Goal: Task Accomplishment & Management: Use online tool/utility

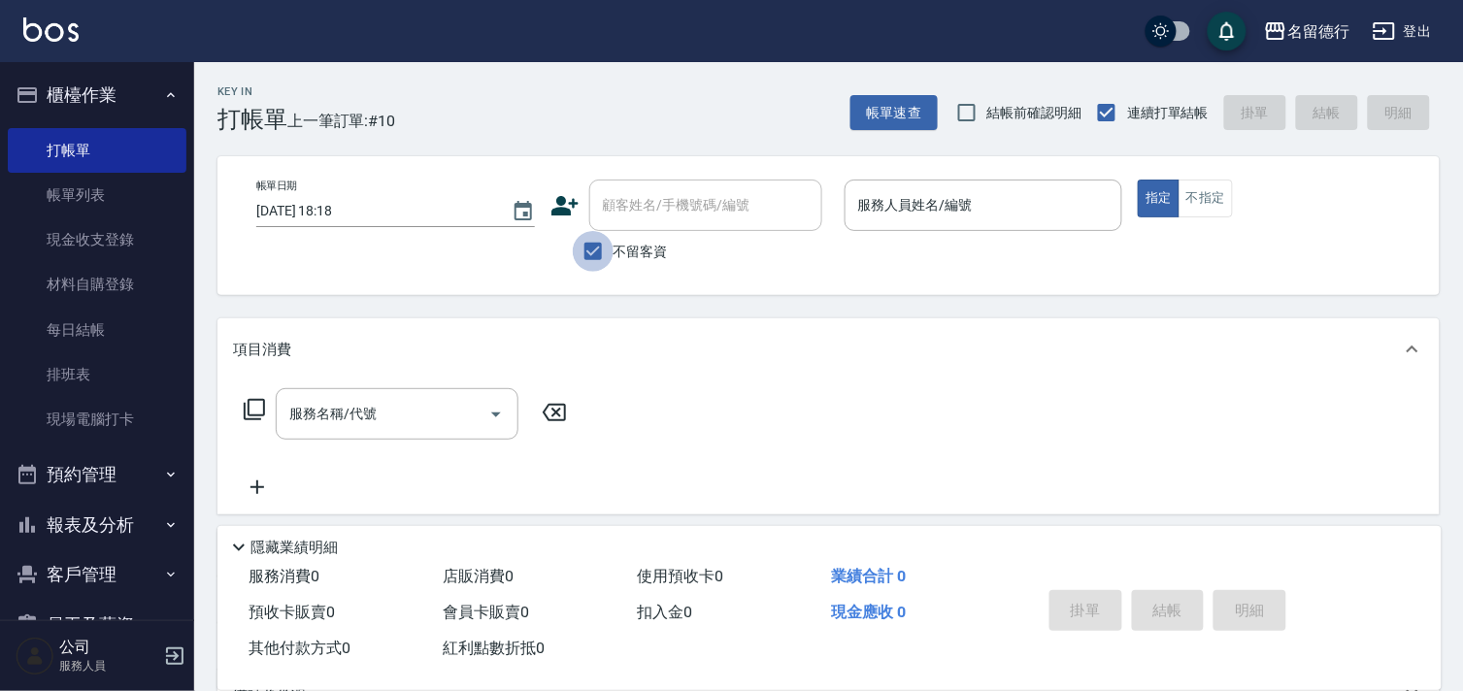
click at [596, 253] on input "不留客資" at bounding box center [593, 251] width 41 height 41
checkbox input "false"
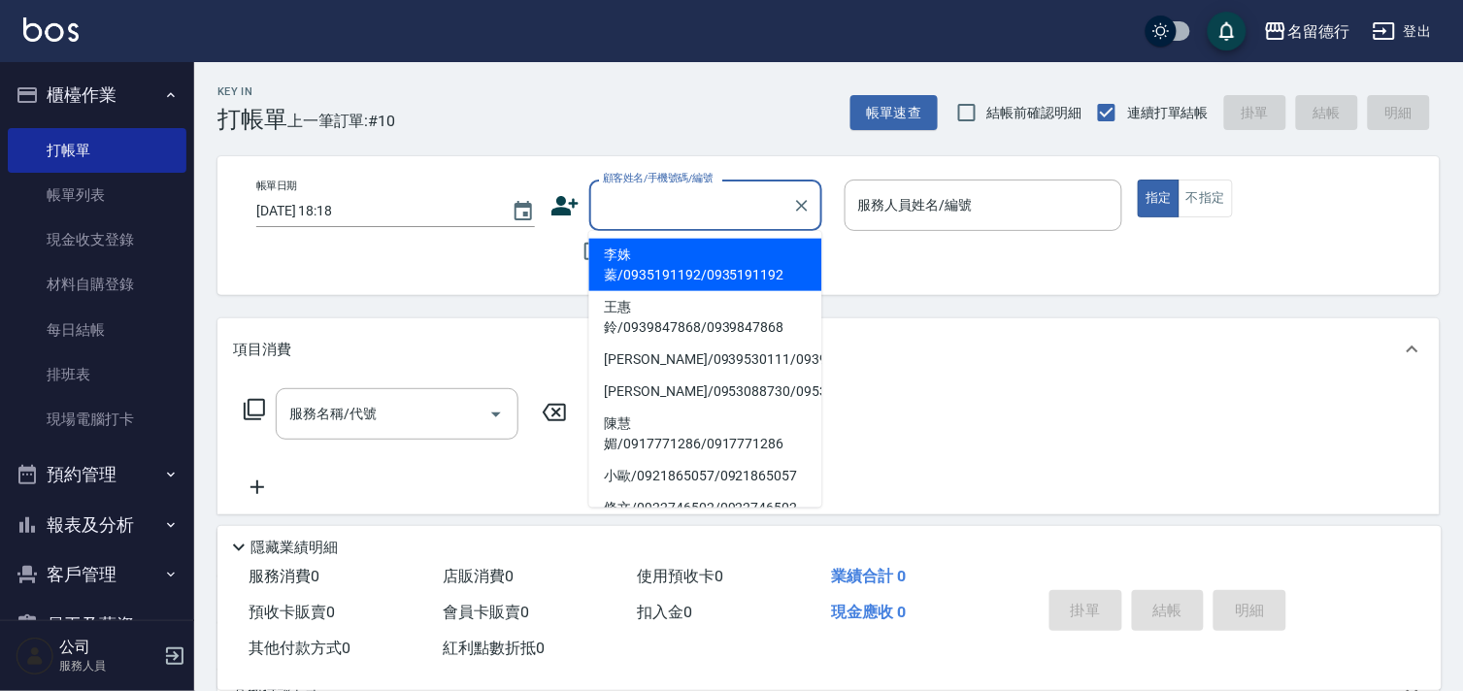
click at [624, 214] on input "顧客姓名/手機號碼/編號" at bounding box center [691, 205] width 186 height 34
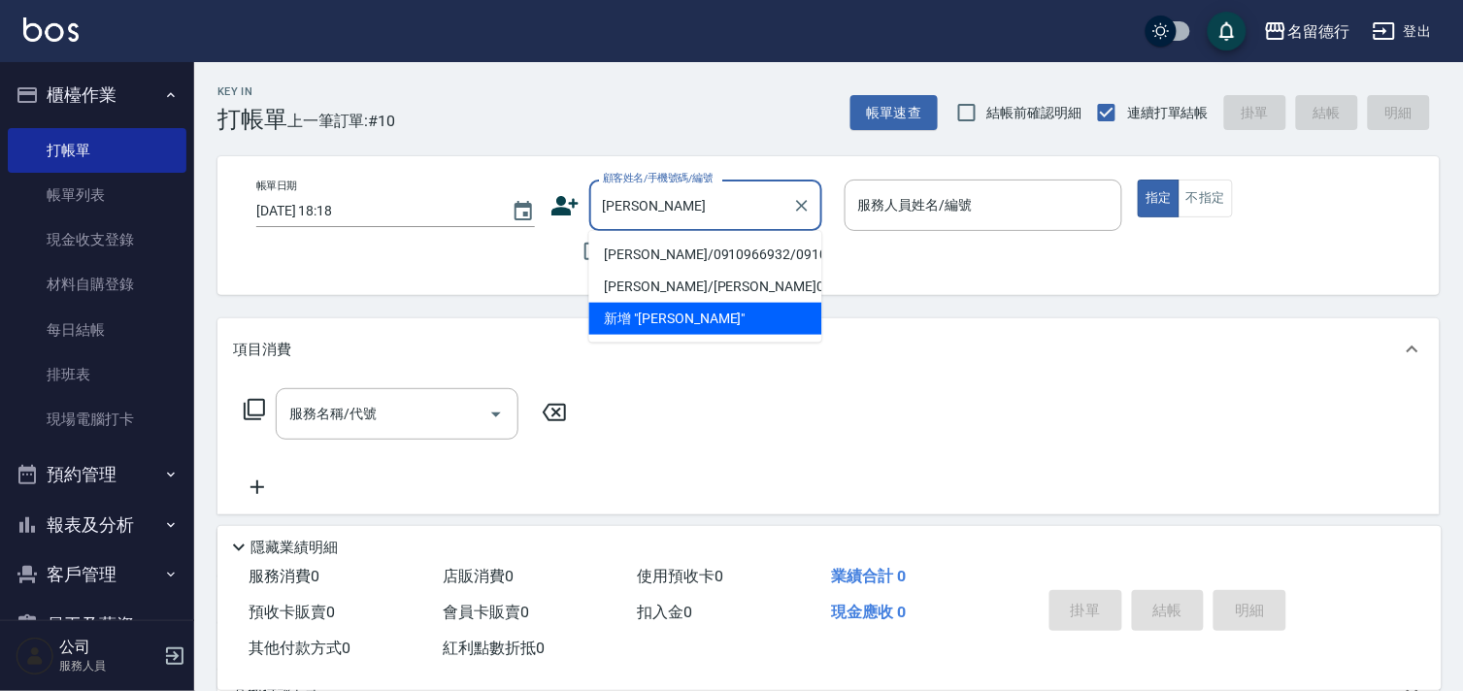
click at [641, 252] on li "[PERSON_NAME]/0910966932/0910966932" at bounding box center [705, 255] width 233 height 32
type input "[PERSON_NAME]/0910966932/0910966932"
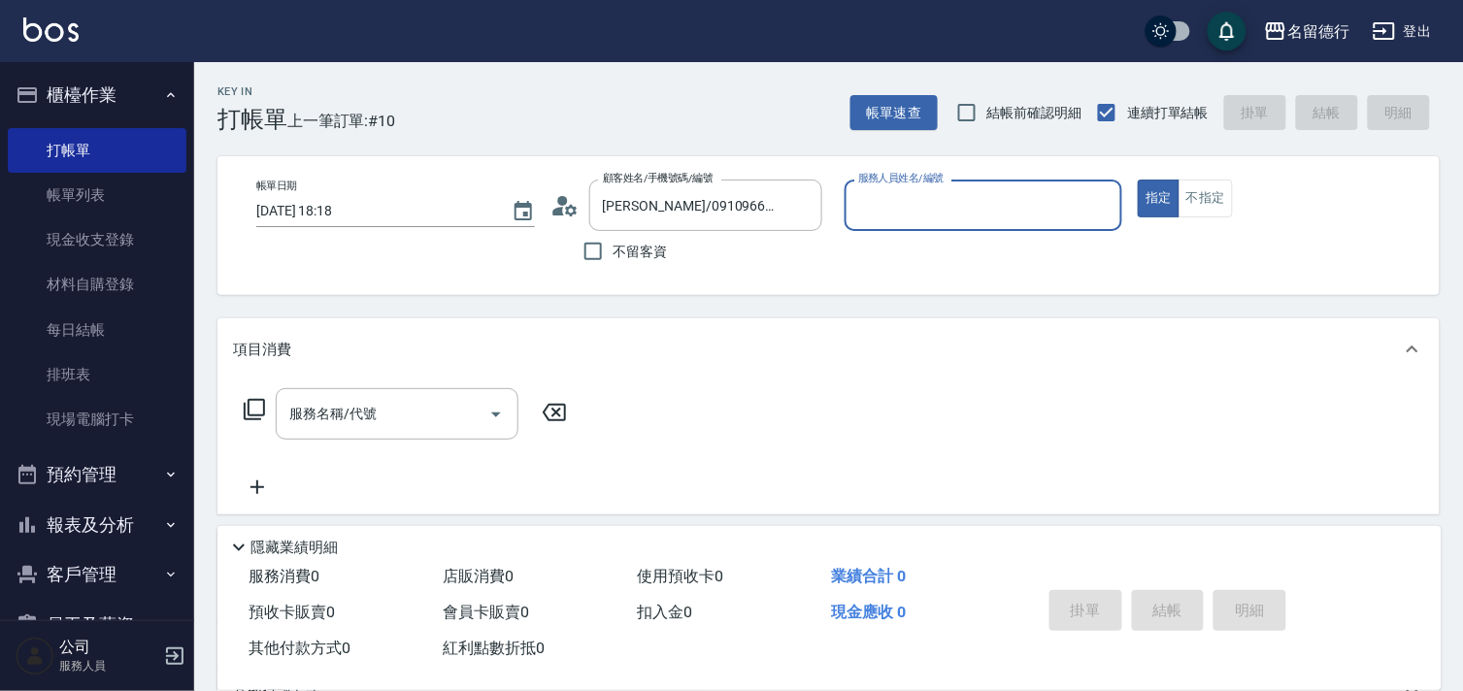
type input "[PERSON_NAME]-09"
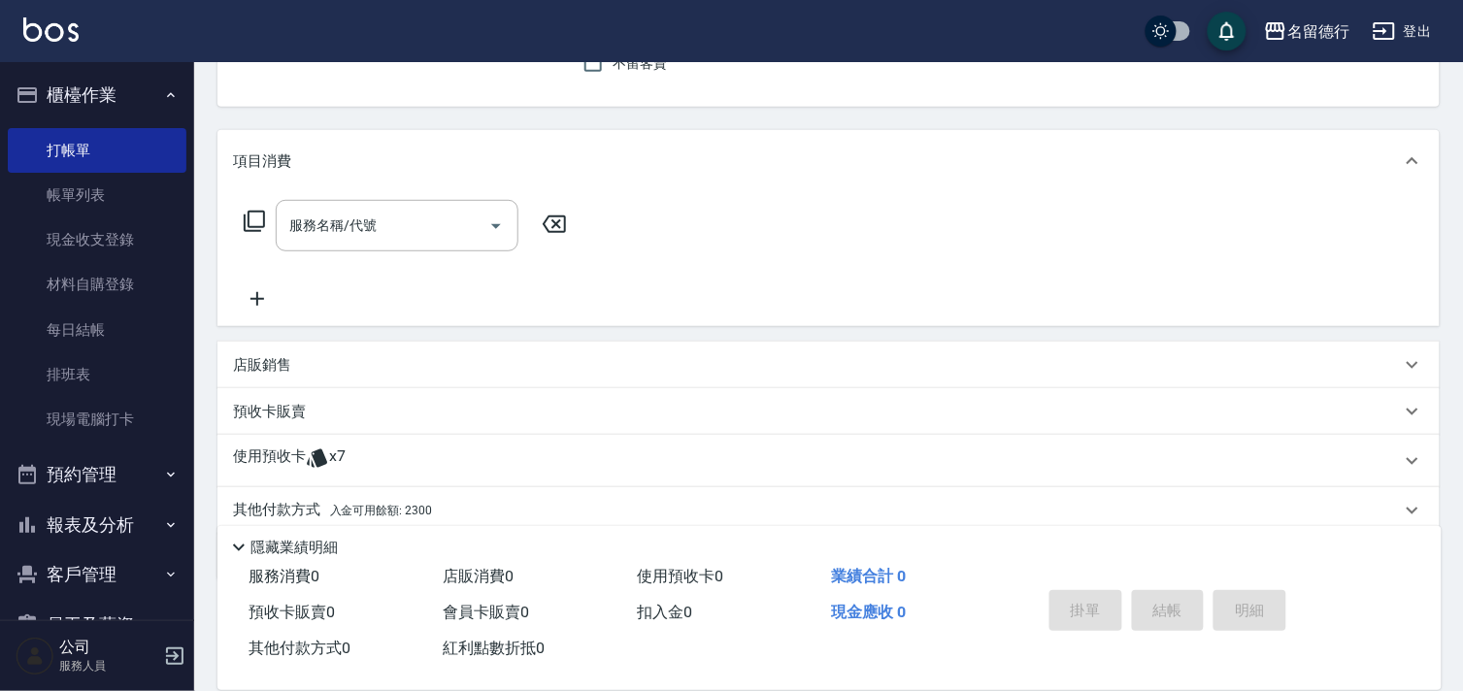
scroll to position [152, 0]
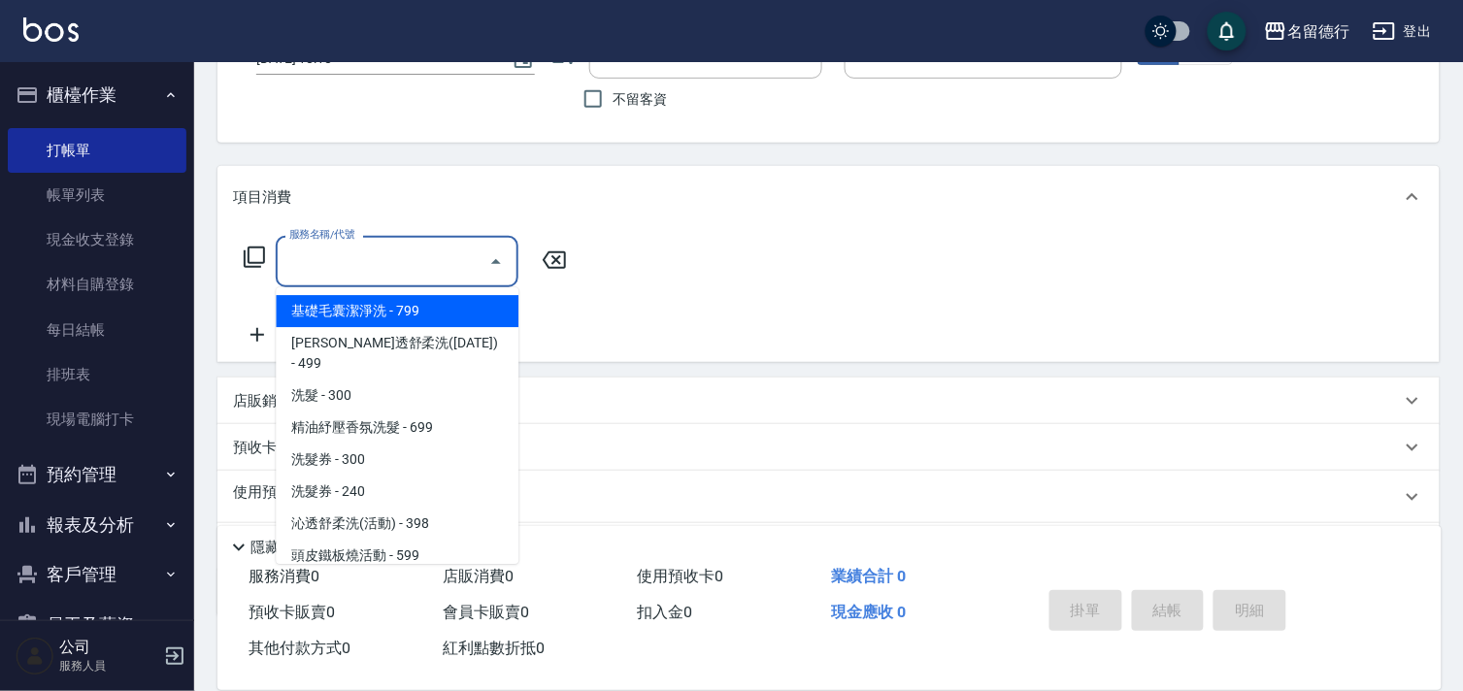
click at [346, 256] on input "服務名稱/代號" at bounding box center [382, 262] width 196 height 34
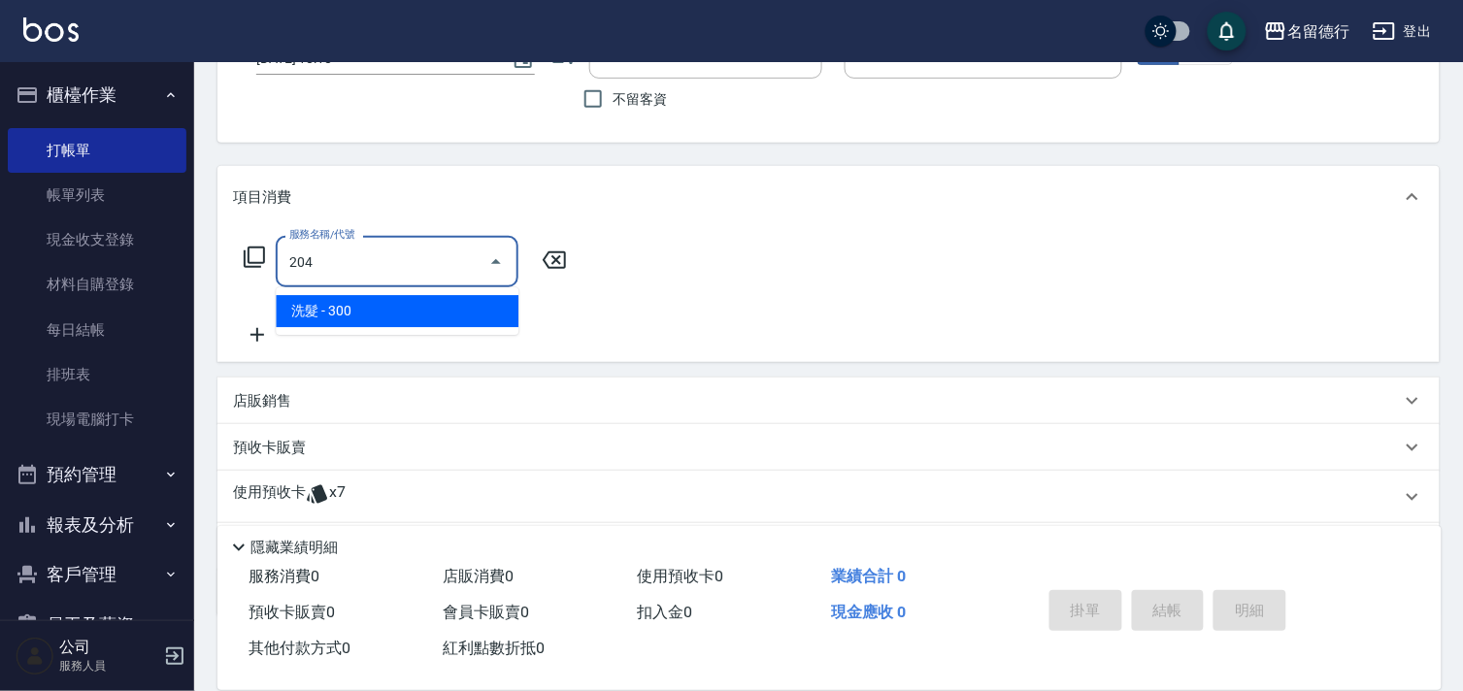
click at [427, 303] on span "洗髮 - 300" at bounding box center [397, 311] width 243 height 32
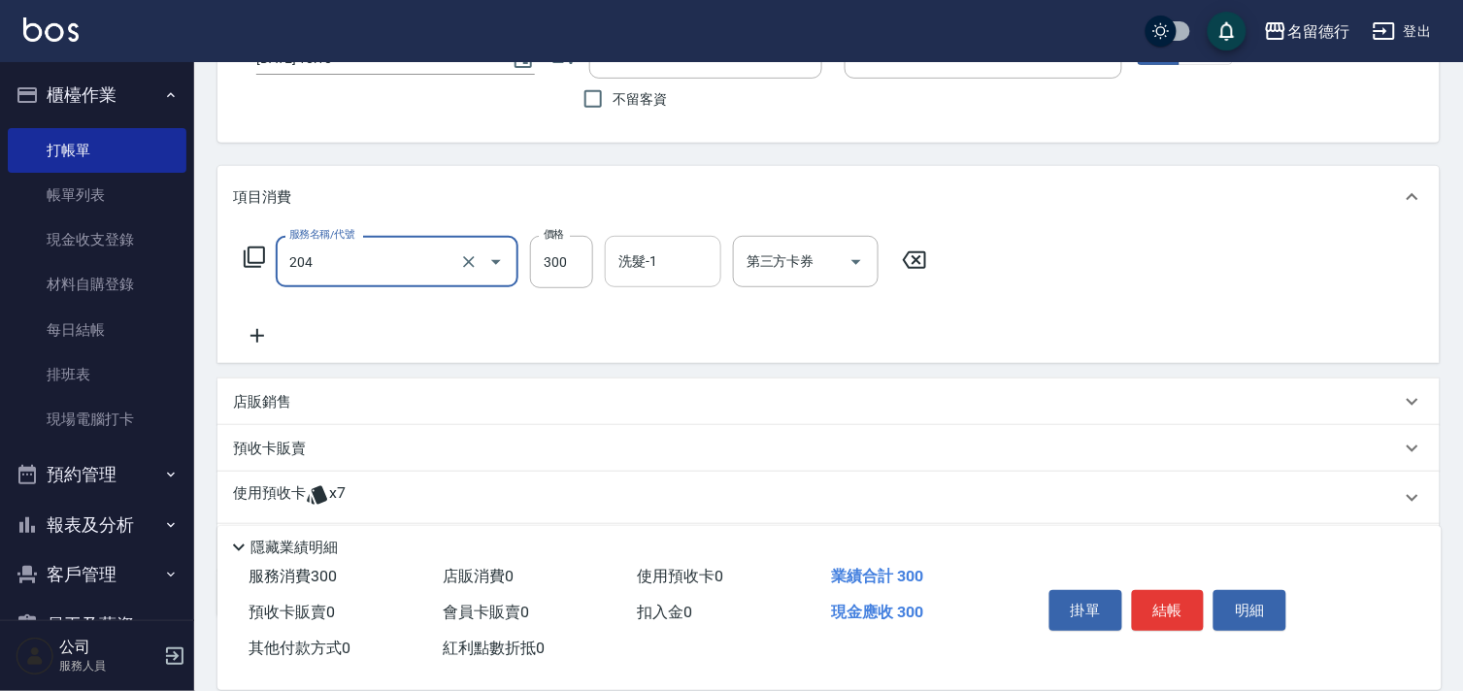
type input "洗髮(204)"
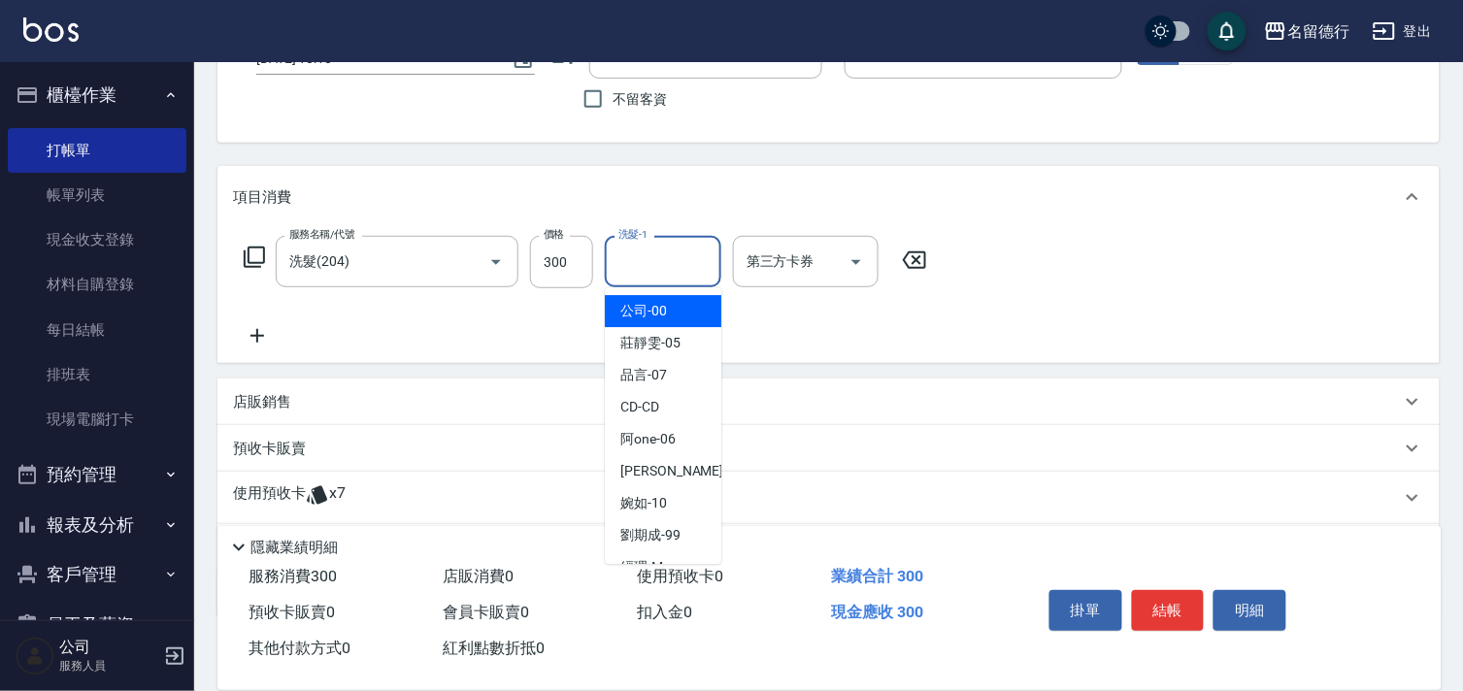
click at [637, 266] on input "洗髮-1" at bounding box center [663, 262] width 99 height 34
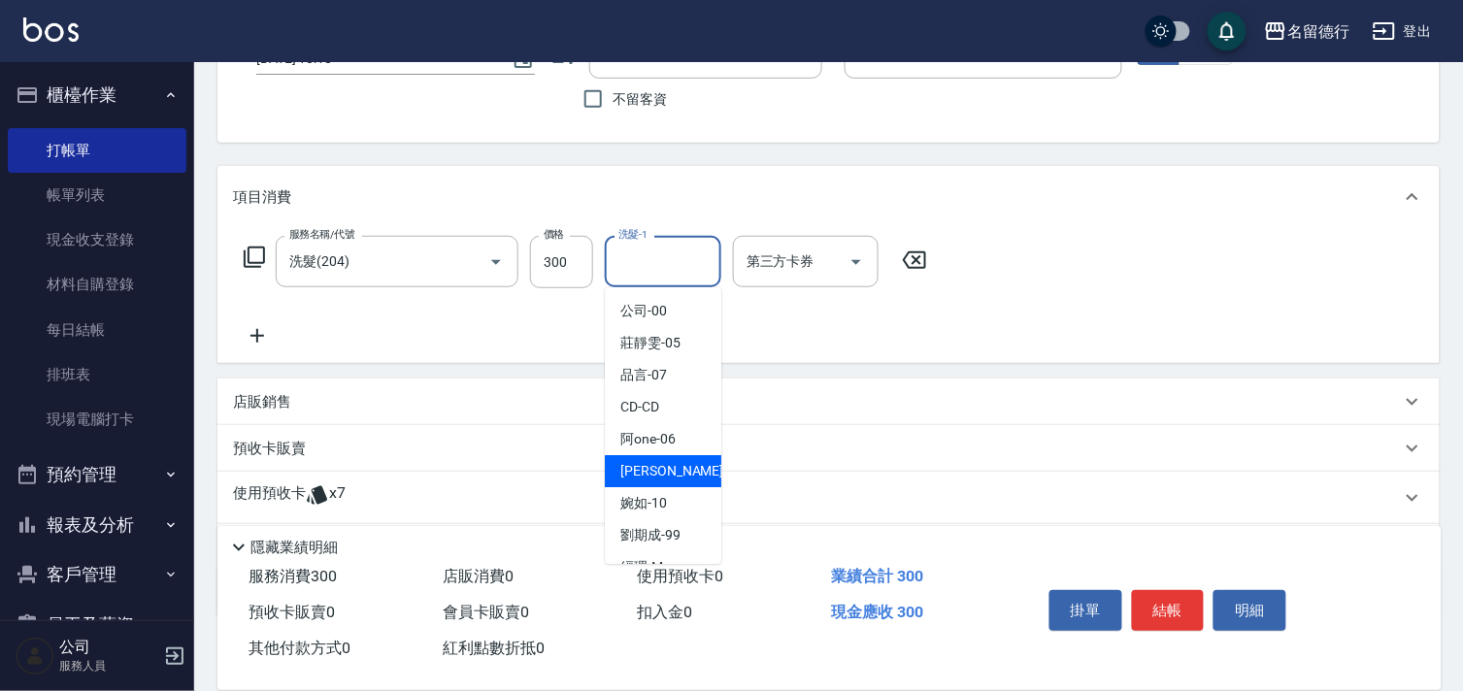
click at [629, 466] on span "[PERSON_NAME] -09" at bounding box center [681, 471] width 122 height 20
type input "[PERSON_NAME]-09"
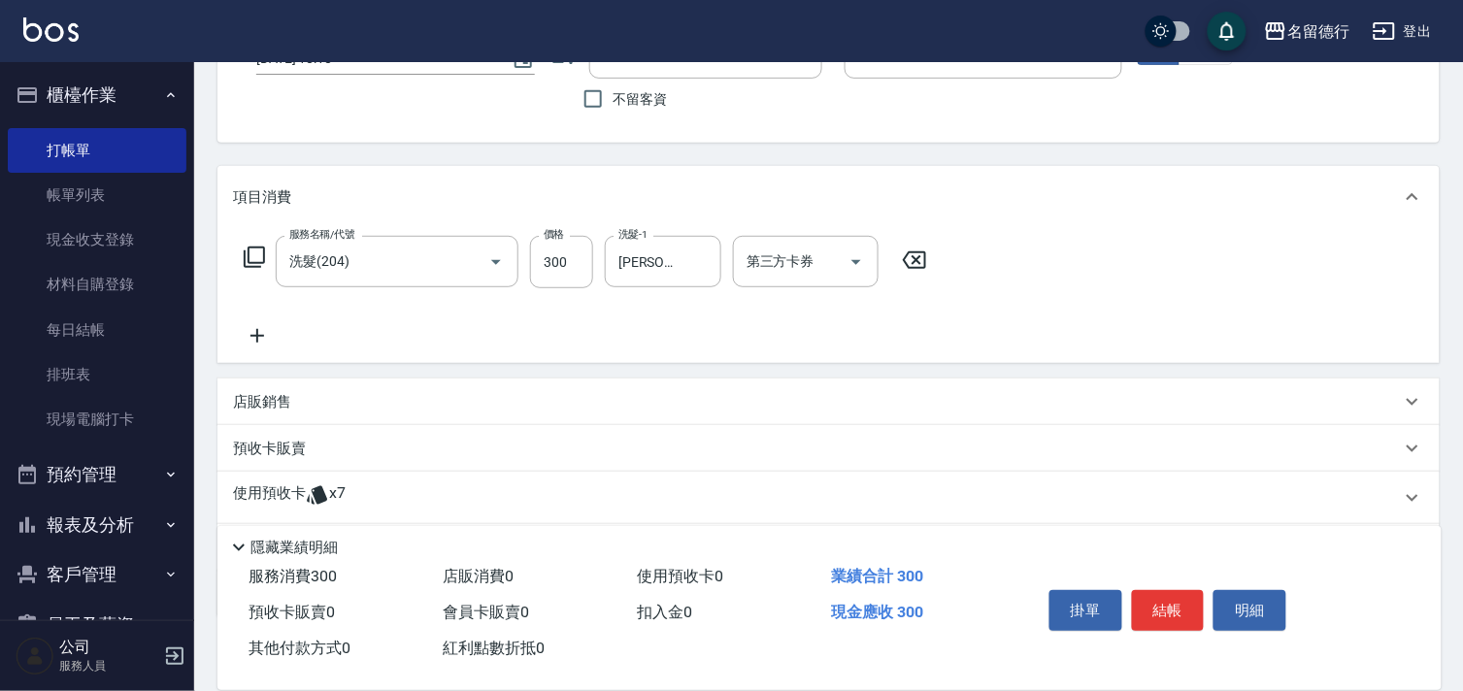
click at [259, 337] on icon at bounding box center [257, 335] width 49 height 23
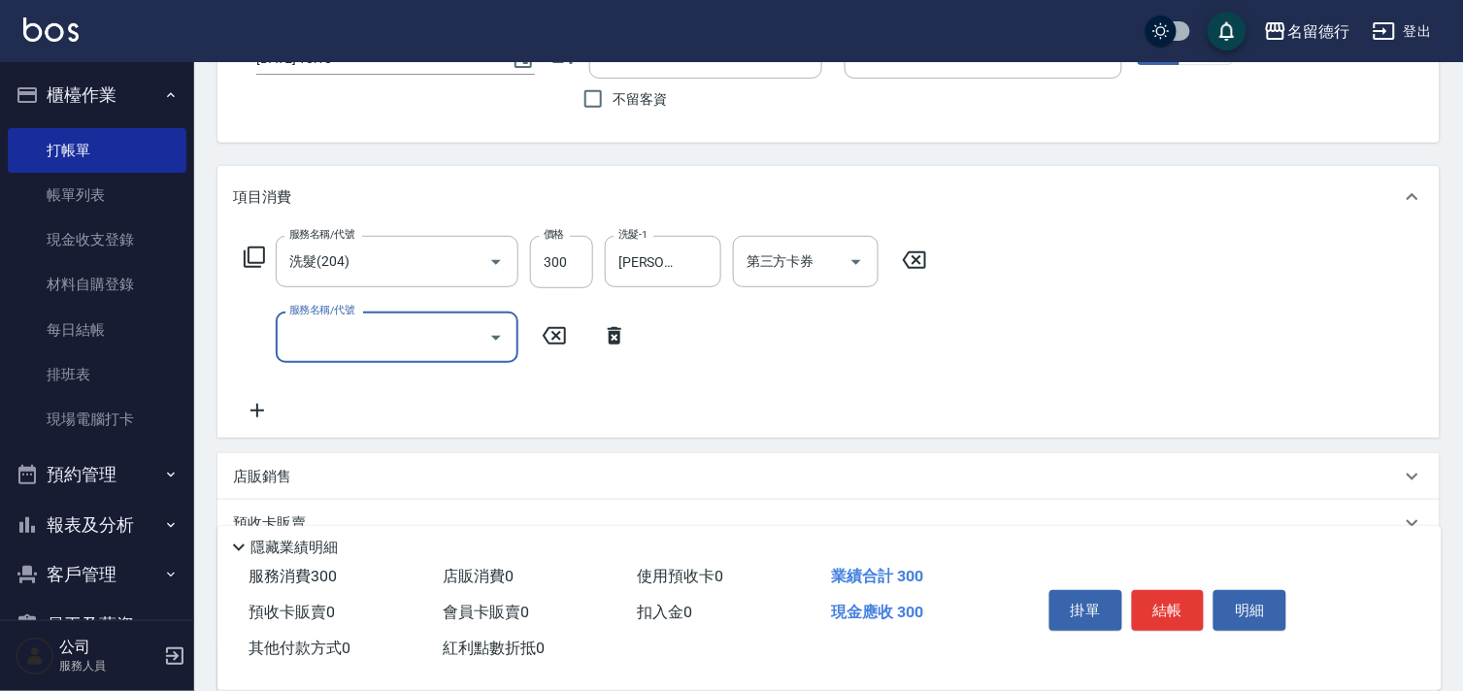
click at [327, 344] on input "服務名稱/代號" at bounding box center [382, 337] width 196 height 34
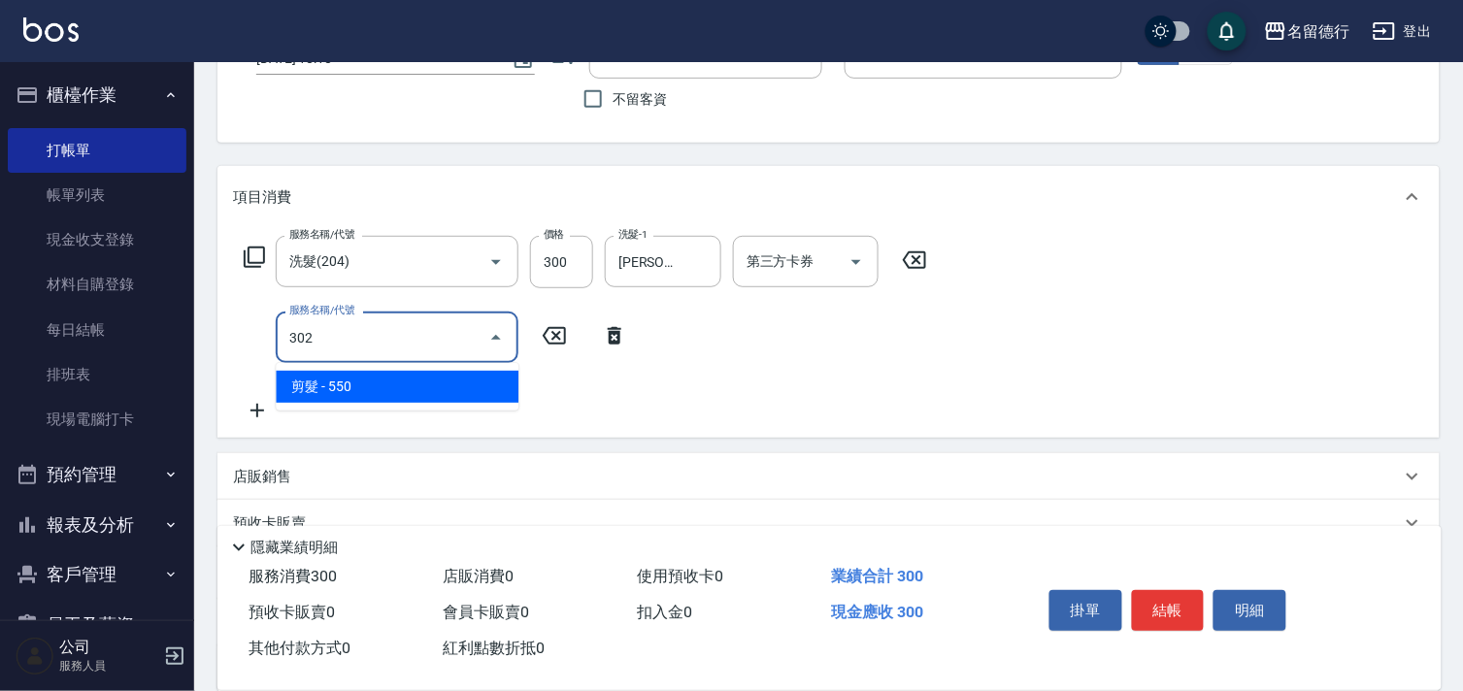
click at [365, 391] on span "剪髮 - 550" at bounding box center [397, 387] width 243 height 32
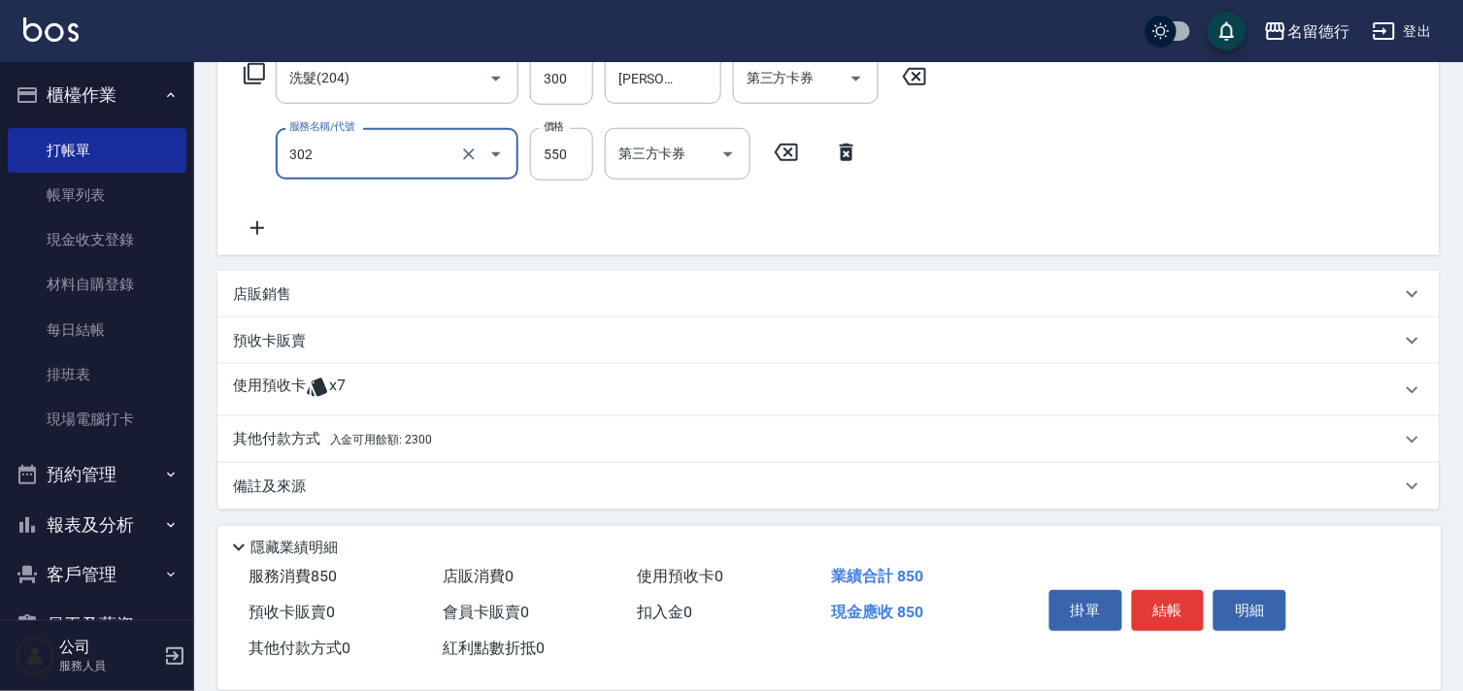
scroll to position [338, 0]
type input "剪髮(302)"
click at [275, 388] on p "使用預收卡" at bounding box center [269, 388] width 73 height 29
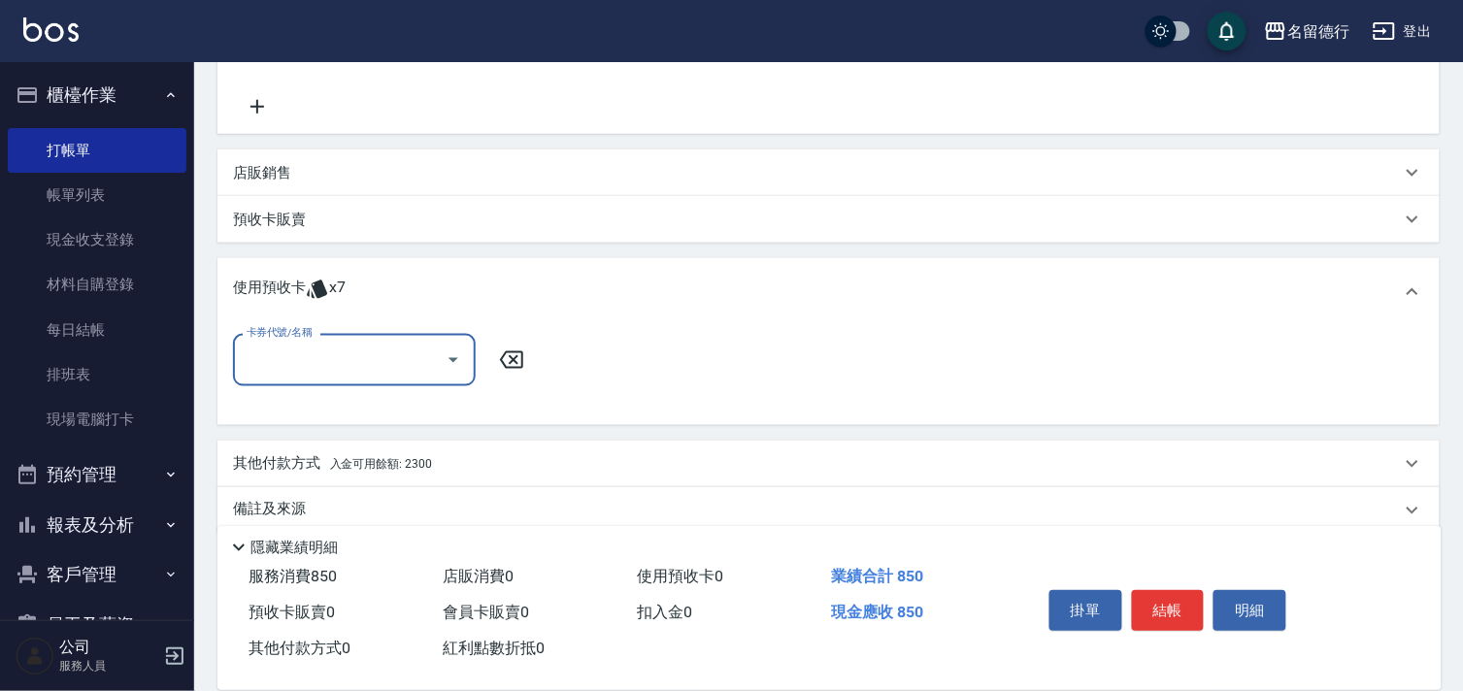
scroll to position [472, 0]
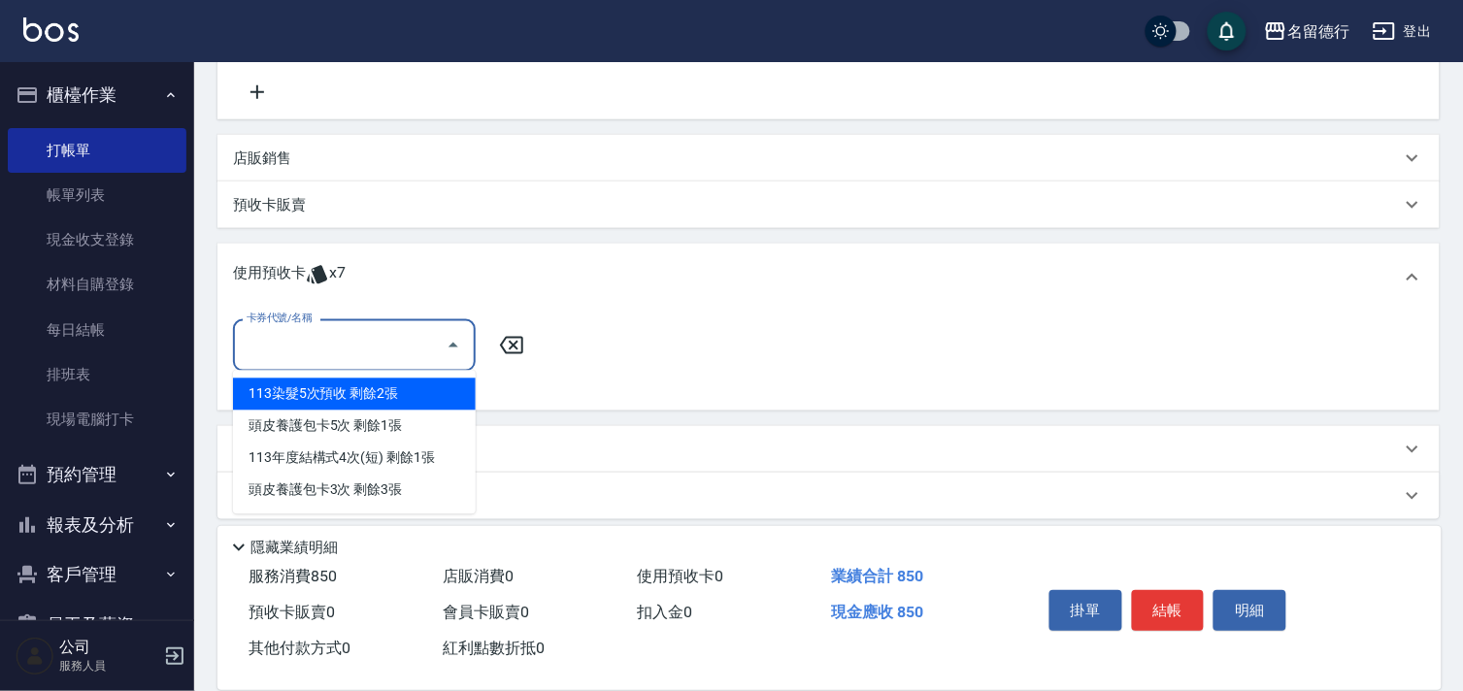
click at [275, 350] on input "卡券代號/名稱" at bounding box center [340, 345] width 196 height 34
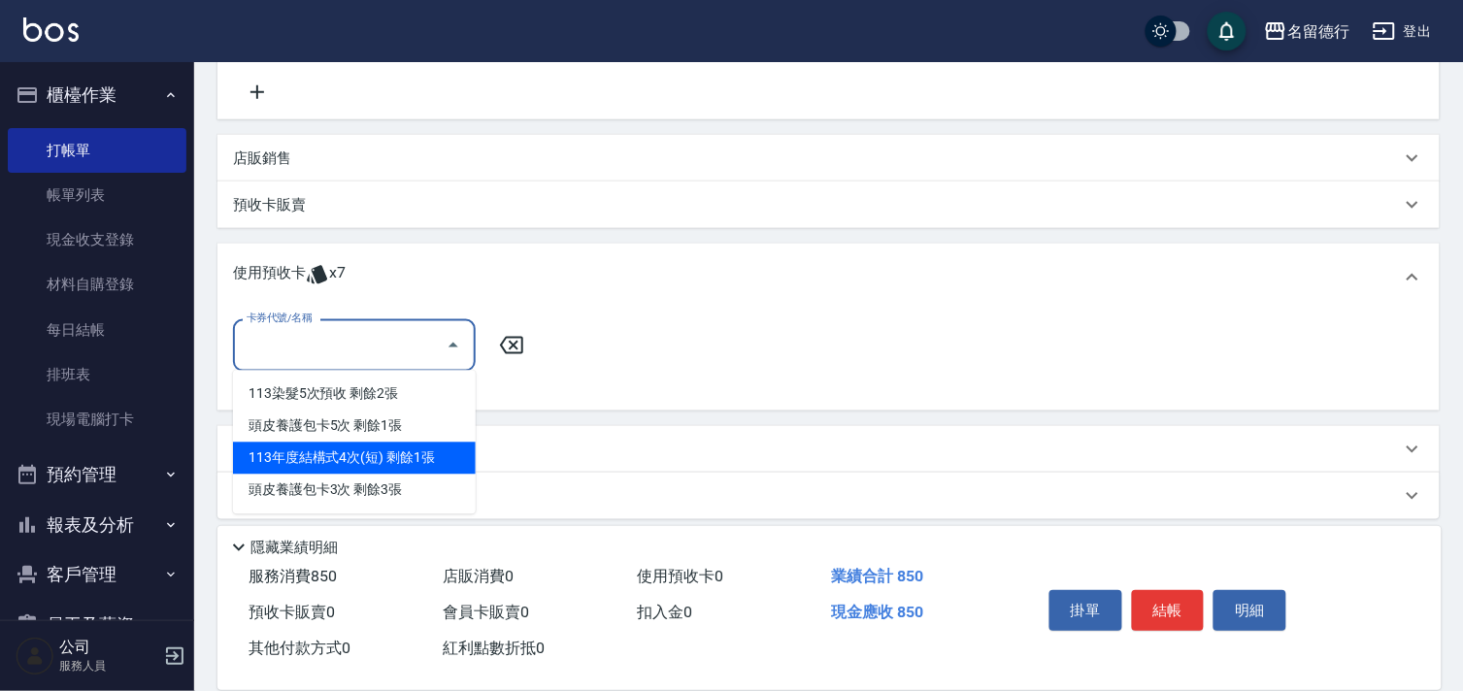
click at [295, 456] on div "113年度結構式4次(短) 剩餘1張" at bounding box center [354, 459] width 243 height 32
type input "113年度結構式4次(短)"
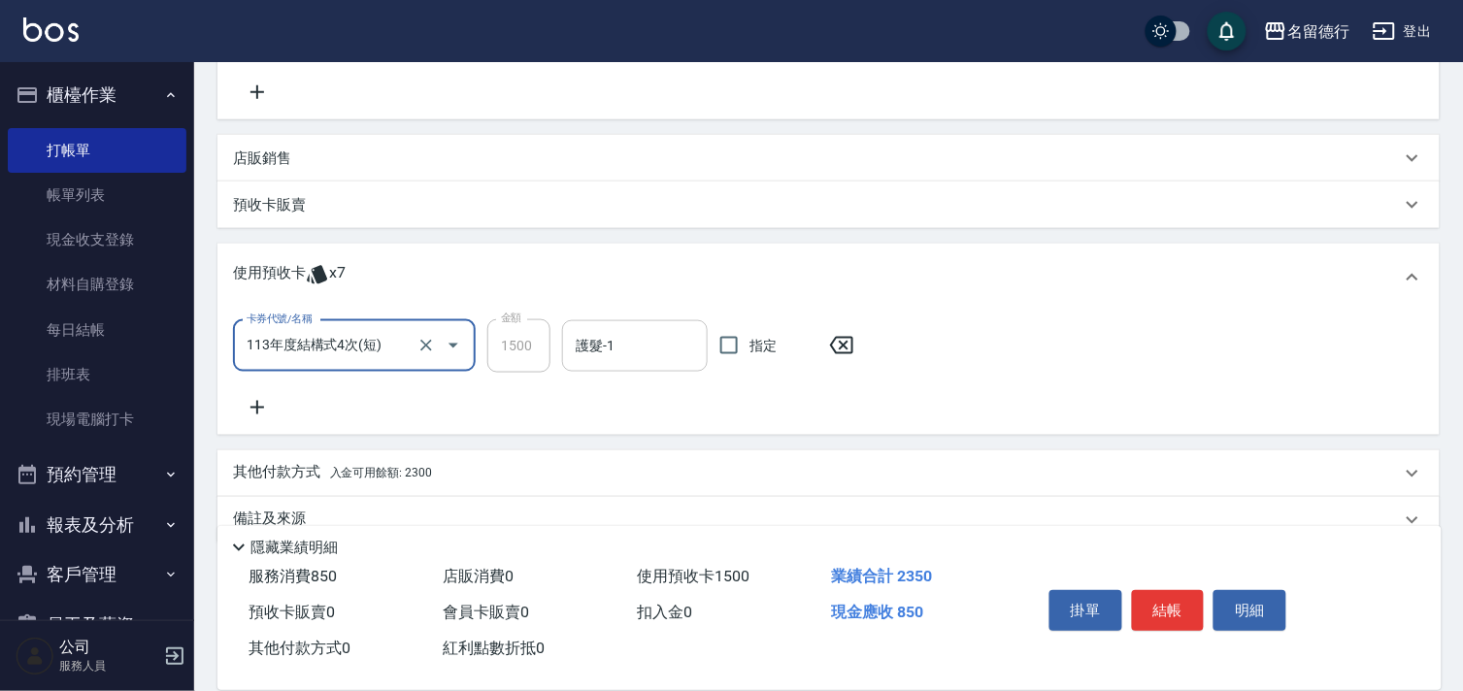
click at [610, 349] on input "護髮-1" at bounding box center [635, 346] width 128 height 34
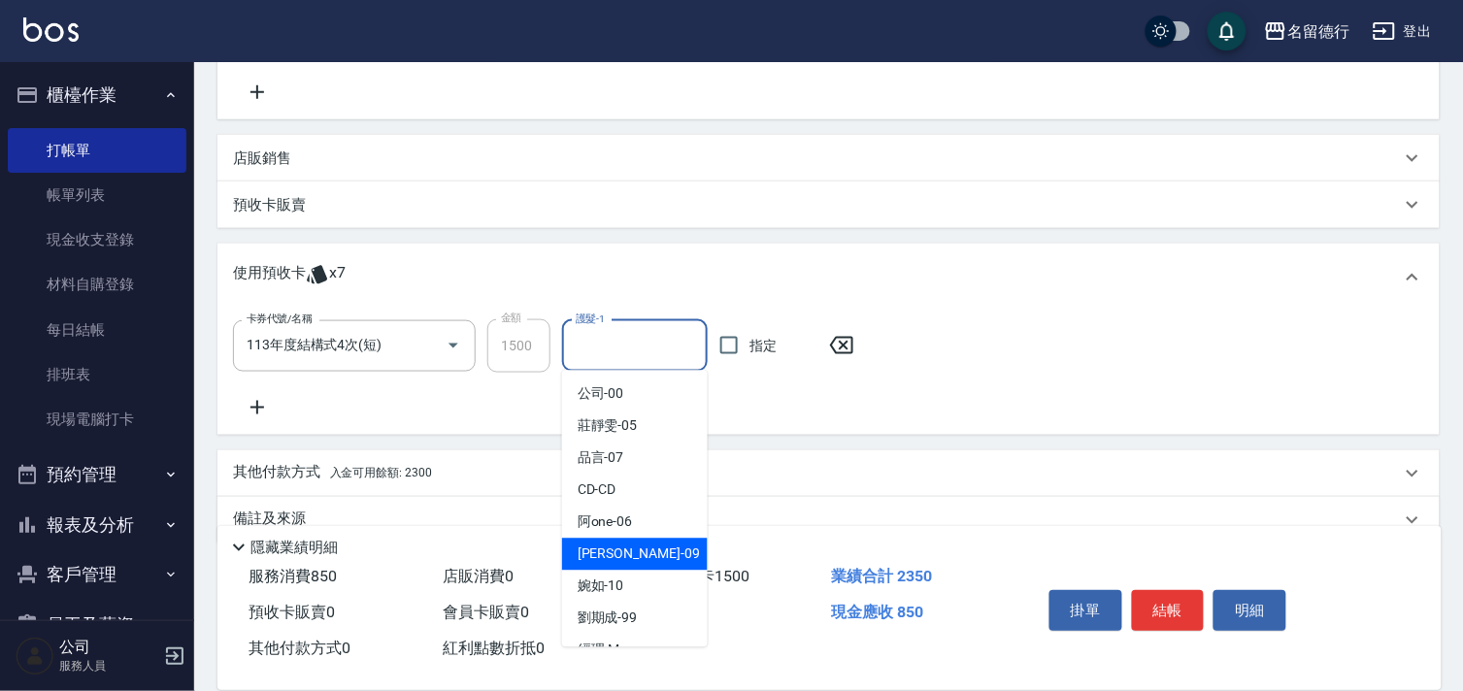
click at [602, 555] on span "[PERSON_NAME] -09" at bounding box center [639, 555] width 122 height 20
type input "[PERSON_NAME]-09"
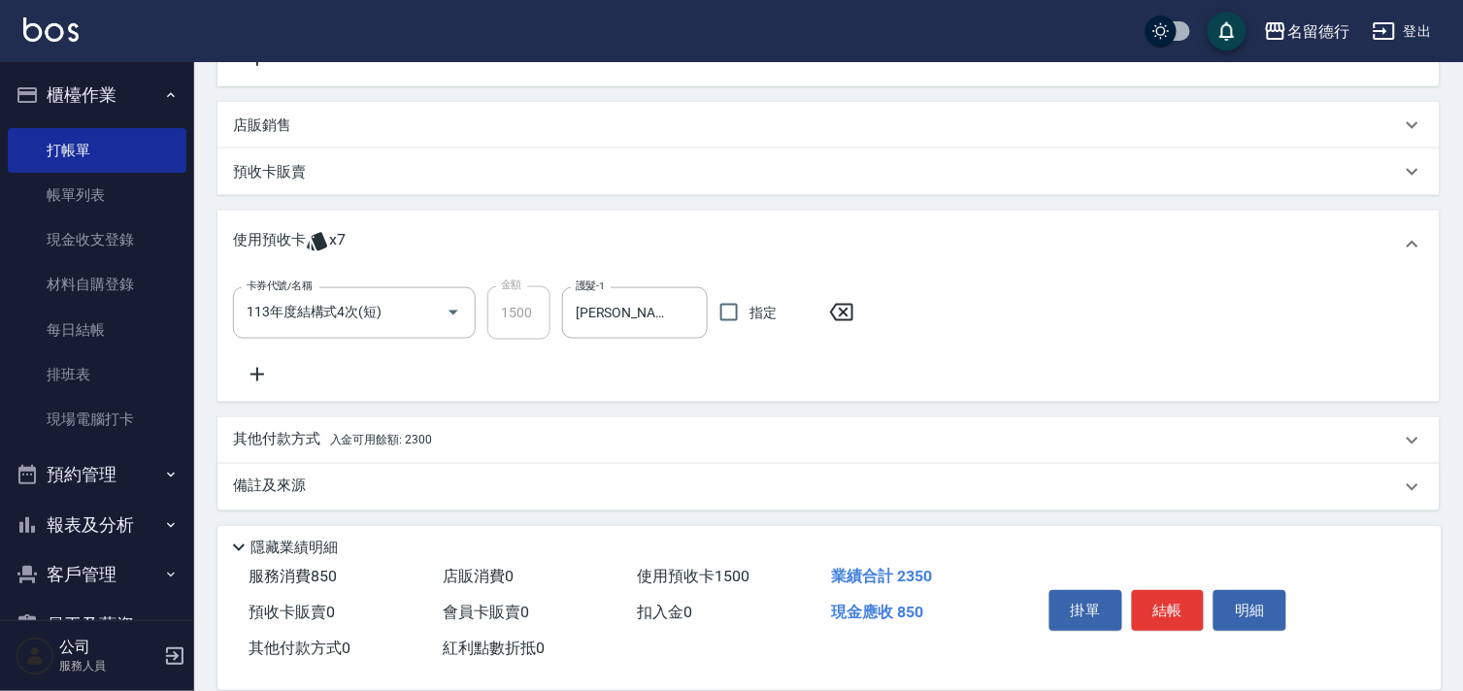
scroll to position [507, 0]
click at [381, 434] on span "入金可用餘額: 2300" at bounding box center [381, 439] width 102 height 14
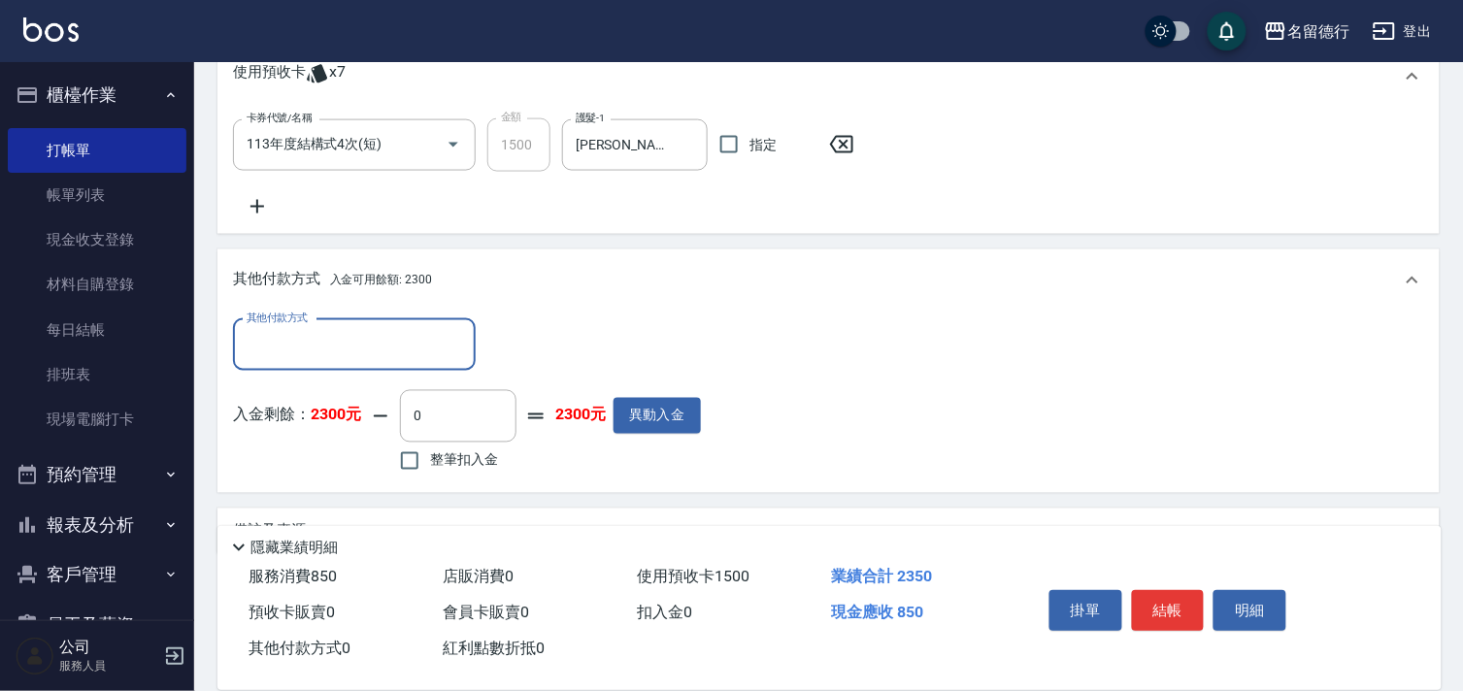
scroll to position [714, 0]
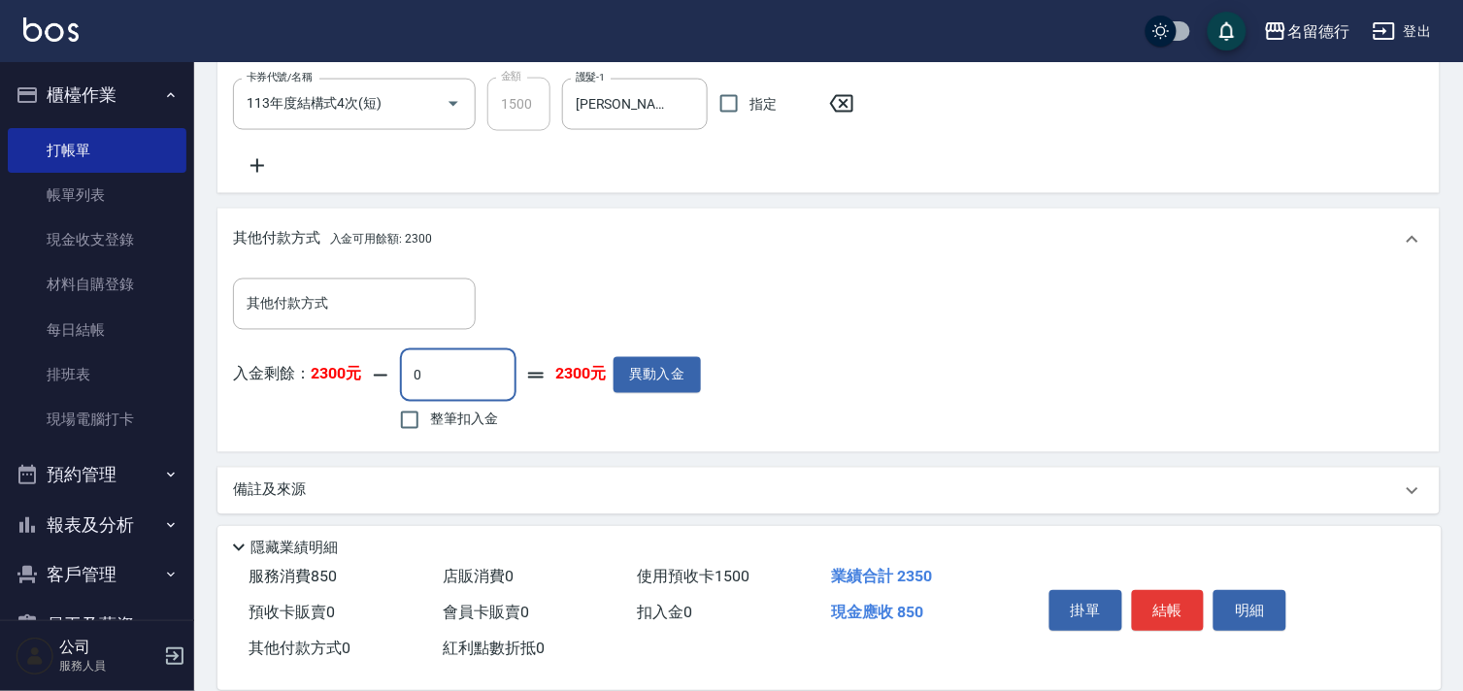
click at [425, 377] on input "0" at bounding box center [458, 375] width 116 height 52
type input "850"
click at [410, 419] on input "整筆扣入金" at bounding box center [409, 420] width 41 height 41
checkbox input "true"
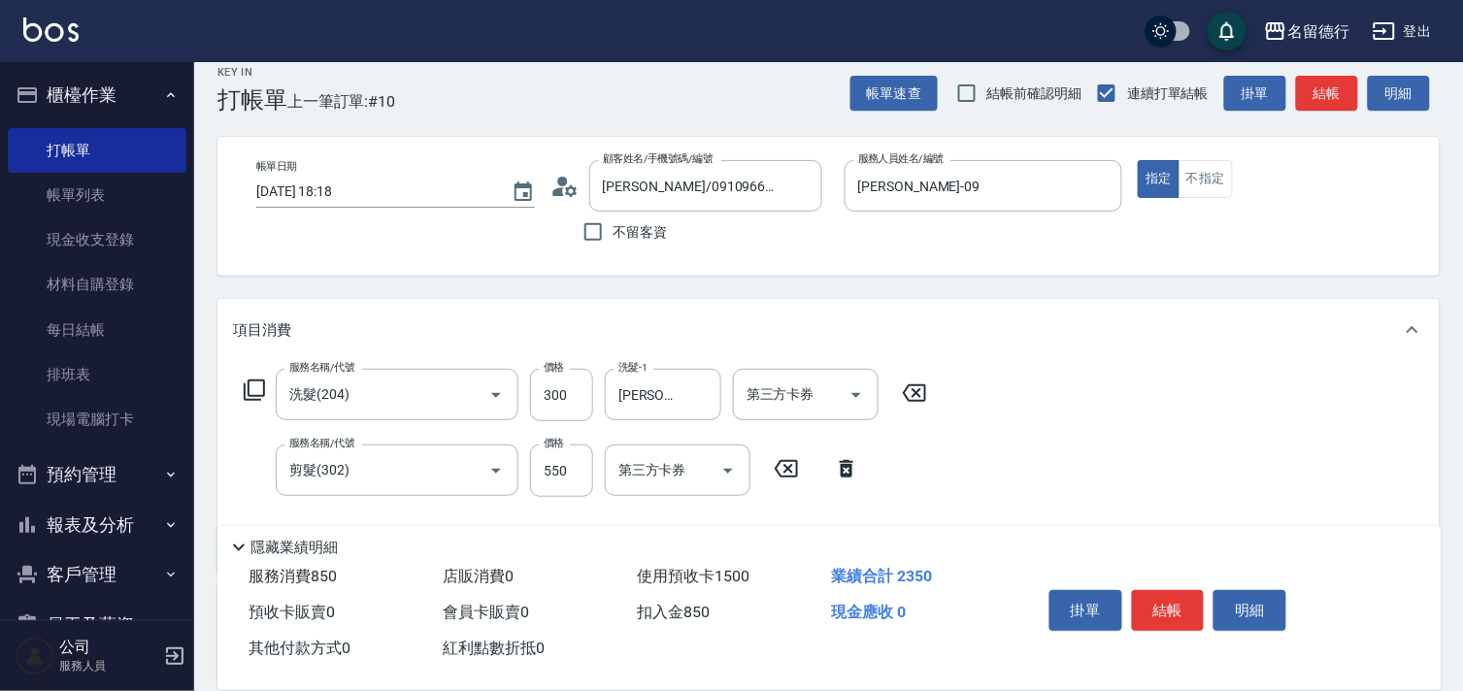
scroll to position [0, 0]
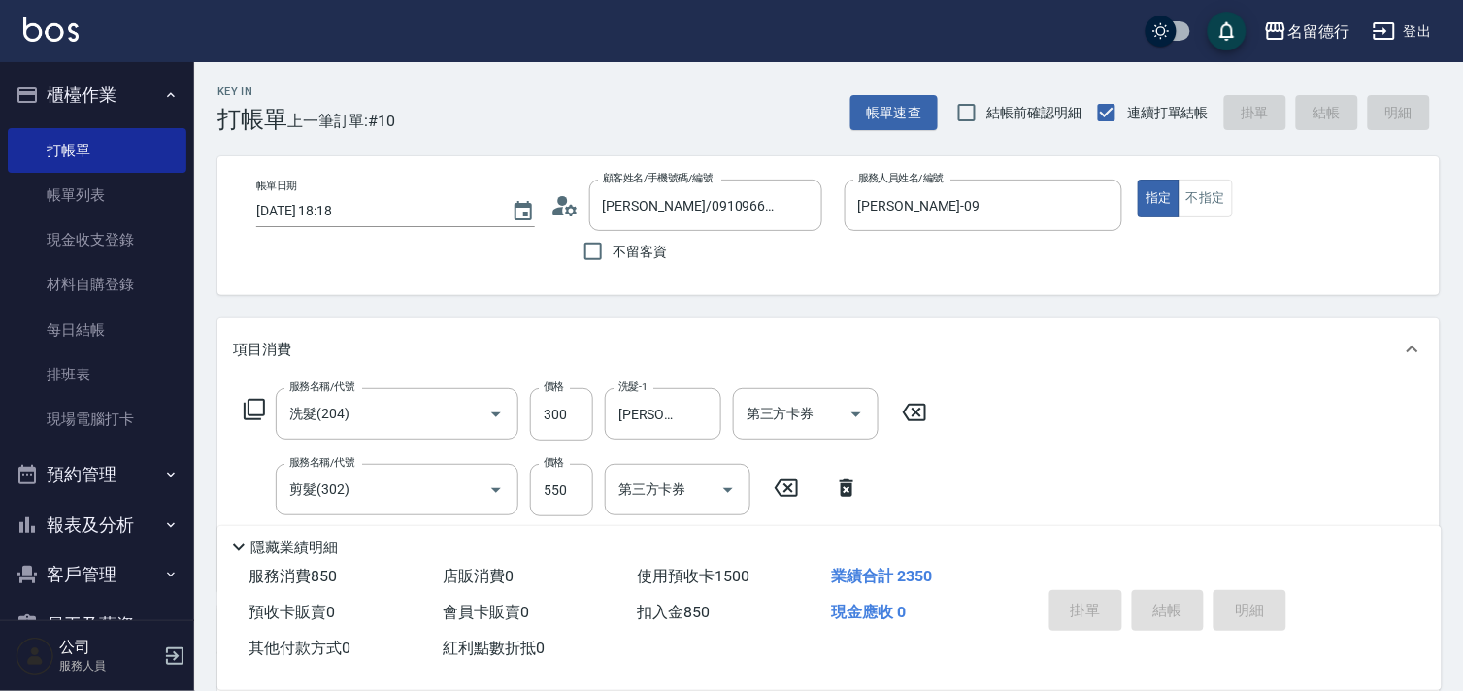
type input "[DATE] 19:02"
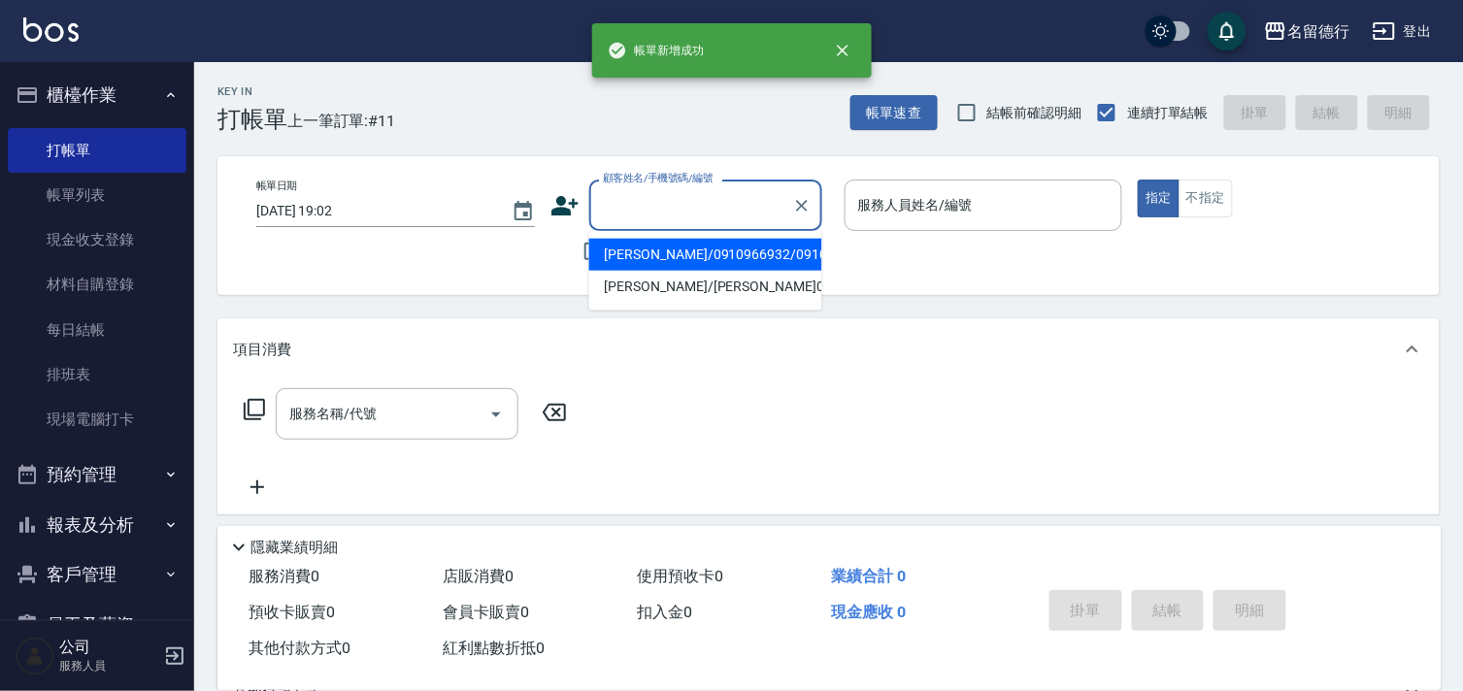
click at [634, 207] on input "顧客姓名/手機號碼/編號" at bounding box center [691, 205] width 186 height 34
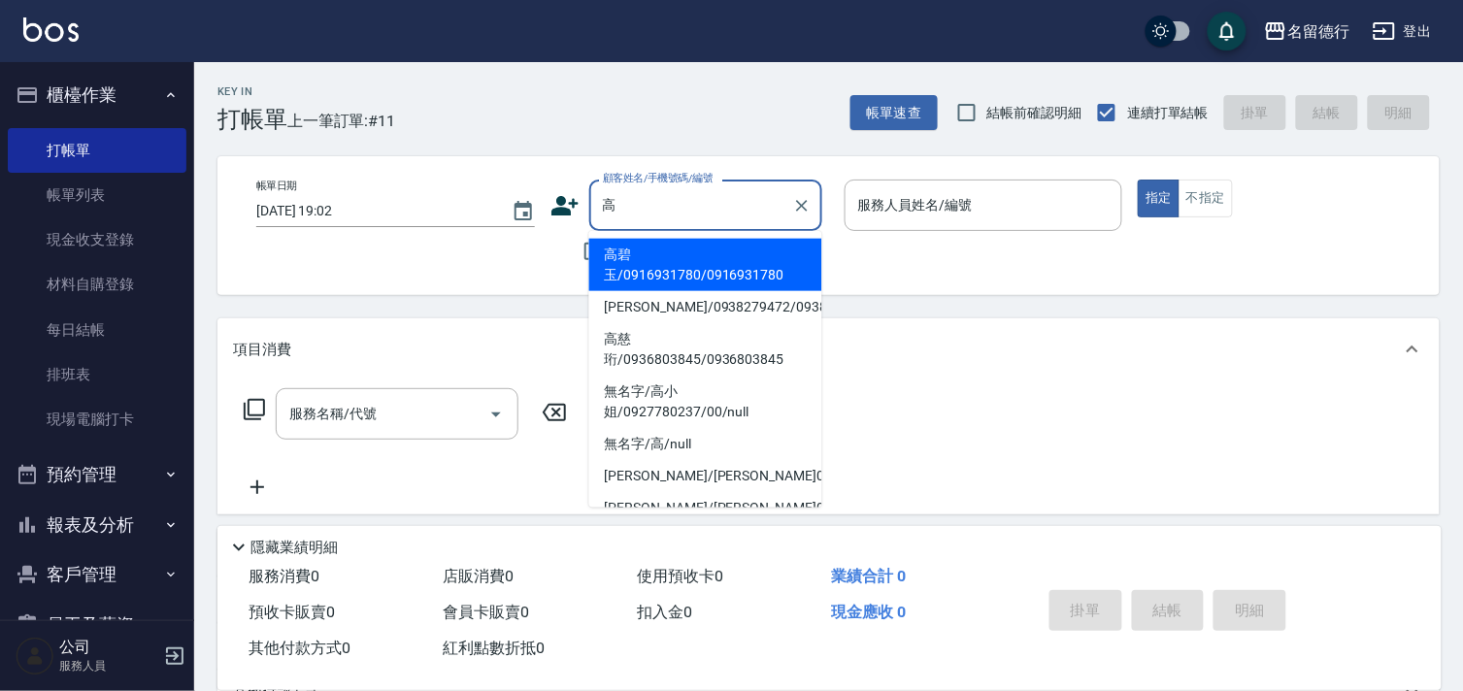
click at [673, 262] on li "高碧玉/0916931780/0916931780" at bounding box center [705, 265] width 233 height 52
type input "高碧玉/0916931780/0916931780"
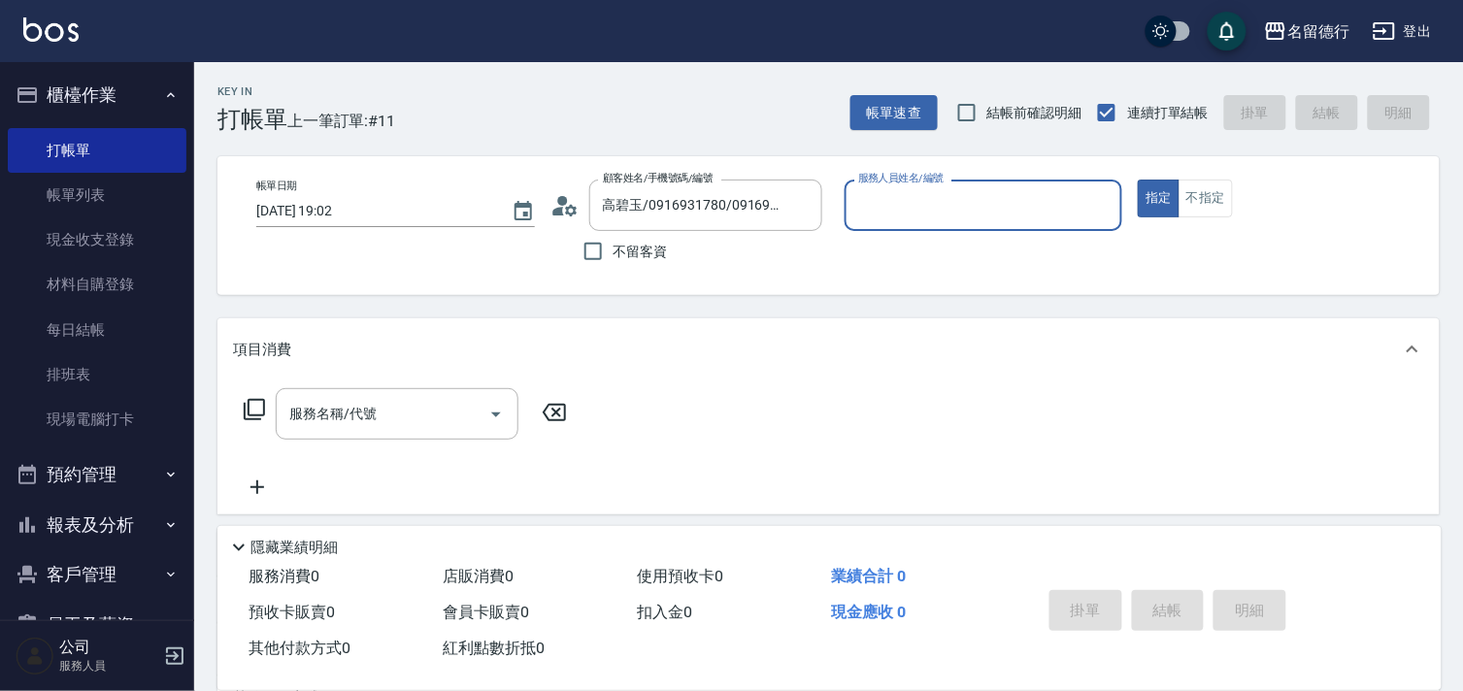
click at [867, 199] on input "服務人員姓名/編號" at bounding box center [983, 205] width 261 height 34
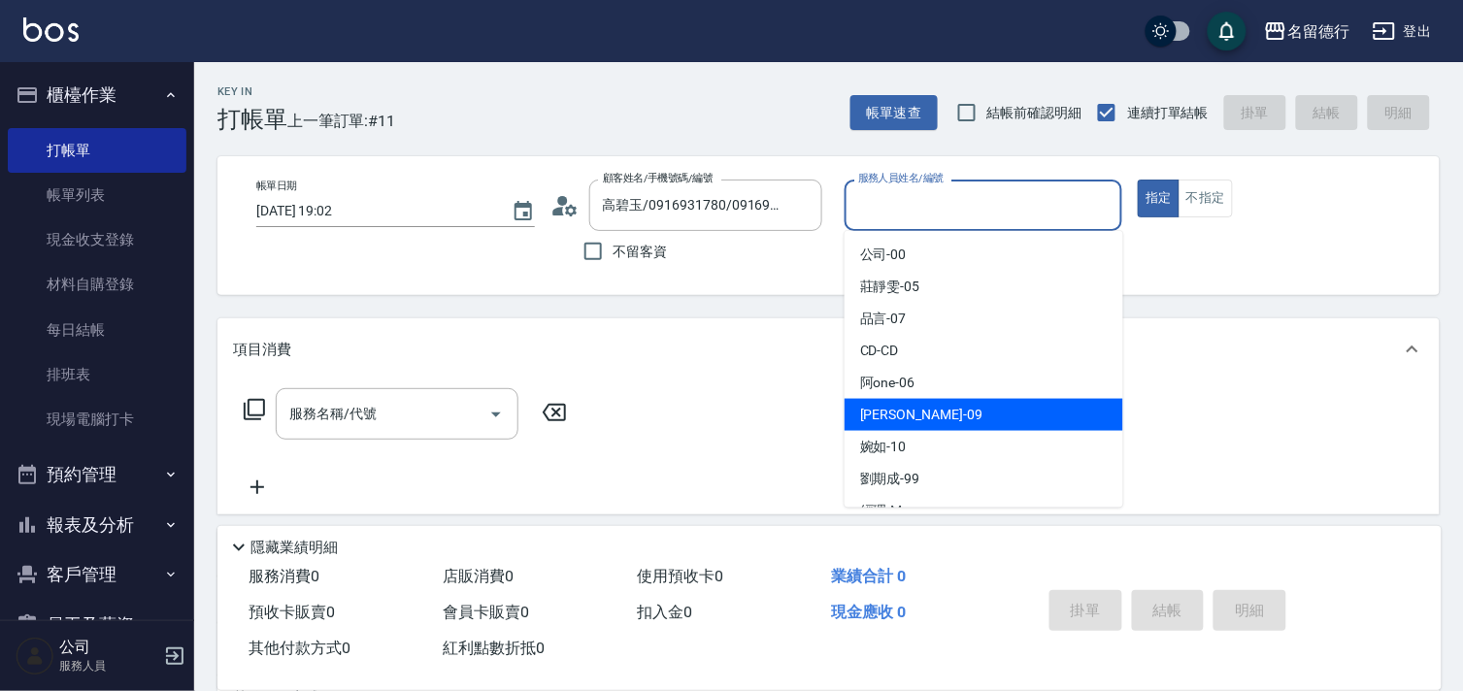
click at [880, 406] on span "[PERSON_NAME] -09" at bounding box center [921, 415] width 122 height 20
type input "[PERSON_NAME]-09"
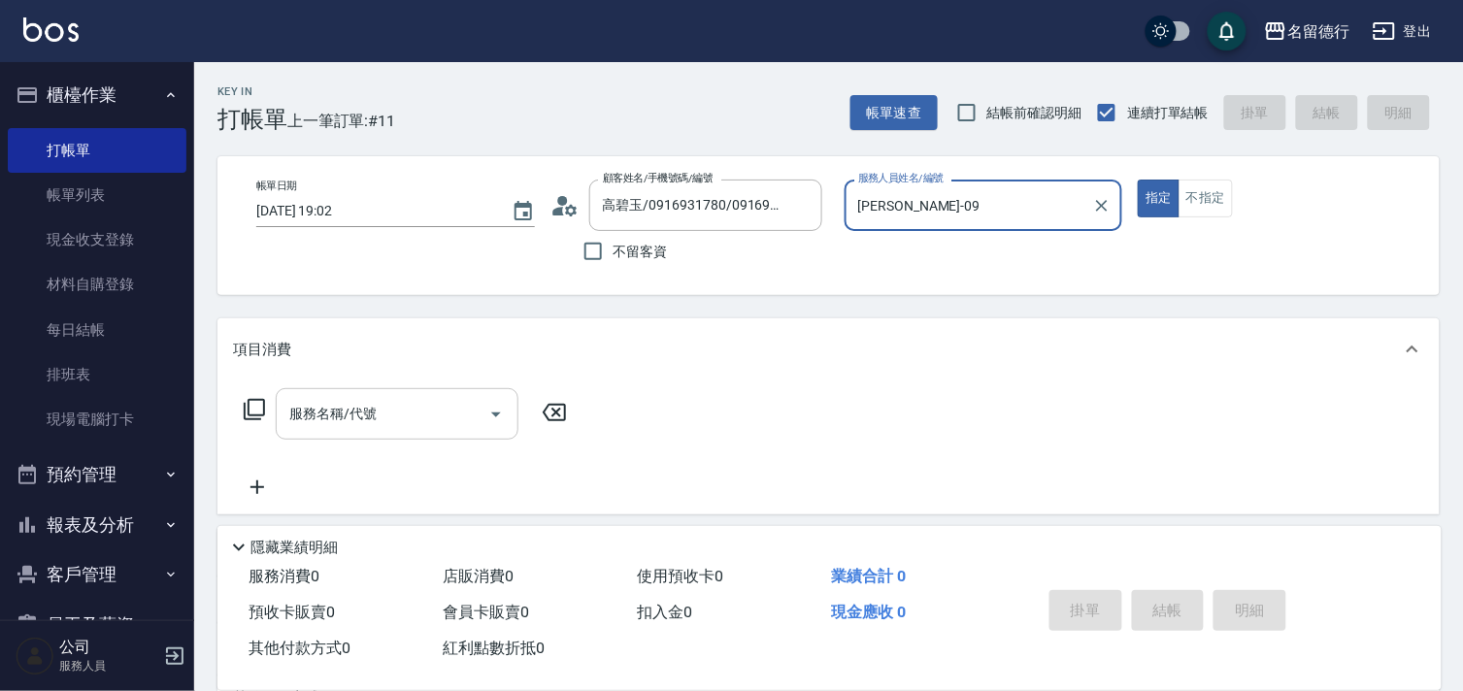
click at [343, 412] on input "服務名稱/代號" at bounding box center [382, 414] width 196 height 34
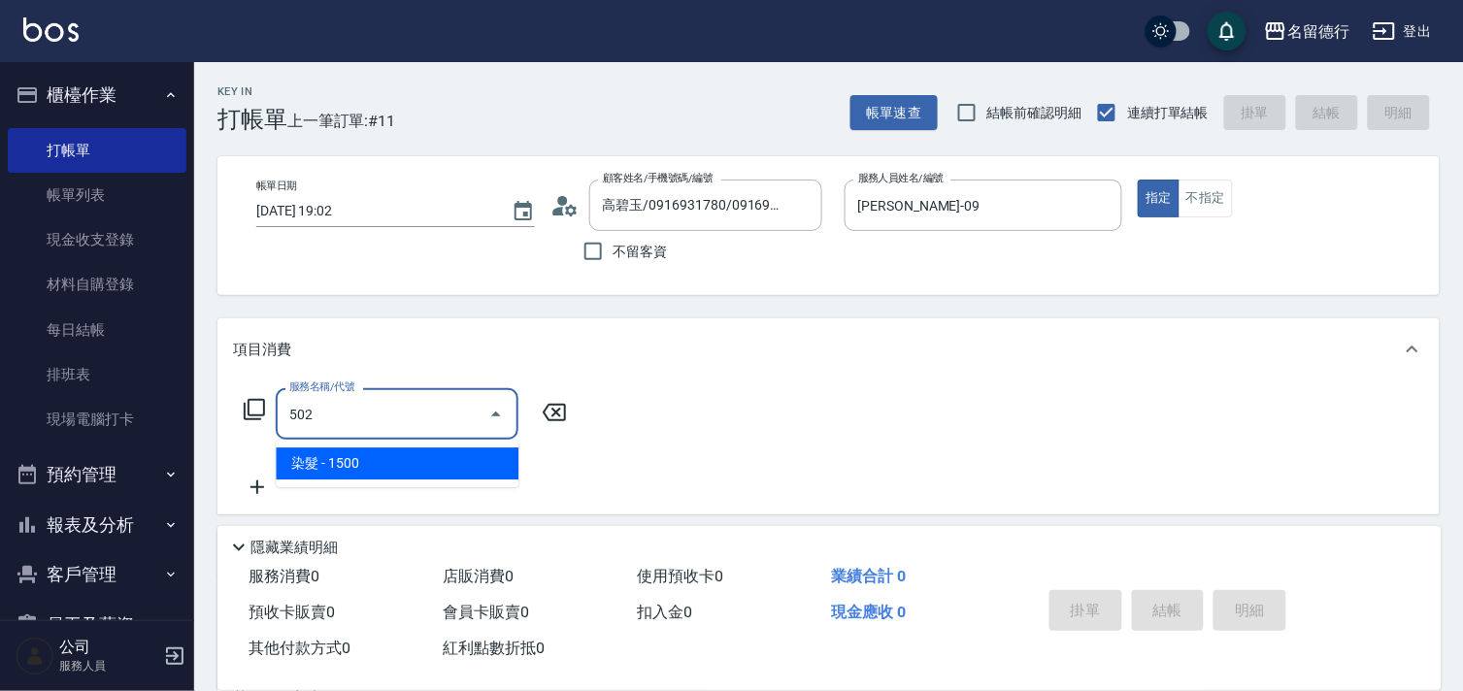
click at [385, 468] on span "染髮 - 1500" at bounding box center [397, 464] width 243 height 32
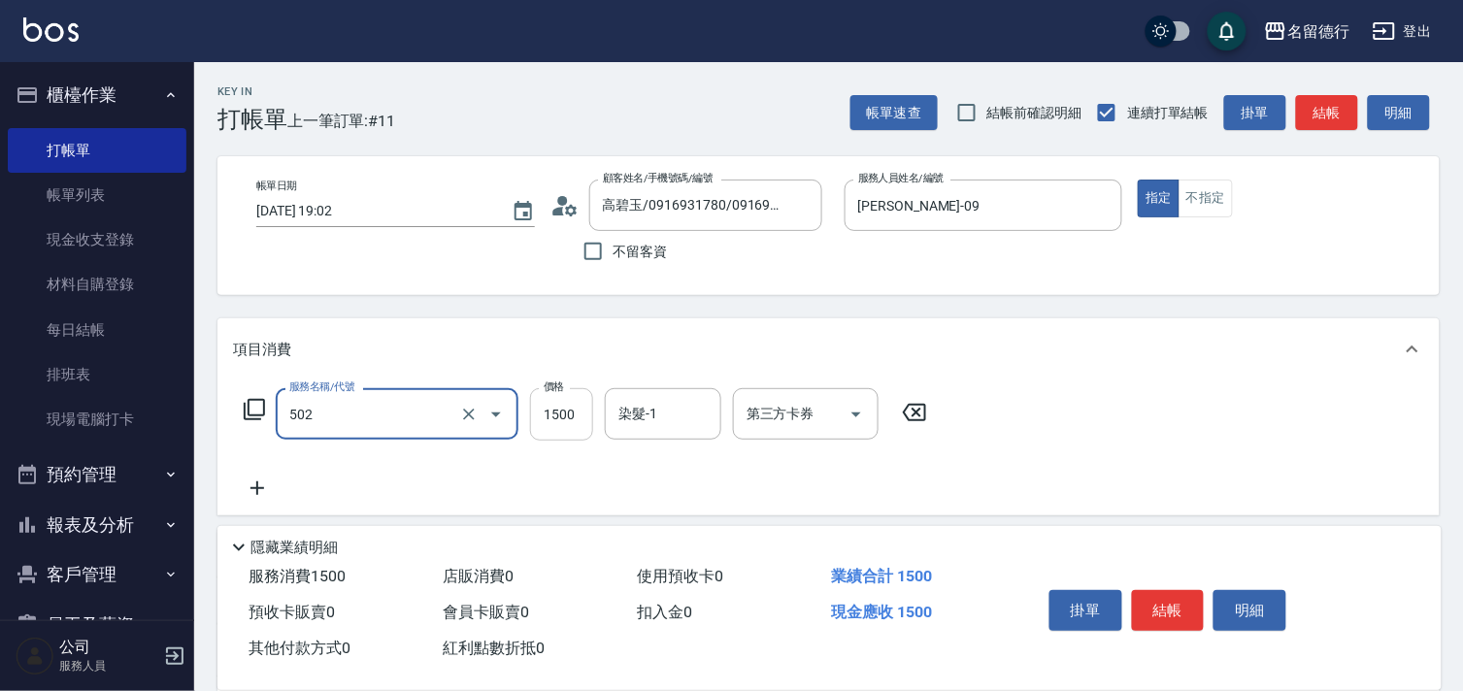
type input "染髮(502)"
click at [573, 413] on input "1500" at bounding box center [561, 414] width 63 height 52
type input "1200"
click at [635, 415] on div "染髮-1 染髮-1" at bounding box center [663, 413] width 116 height 51
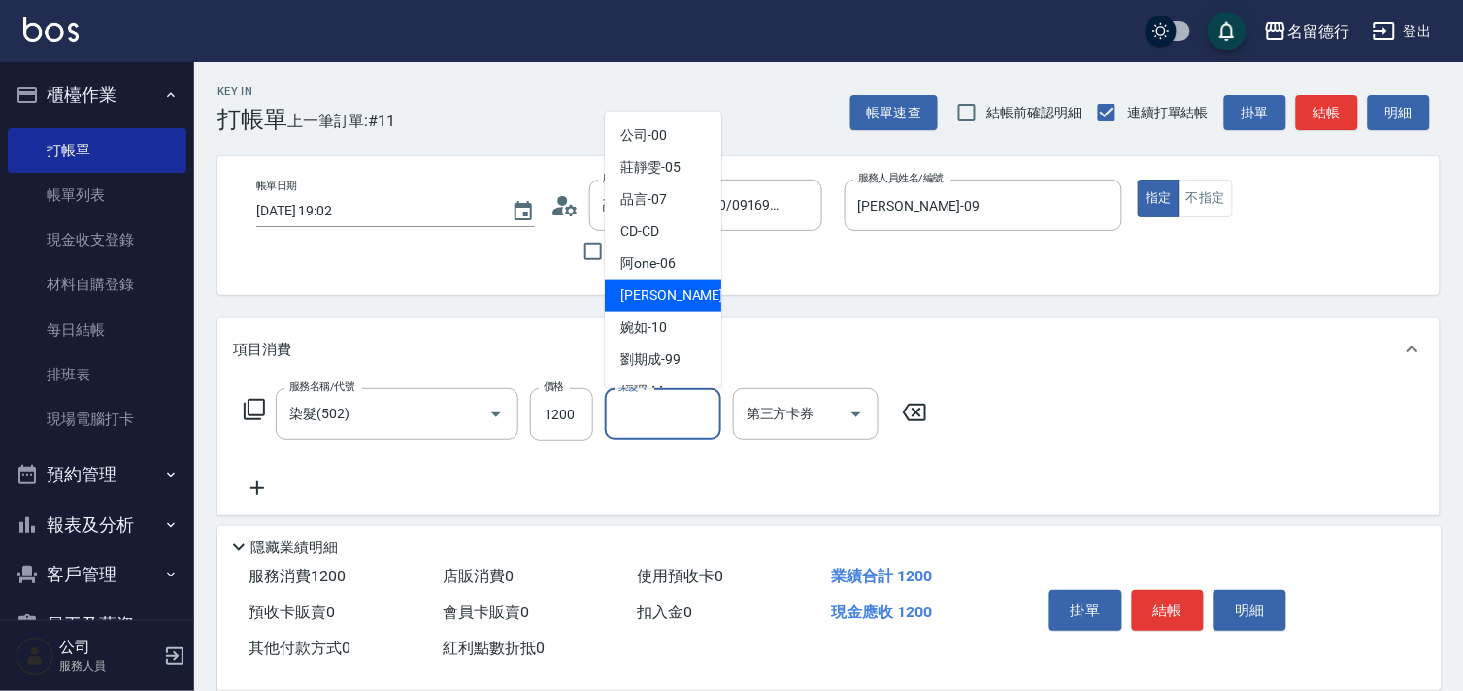
click at [665, 298] on span "[PERSON_NAME] -09" at bounding box center [681, 295] width 122 height 20
type input "[PERSON_NAME]-09"
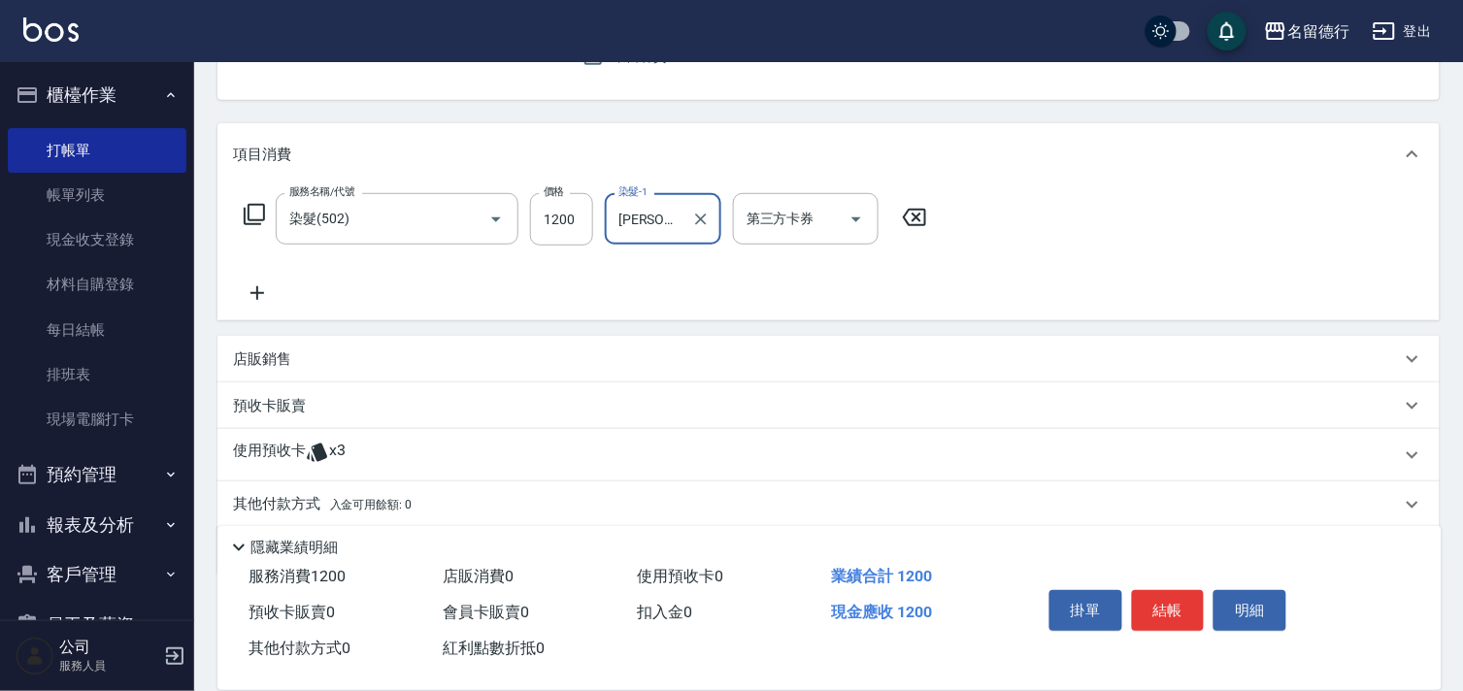
scroll to position [216, 0]
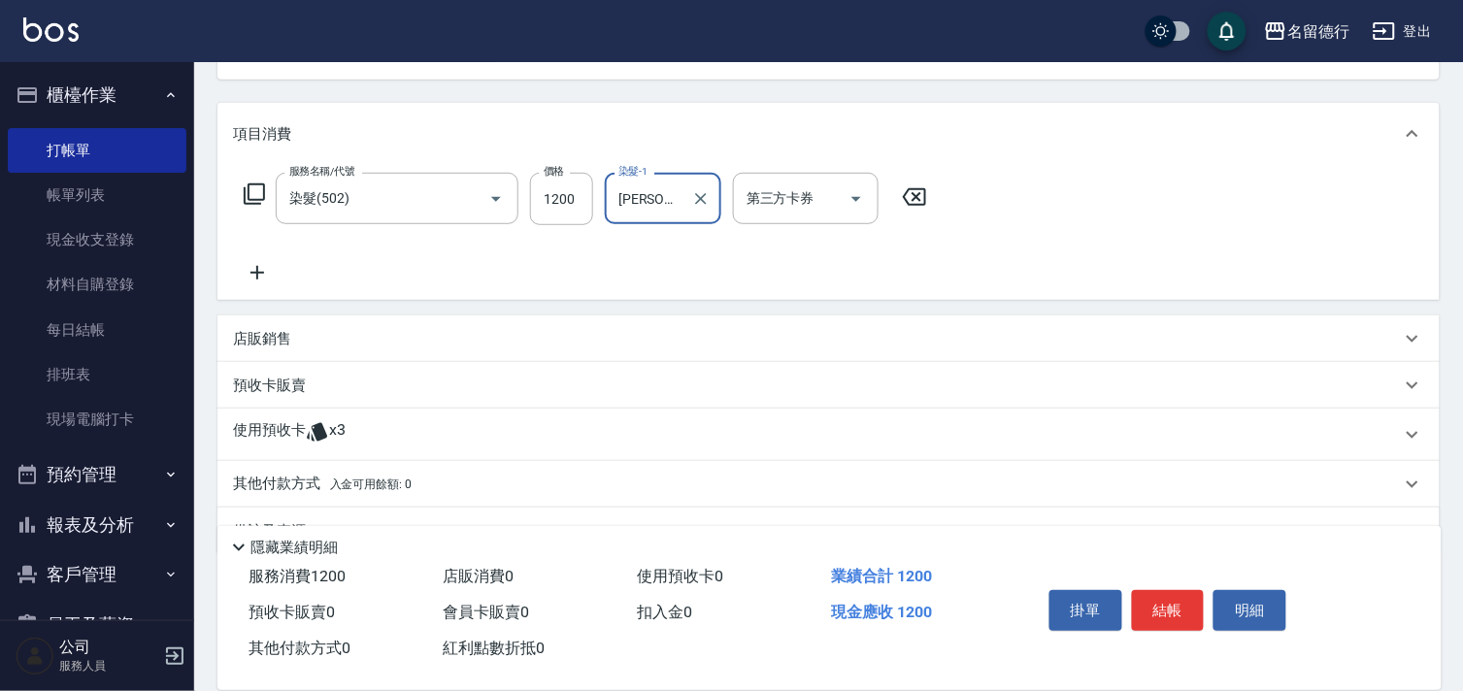
click at [258, 268] on icon at bounding box center [257, 272] width 49 height 23
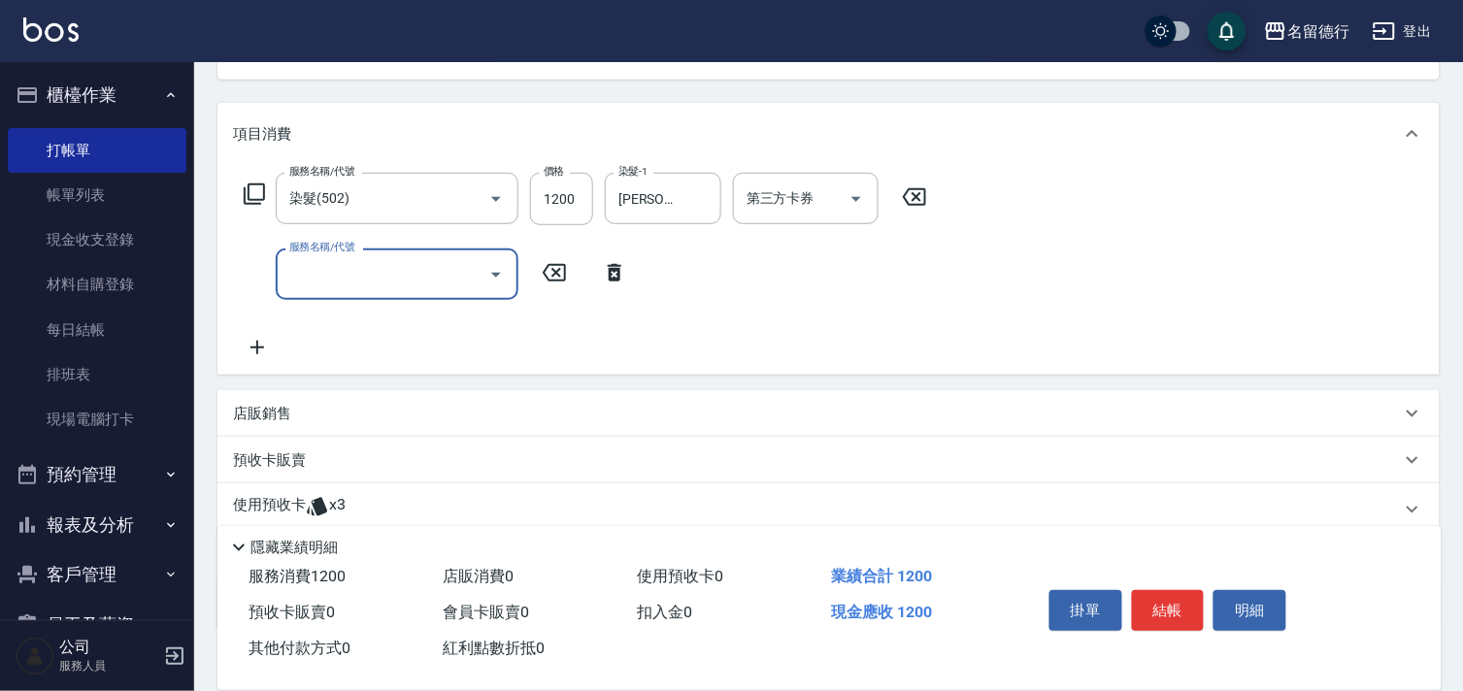
click at [333, 273] on input "服務名稱/代號" at bounding box center [382, 274] width 196 height 34
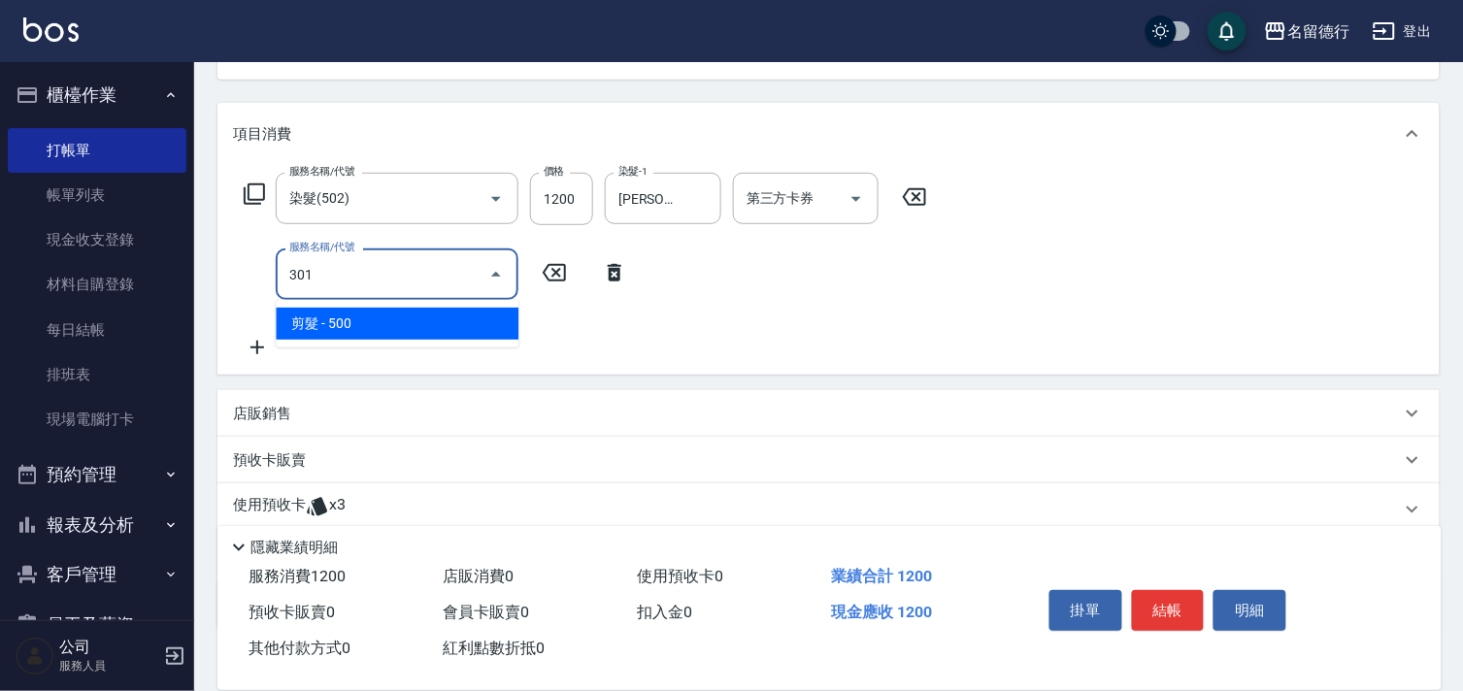
click at [359, 315] on span "剪髮 - 500" at bounding box center [397, 324] width 243 height 32
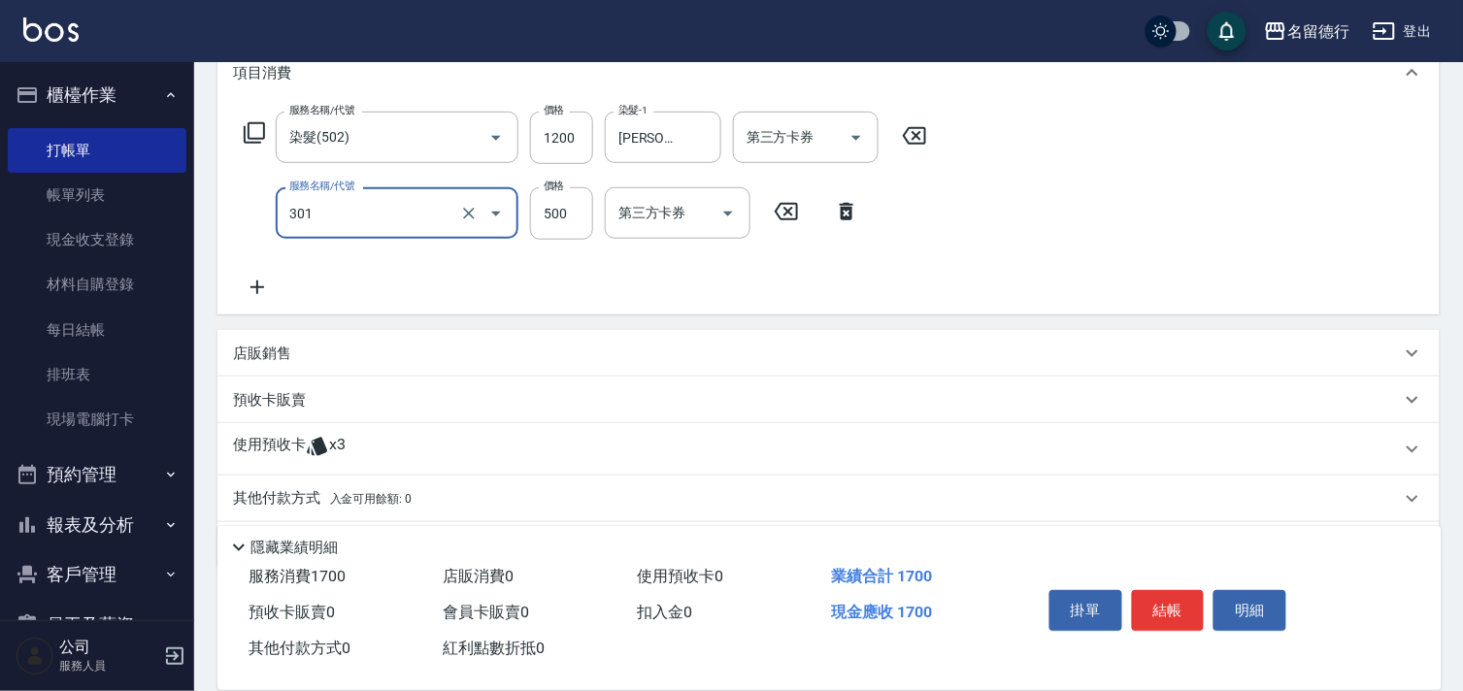
scroll to position [338, 0]
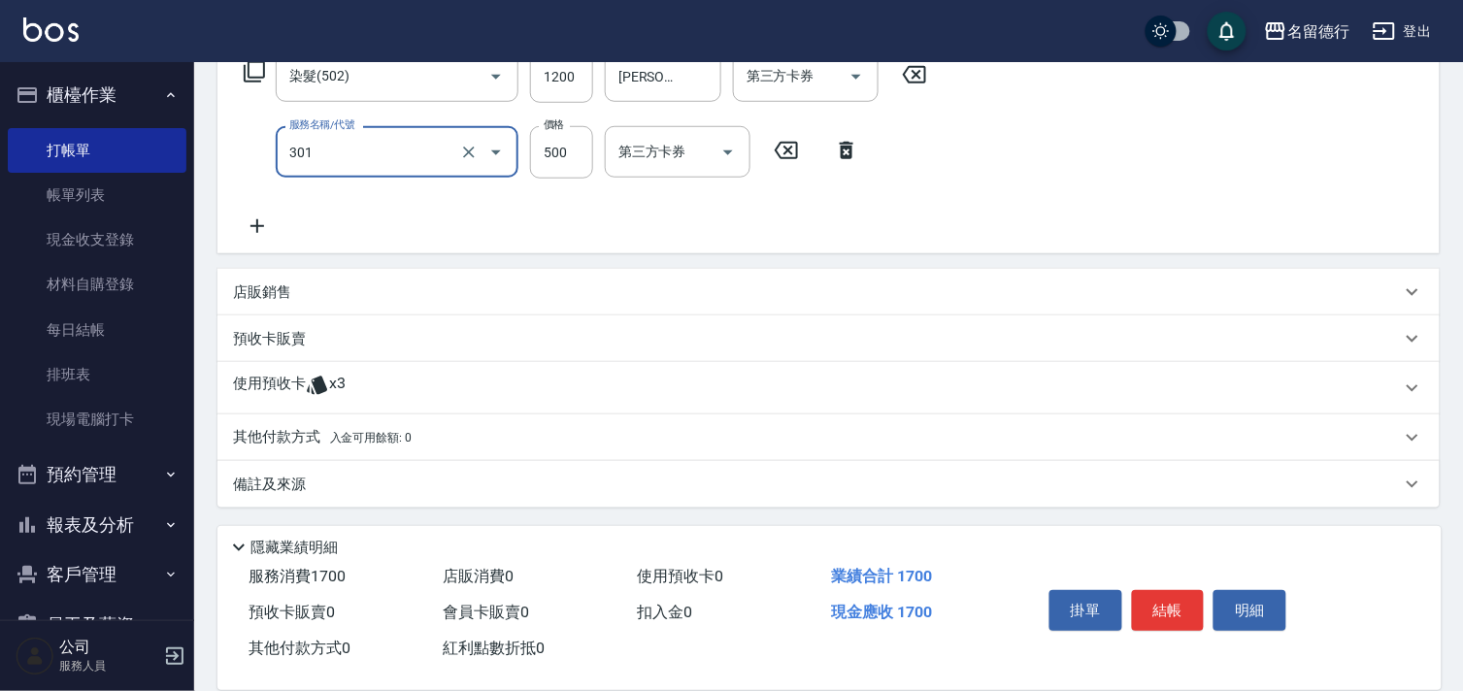
type input "剪髮(301)"
click at [287, 386] on p "使用預收卡" at bounding box center [269, 388] width 73 height 29
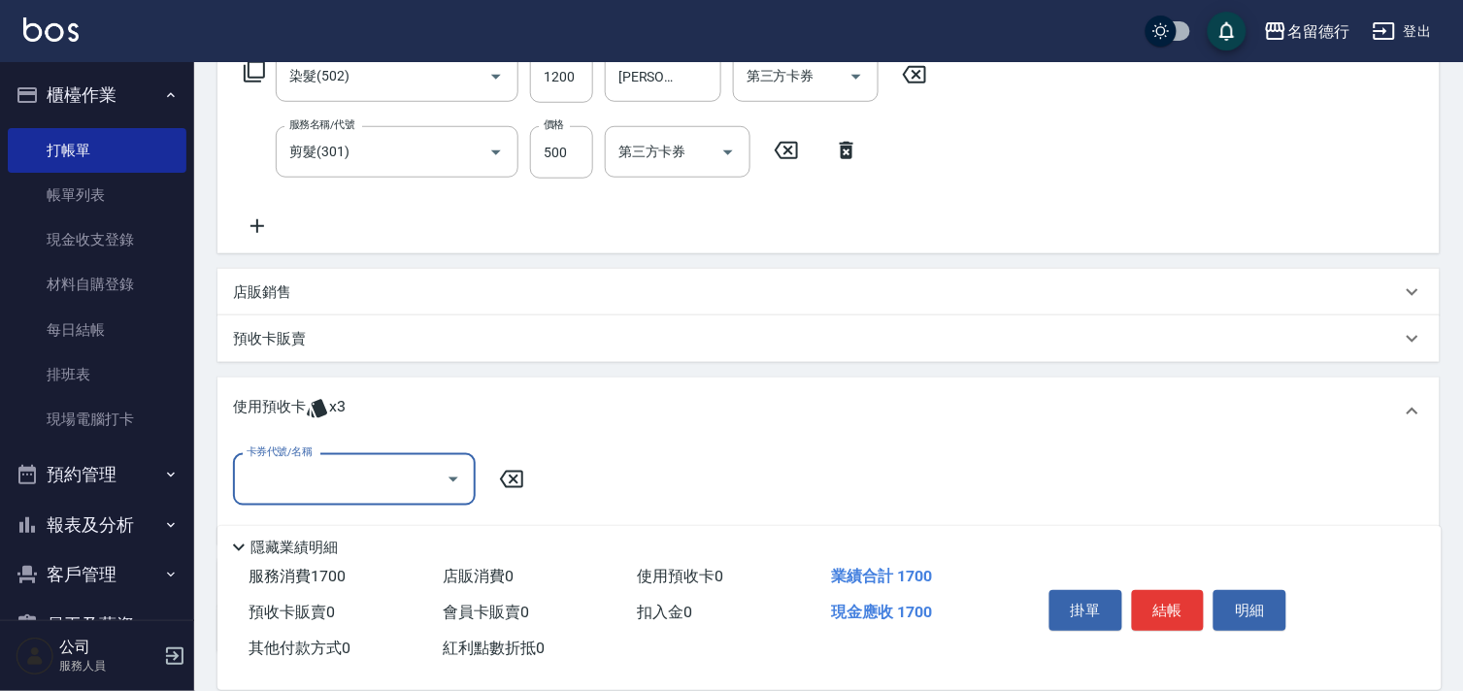
scroll to position [0, 0]
click at [312, 470] on input "卡券代號/名稱" at bounding box center [340, 479] width 196 height 34
click at [324, 521] on div "洗髮券售 剩餘3張" at bounding box center [354, 529] width 243 height 32
type input "洗髮券售"
click at [595, 477] on input "洗髮-1" at bounding box center [635, 480] width 128 height 34
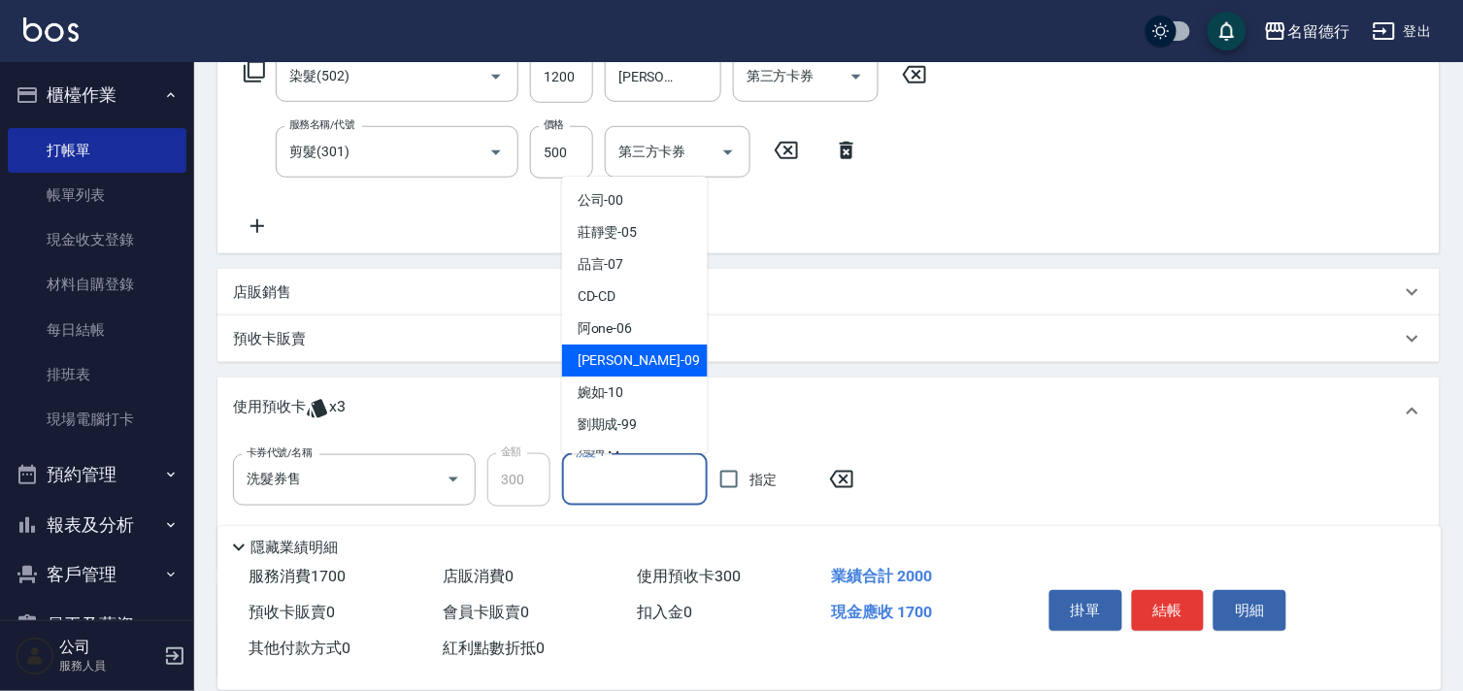
click at [618, 366] on span "[PERSON_NAME] -09" at bounding box center [639, 361] width 122 height 20
type input "[PERSON_NAME]-09"
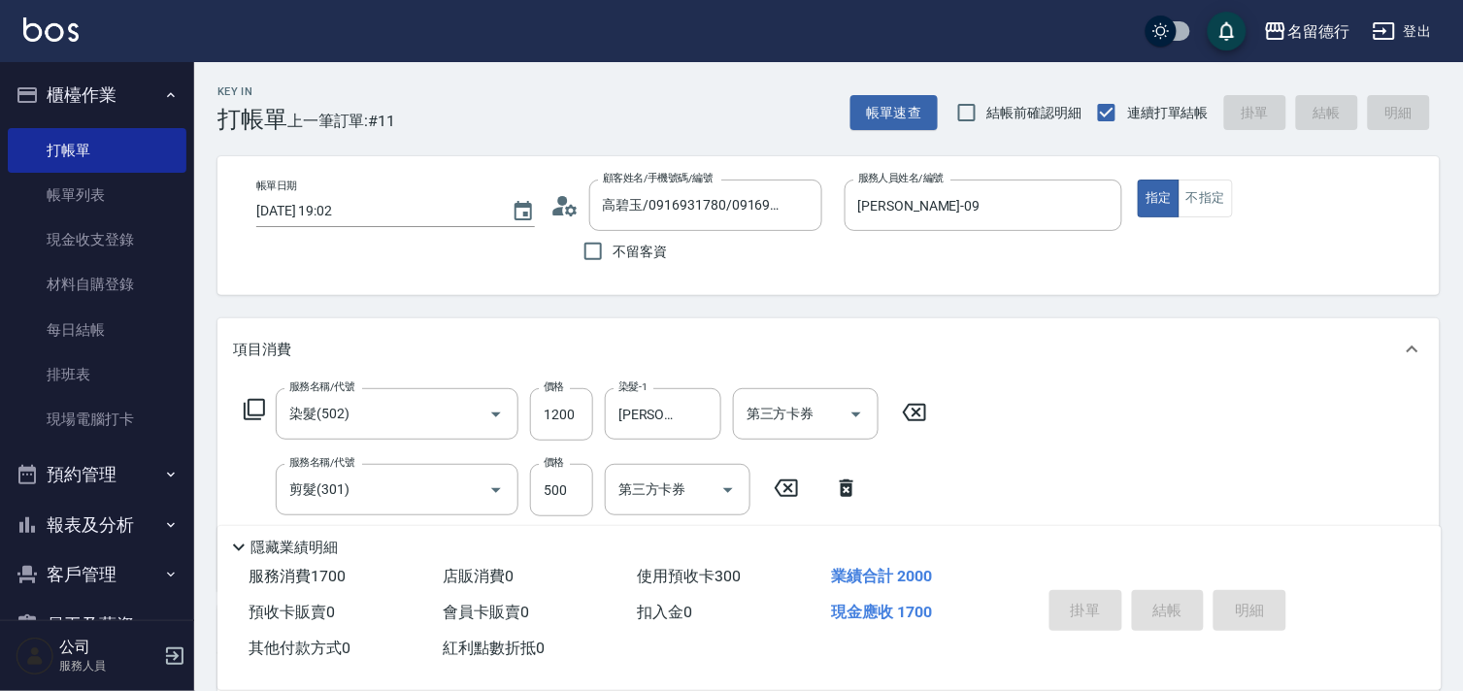
type input "[DATE] 19:03"
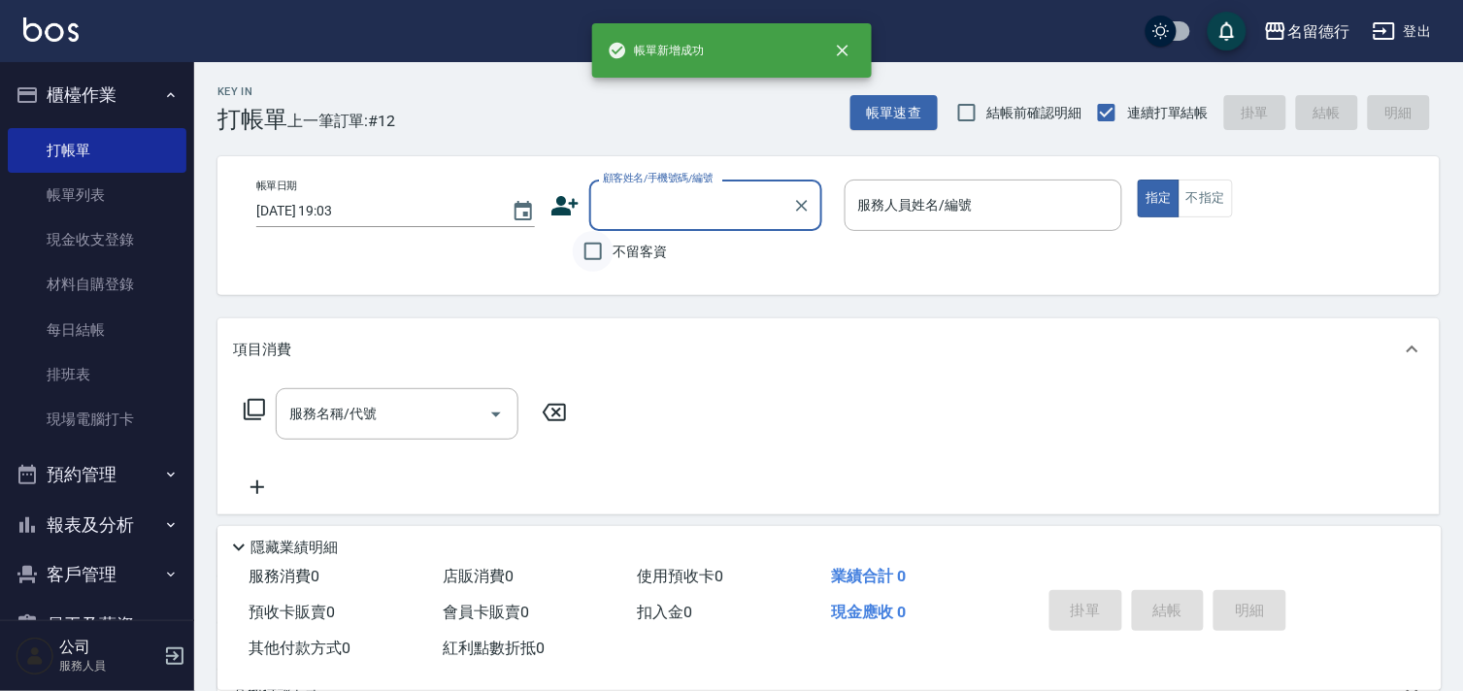
click at [595, 255] on input "不留客資" at bounding box center [593, 251] width 41 height 41
checkbox input "true"
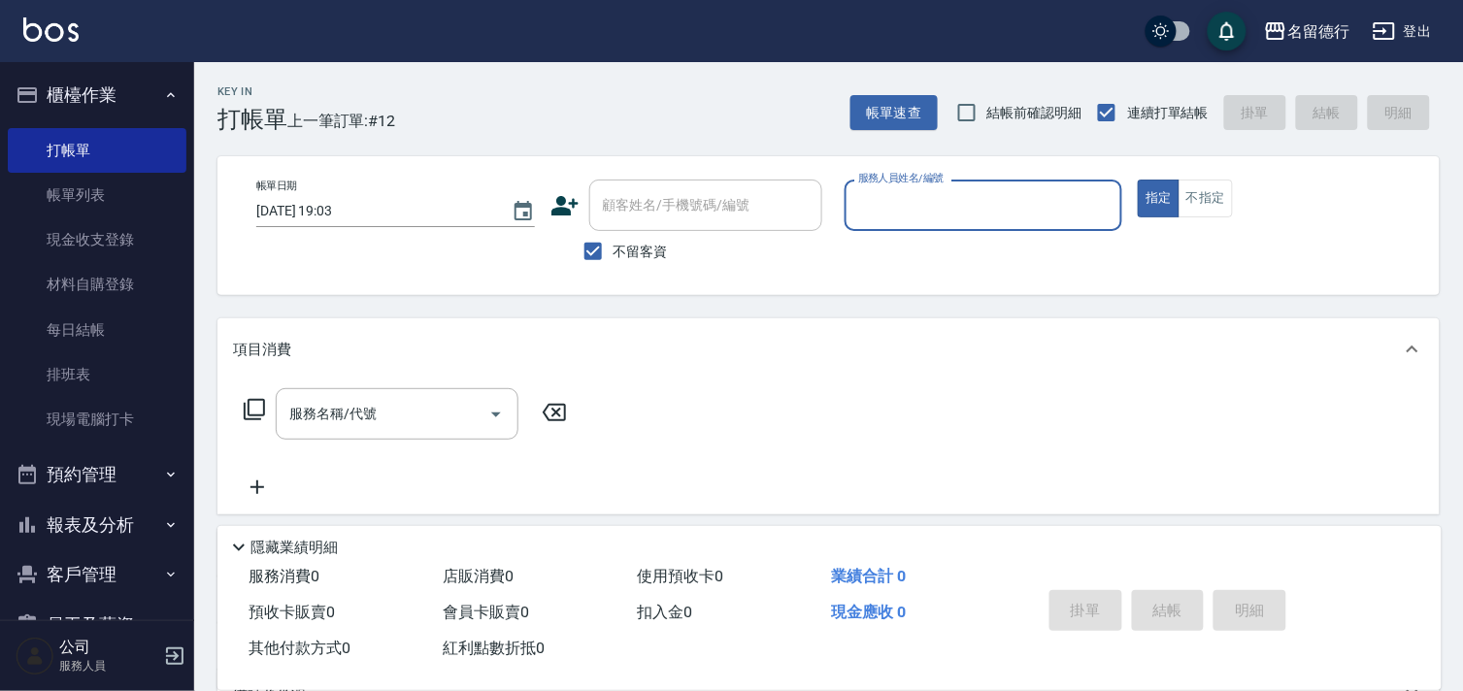
click at [899, 207] on input "服務人員姓名/編號" at bounding box center [983, 205] width 261 height 34
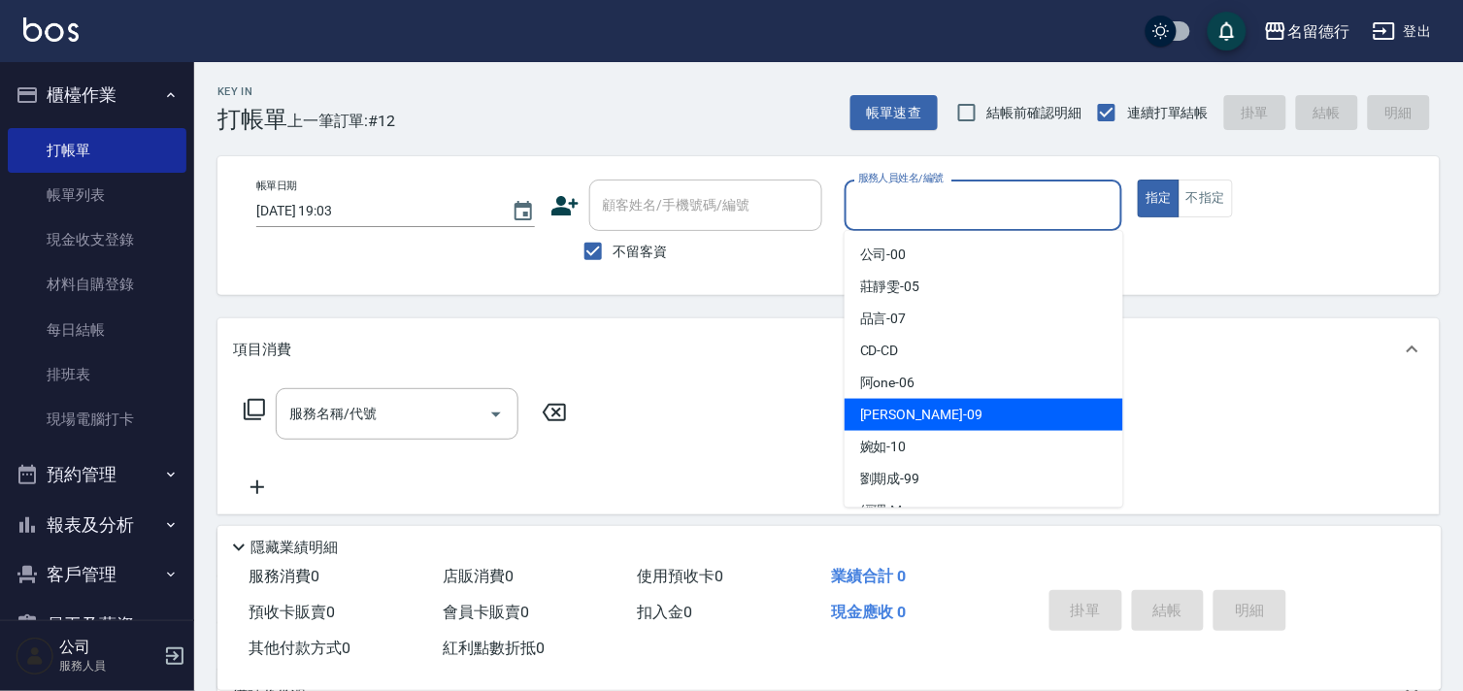
click at [879, 417] on span "[PERSON_NAME] -09" at bounding box center [921, 415] width 122 height 20
type input "[PERSON_NAME]-09"
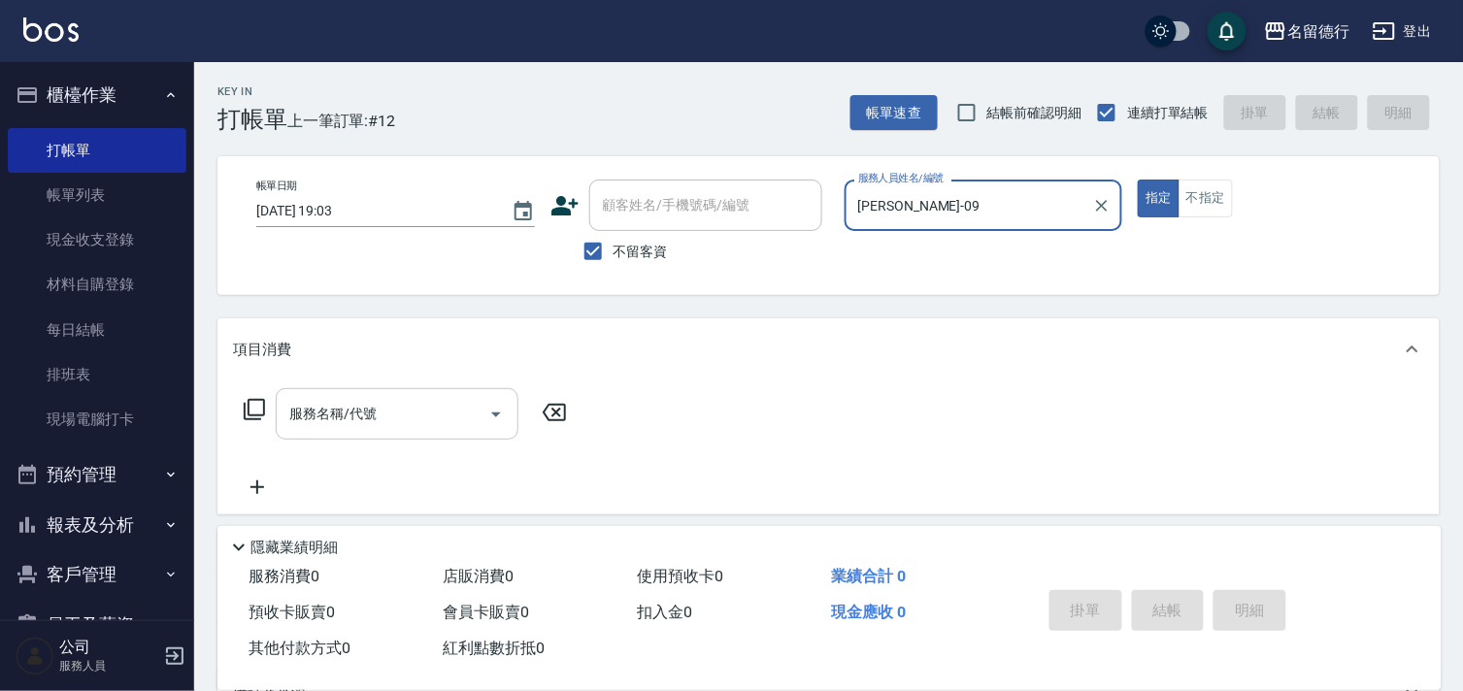
click at [403, 405] on input "服務名稱/代號" at bounding box center [382, 414] width 196 height 34
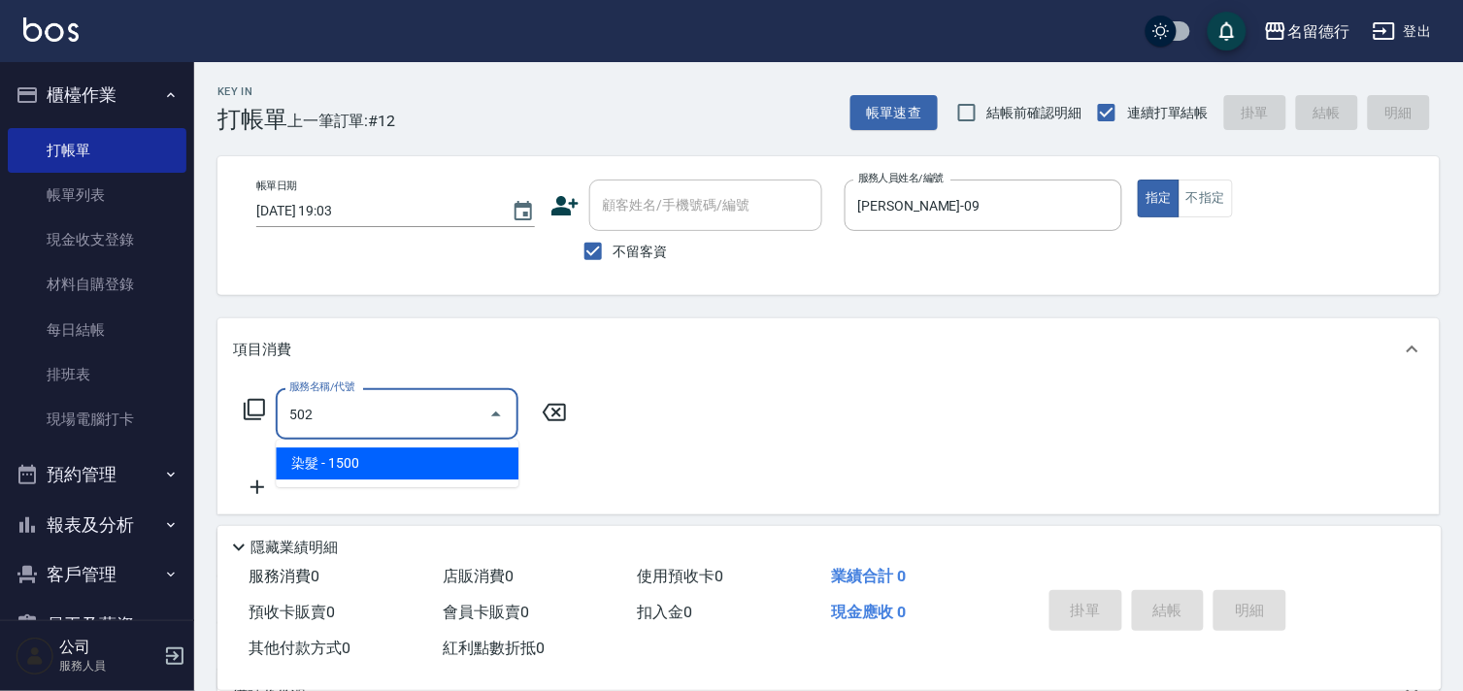
click at [403, 457] on span "染髮 - 1500" at bounding box center [397, 464] width 243 height 32
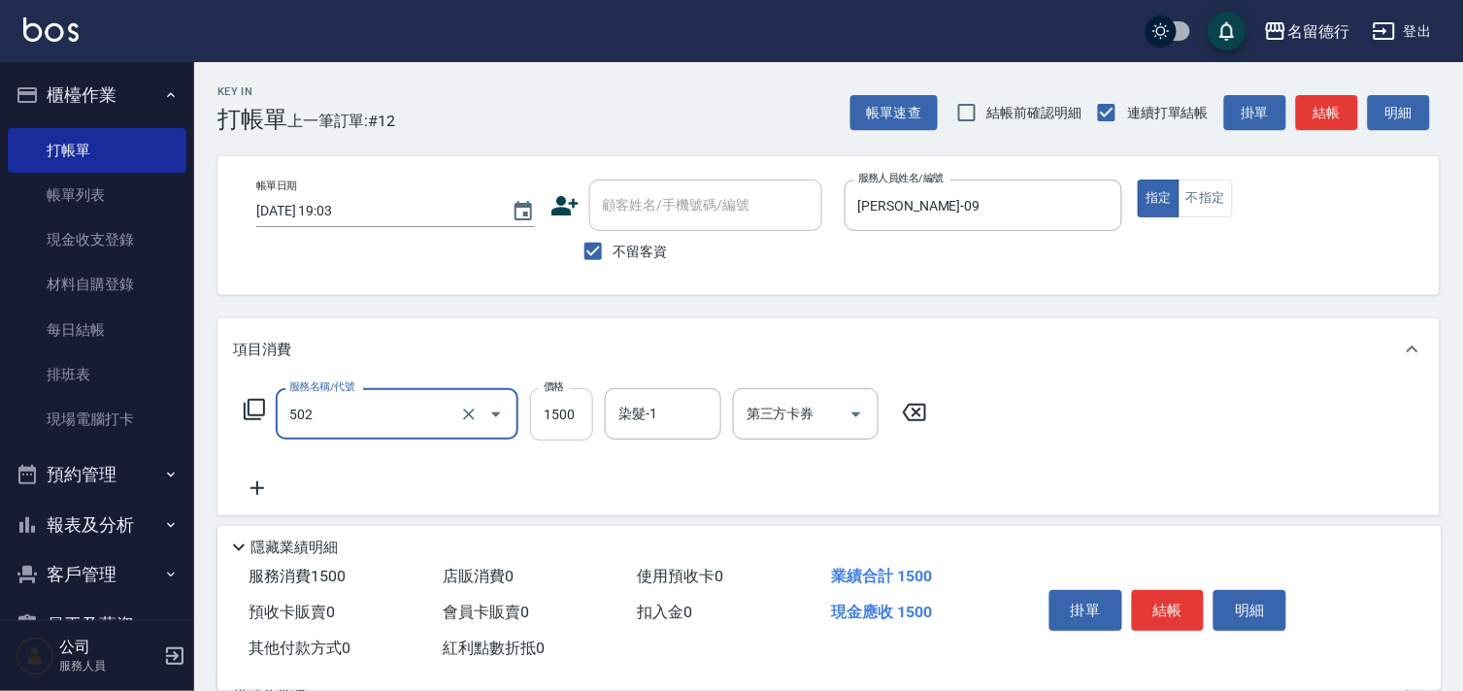
type input "染髮(502)"
click at [549, 412] on input "1500" at bounding box center [561, 414] width 63 height 52
type input "2450"
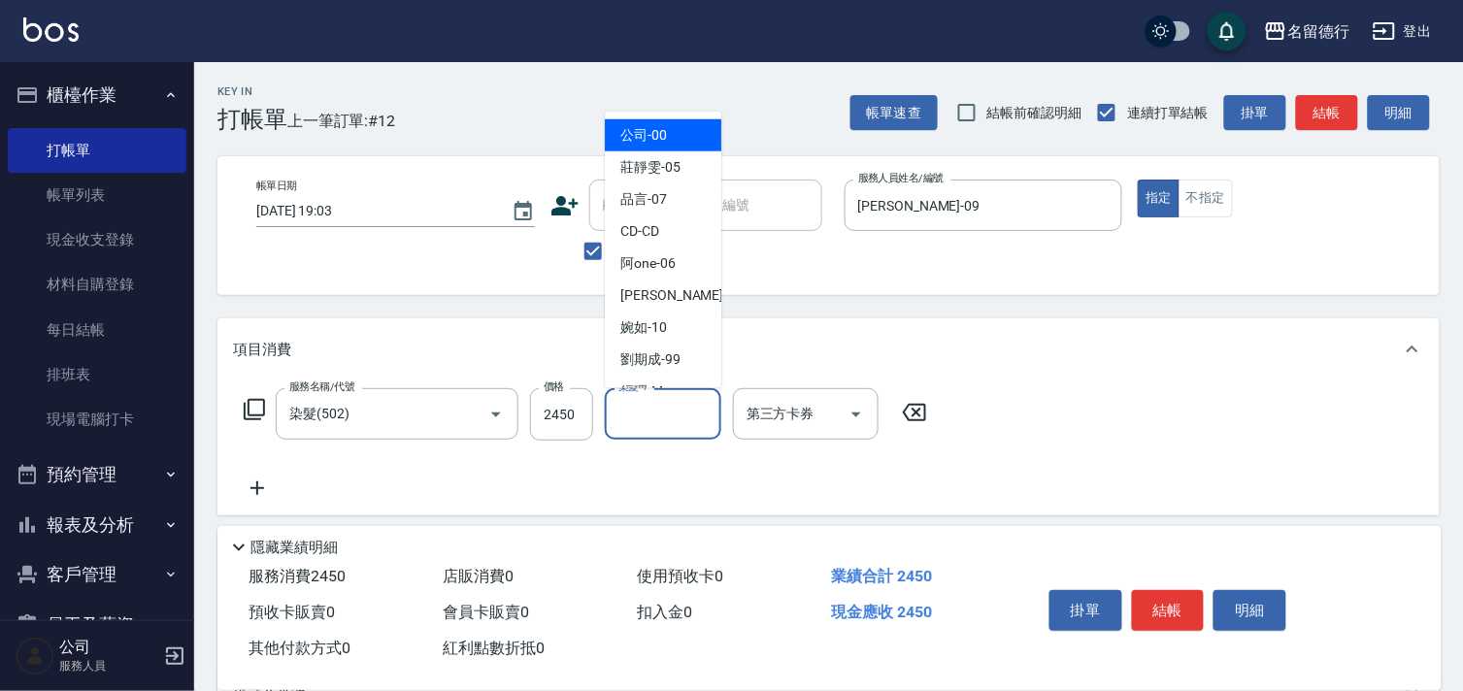
click at [624, 420] on input "染髮-1" at bounding box center [663, 414] width 99 height 34
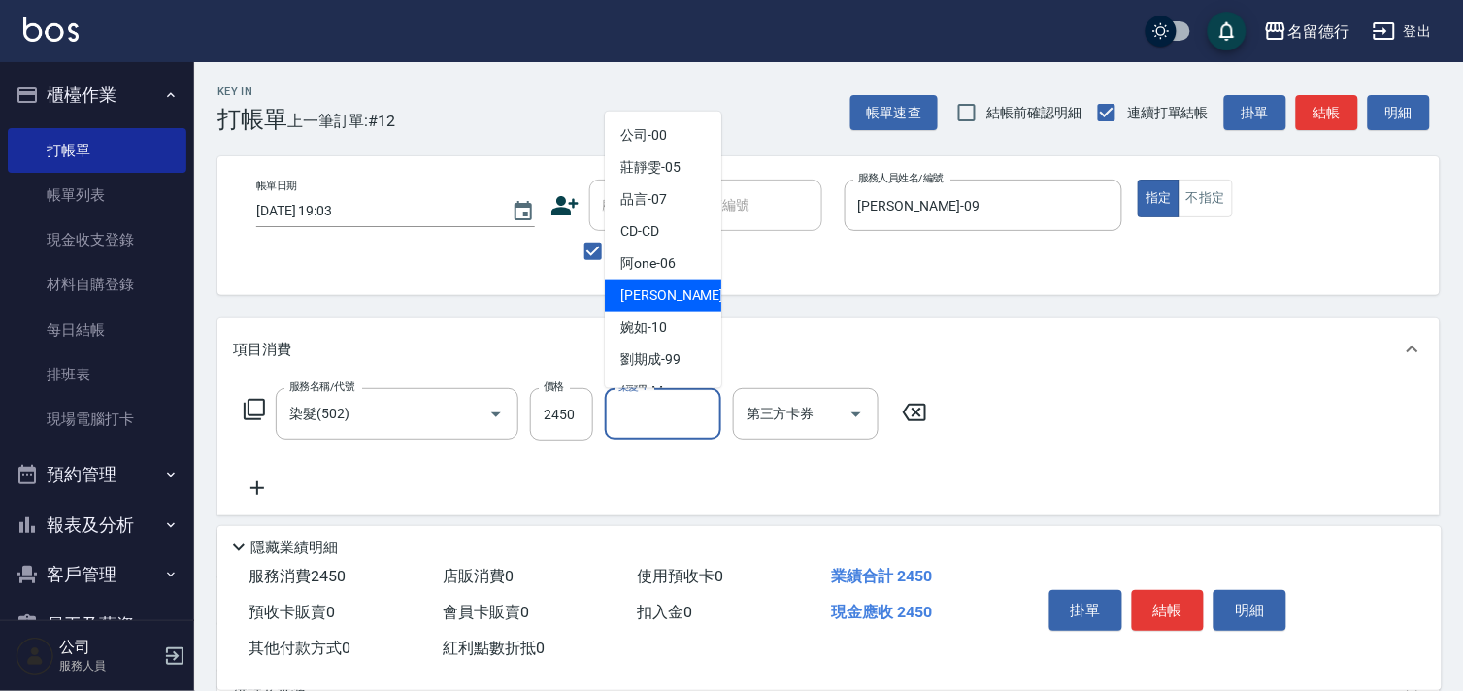
click at [647, 296] on span "[PERSON_NAME] -09" at bounding box center [681, 295] width 122 height 20
type input "[PERSON_NAME]-09"
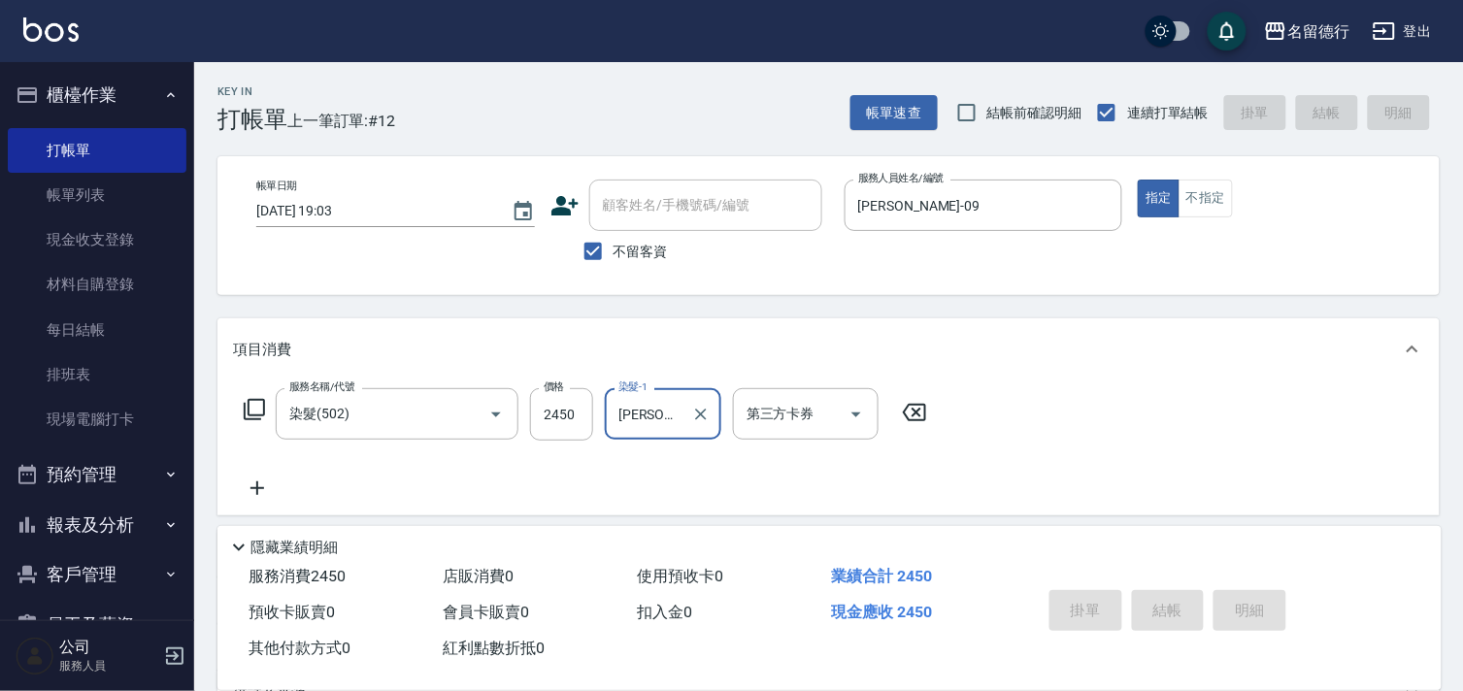
type input "[DATE] 19:04"
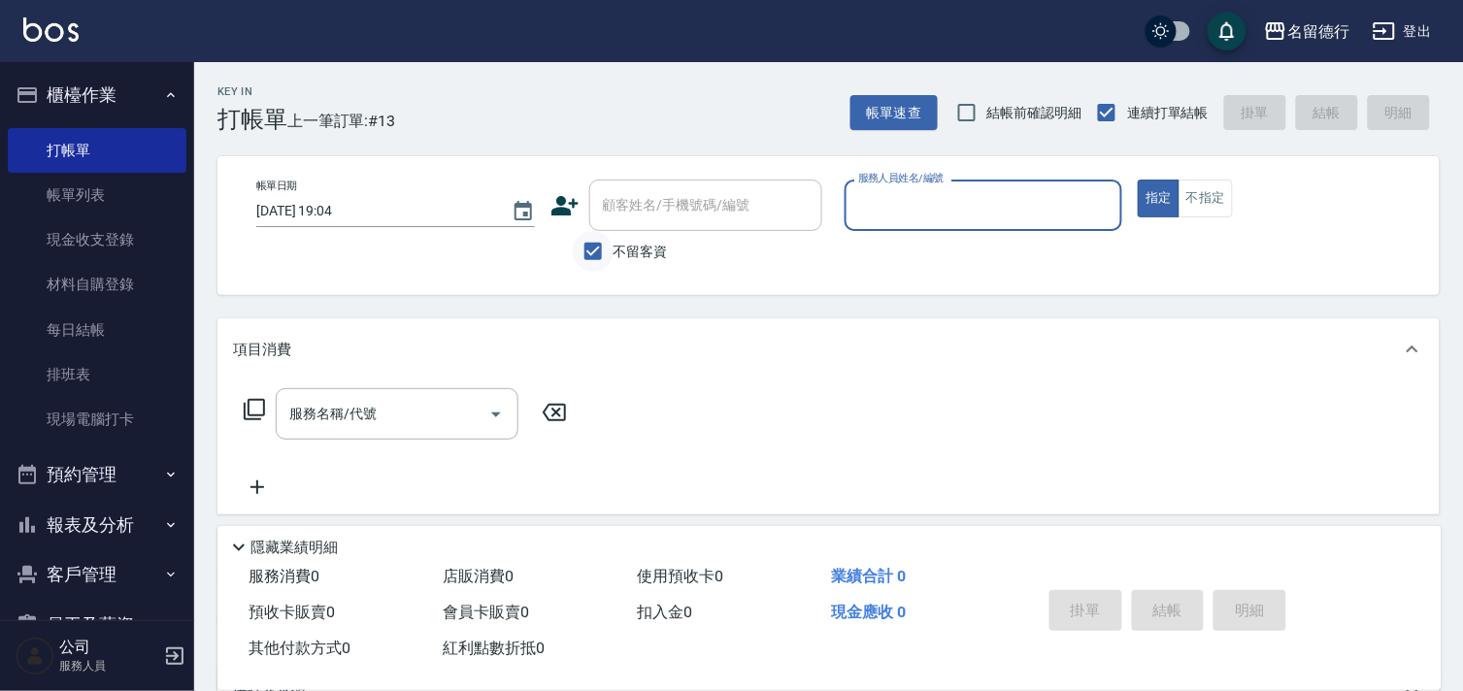
click at [595, 256] on input "不留客資" at bounding box center [593, 251] width 41 height 41
checkbox input "false"
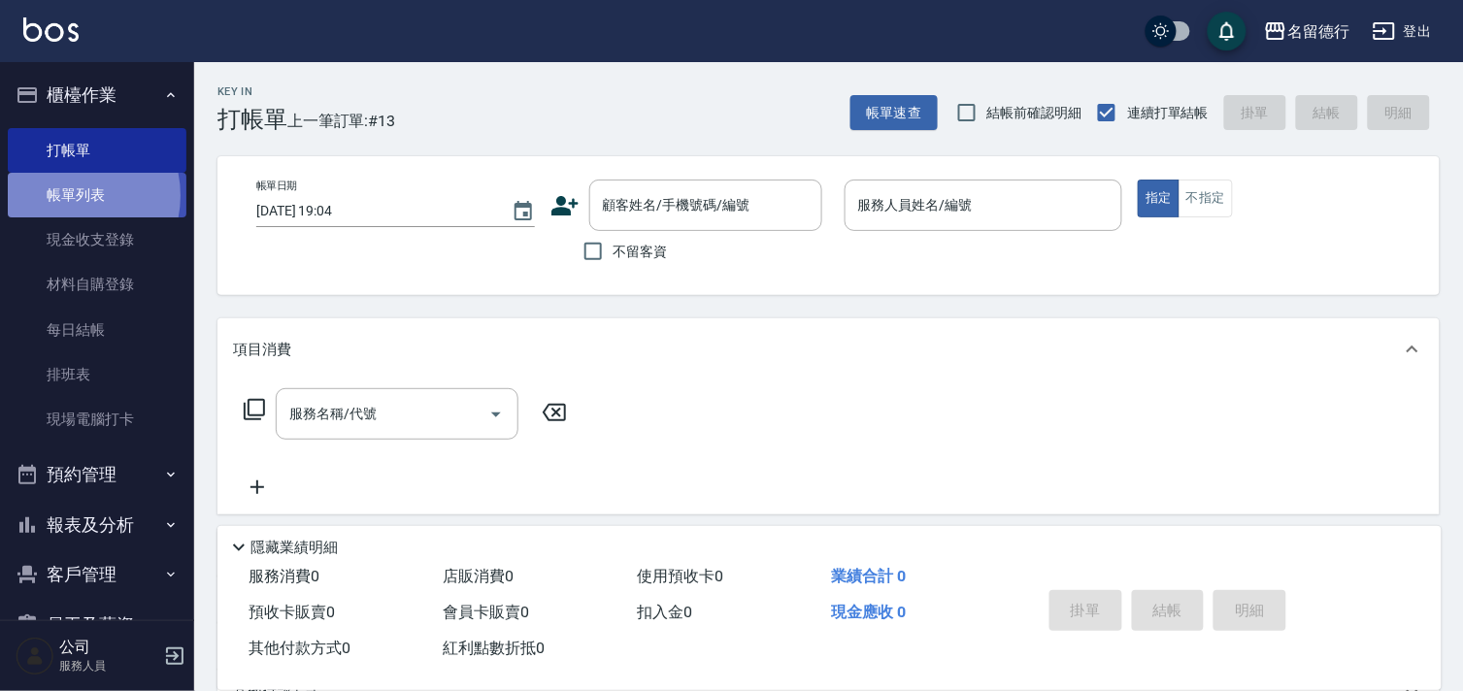
click at [64, 196] on link "帳單列表" at bounding box center [97, 195] width 179 height 45
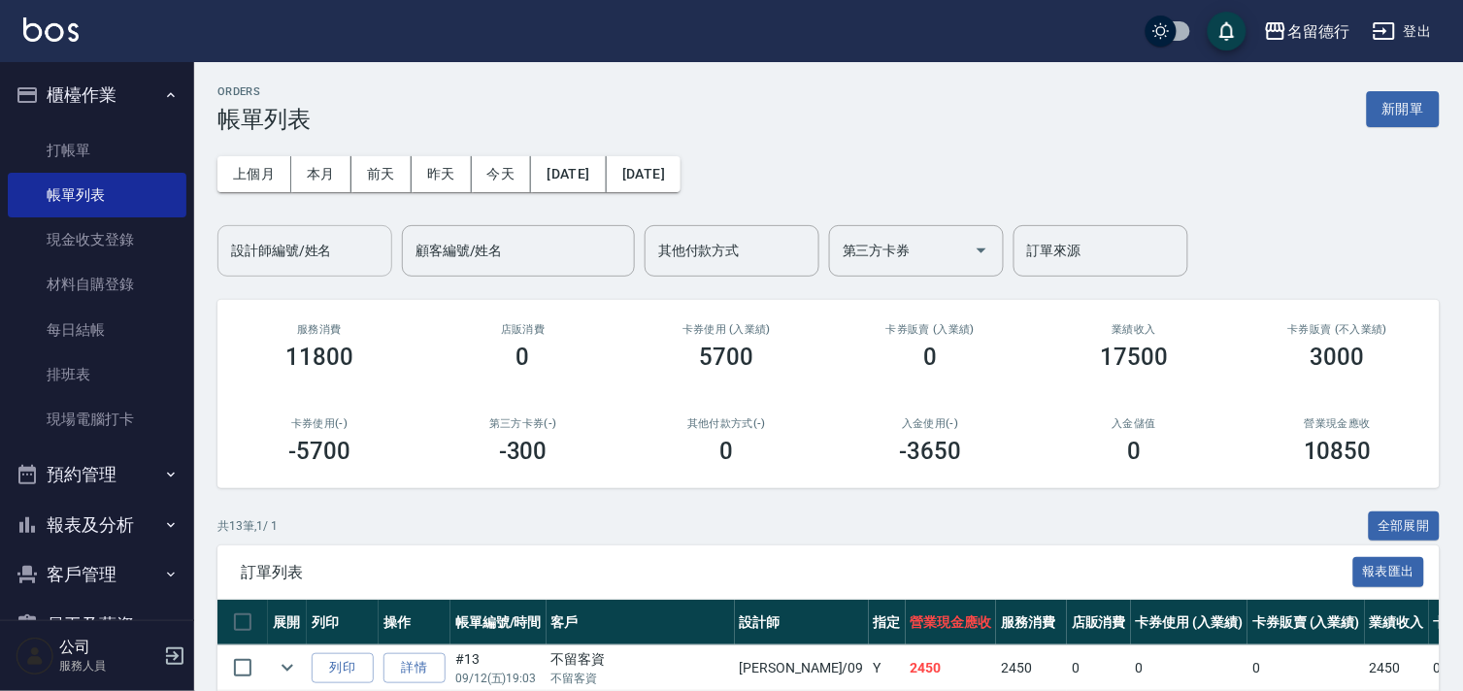
click at [279, 250] on input "設計師編號/姓名" at bounding box center [304, 251] width 157 height 34
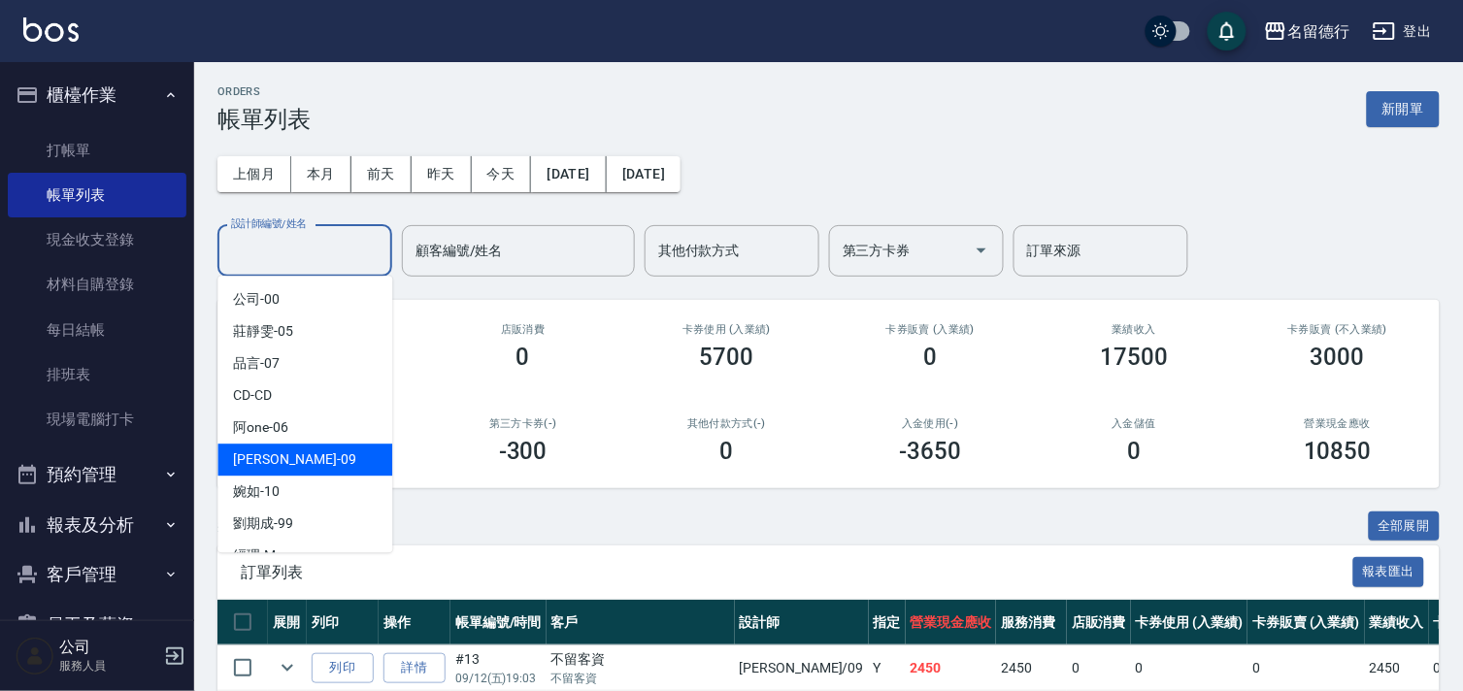
click at [250, 463] on span "[PERSON_NAME] -09" at bounding box center [294, 459] width 122 height 20
type input "[PERSON_NAME]-09"
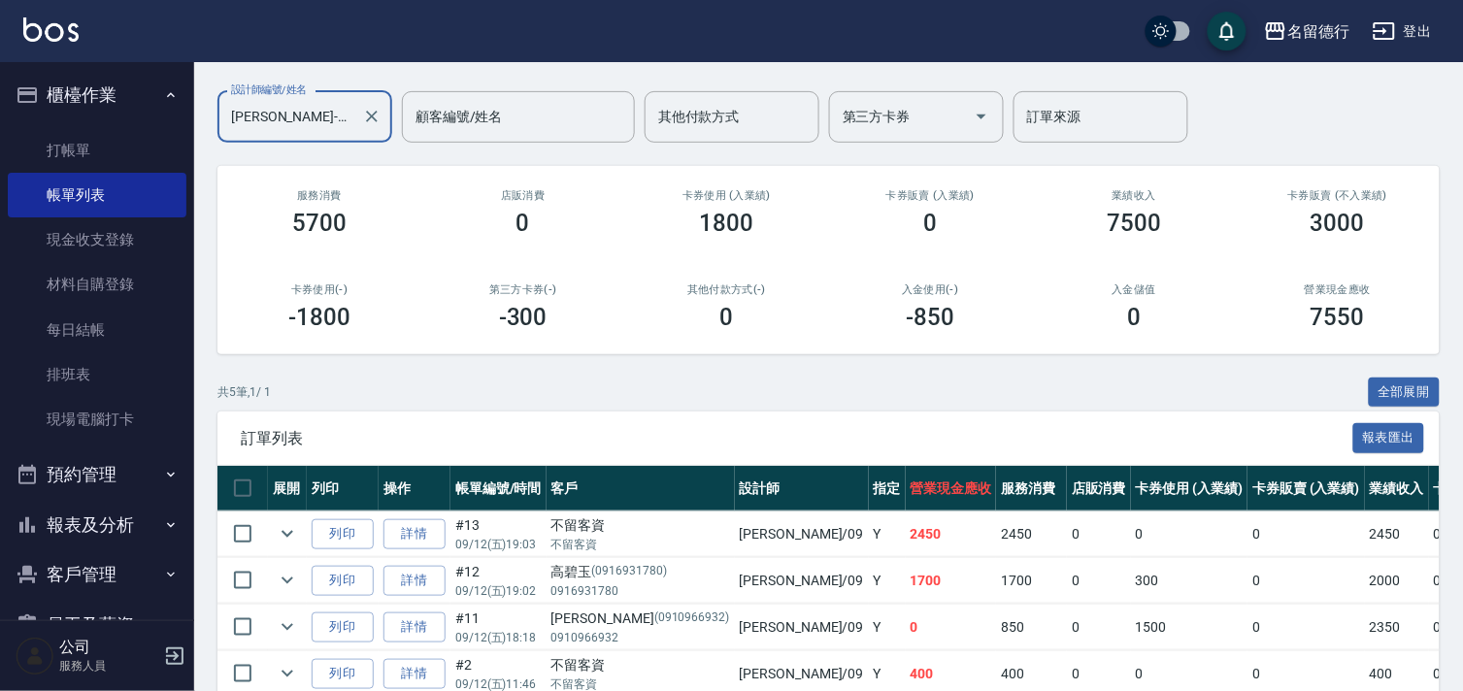
scroll to position [280, 0]
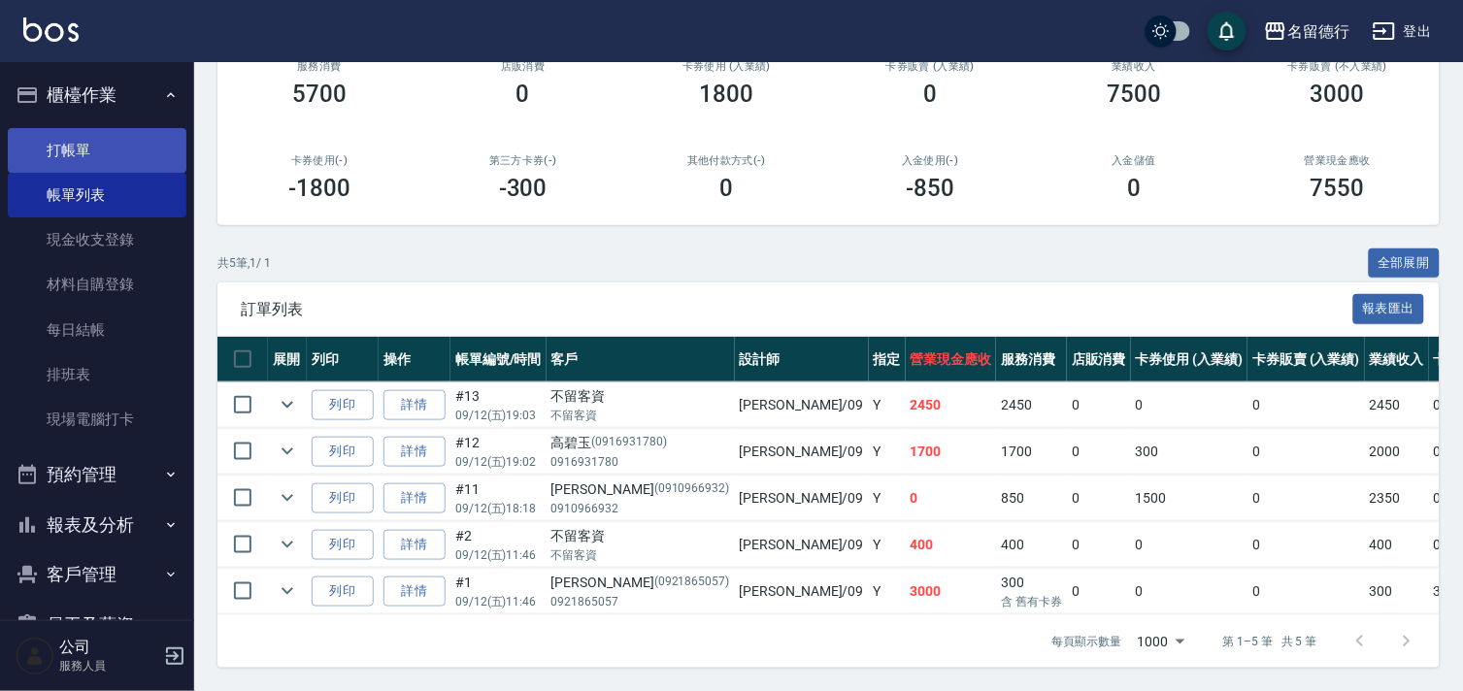
click at [58, 143] on link "打帳單" at bounding box center [97, 150] width 179 height 45
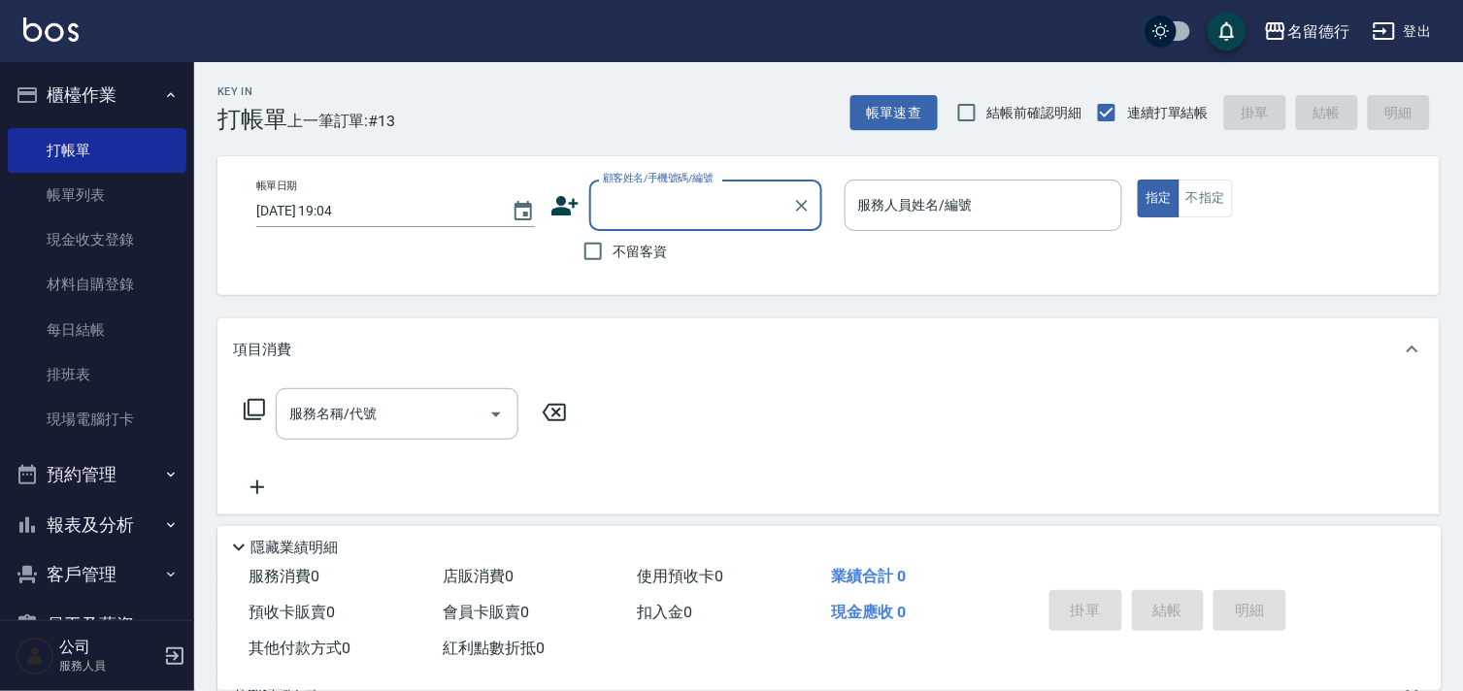
click at [615, 210] on input "顧客姓名/手機號碼/編號" at bounding box center [691, 205] width 186 height 34
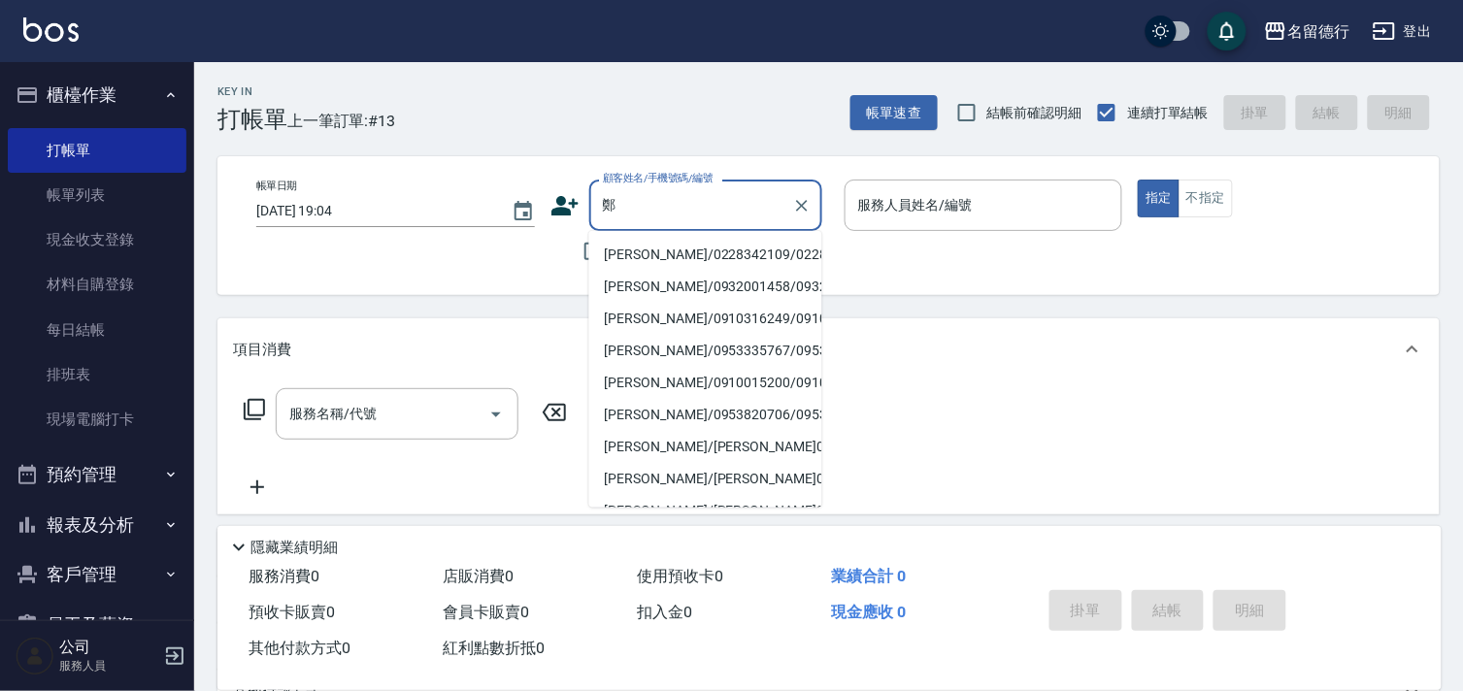
click at [642, 249] on li "[PERSON_NAME]/0228342109/0228342109" at bounding box center [705, 255] width 233 height 32
type input "[PERSON_NAME]/0228342109/0228342109"
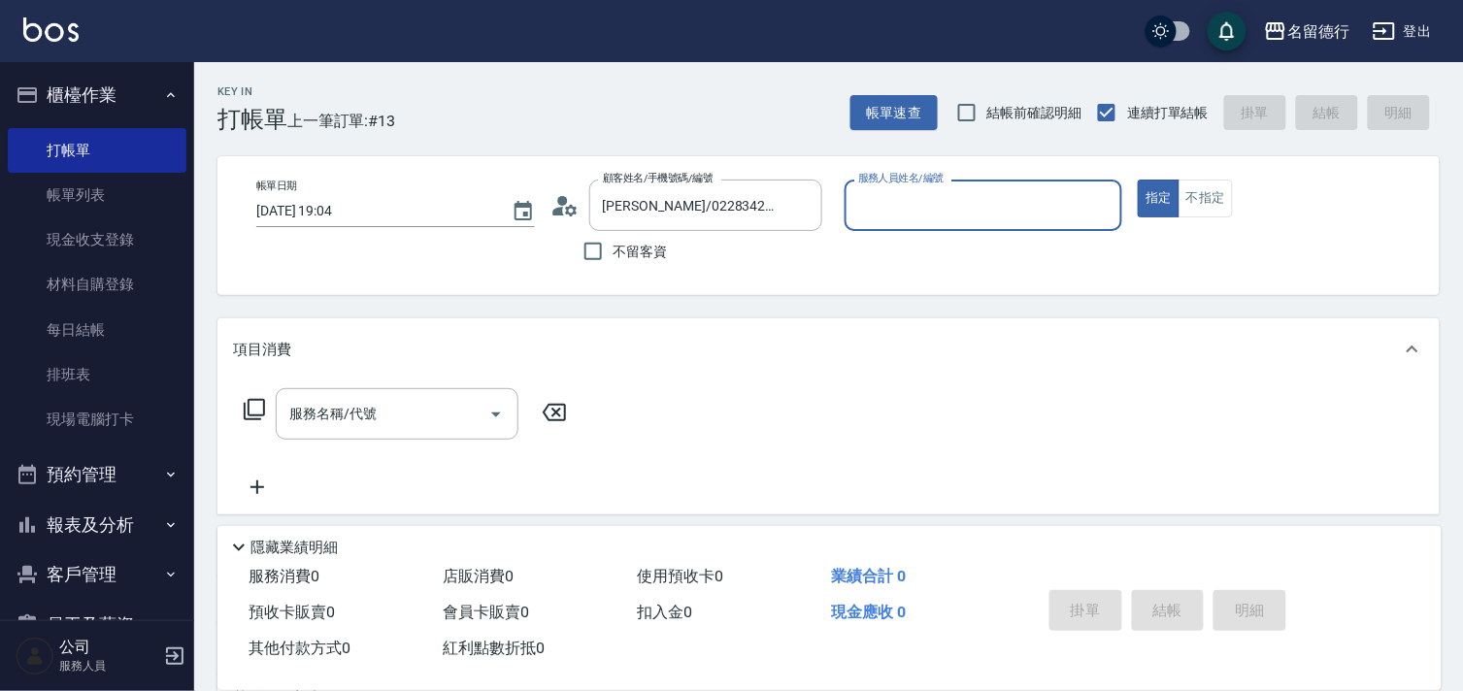
click at [880, 212] on input "服務人員姓名/編號" at bounding box center [983, 205] width 261 height 34
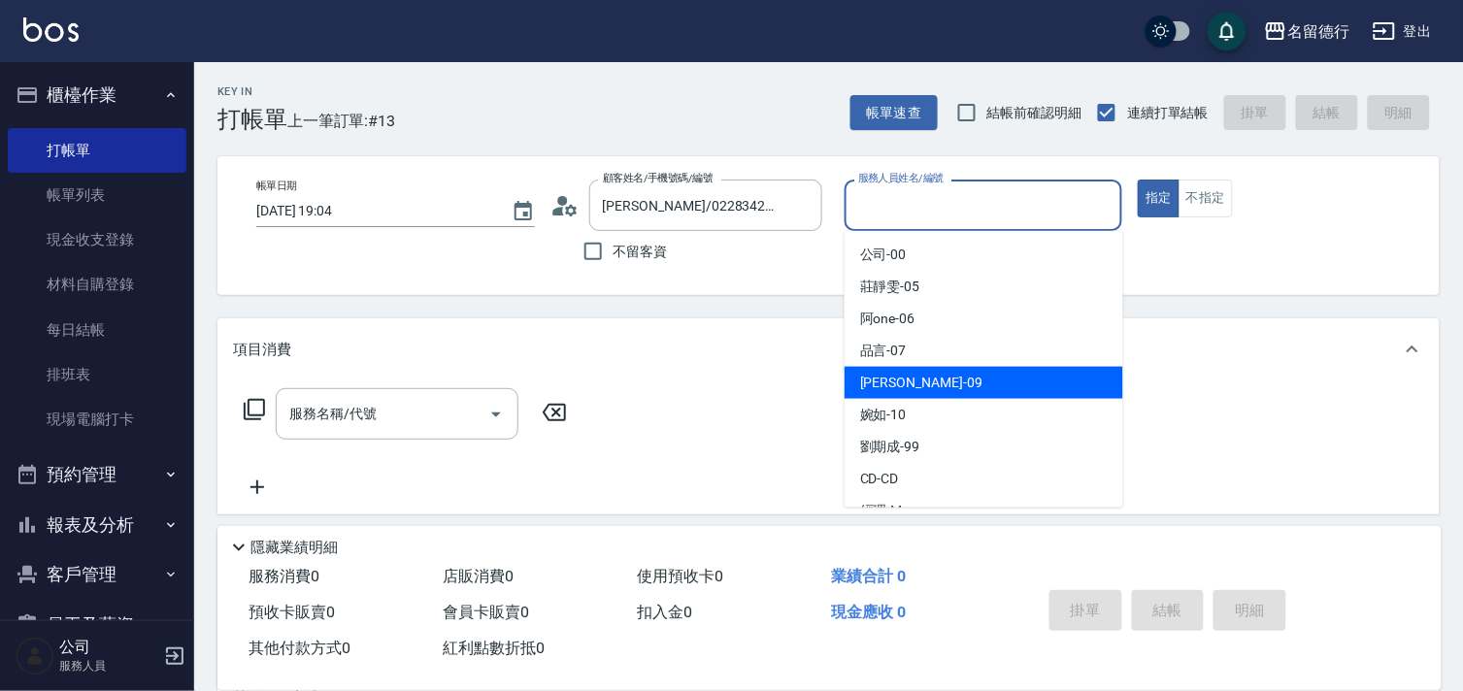
click at [865, 371] on div "[PERSON_NAME] -09" at bounding box center [984, 383] width 279 height 32
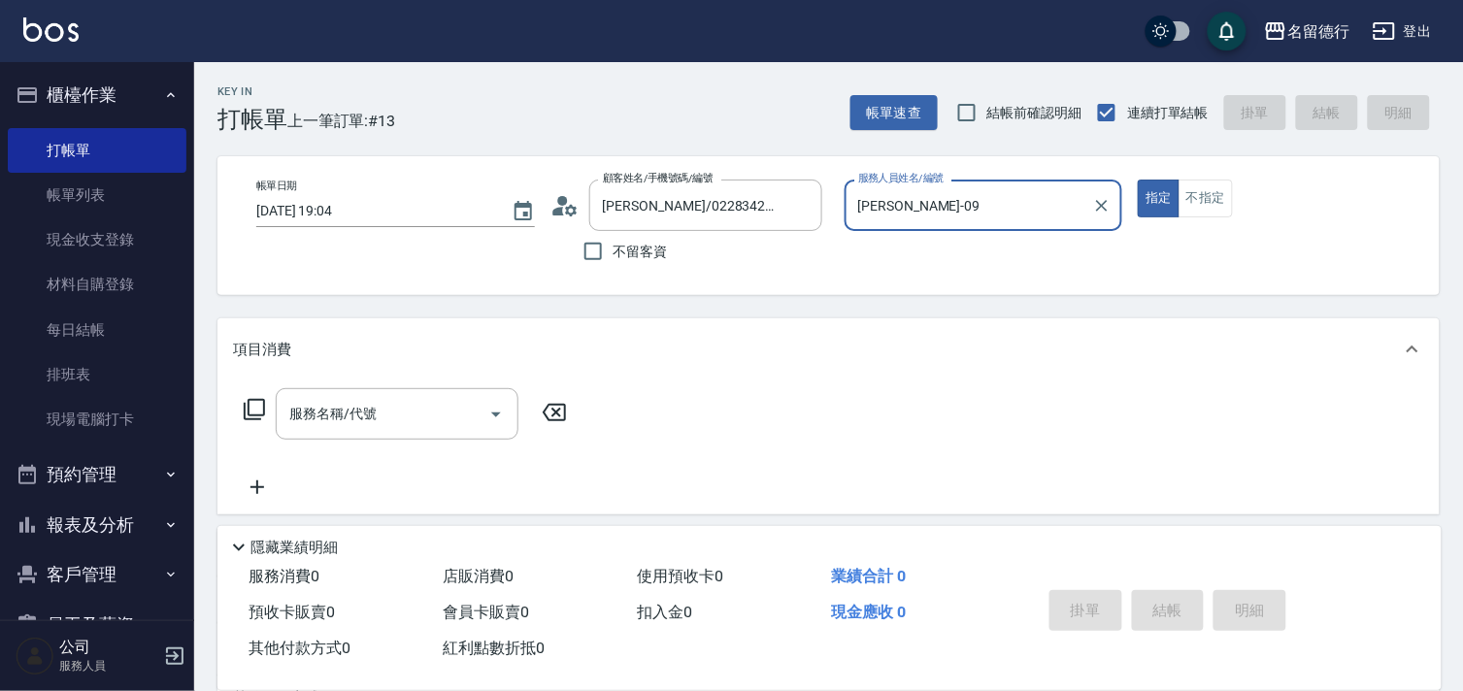
type input "[PERSON_NAME]-09"
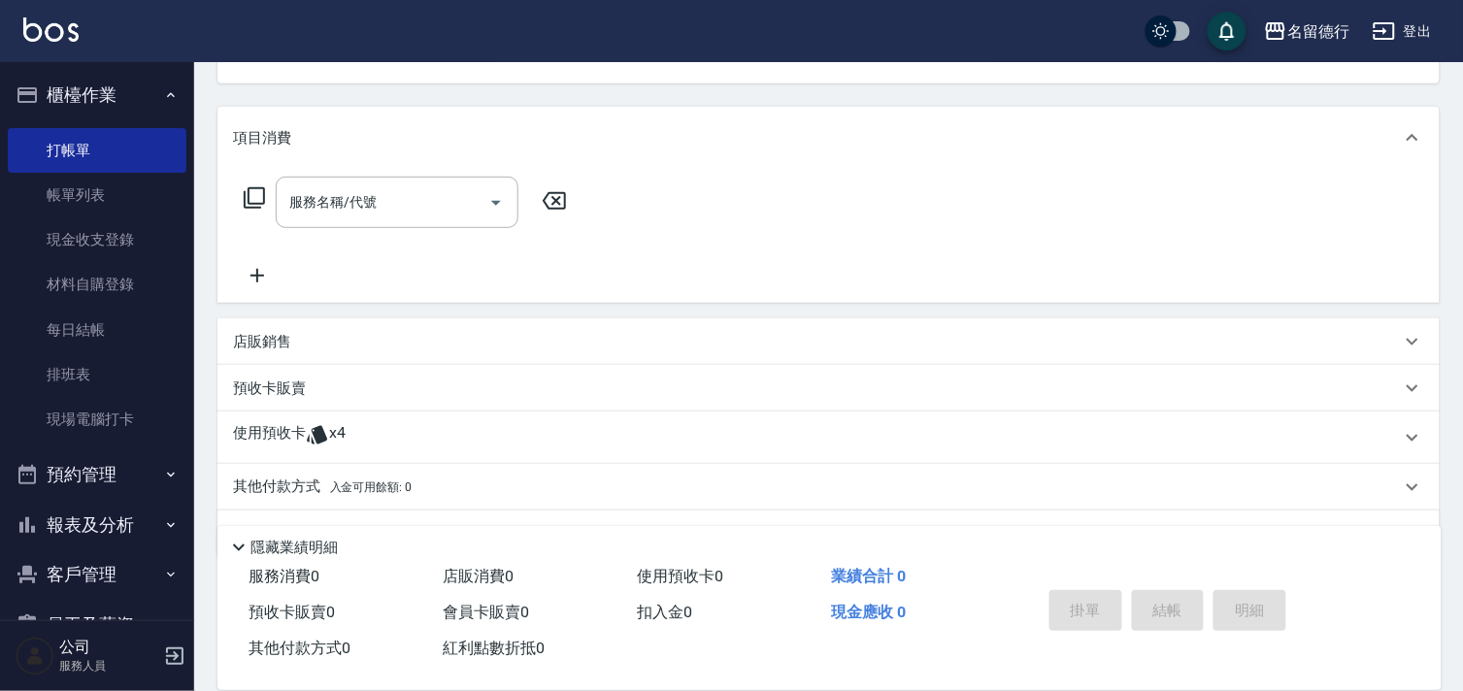
scroll to position [260, 0]
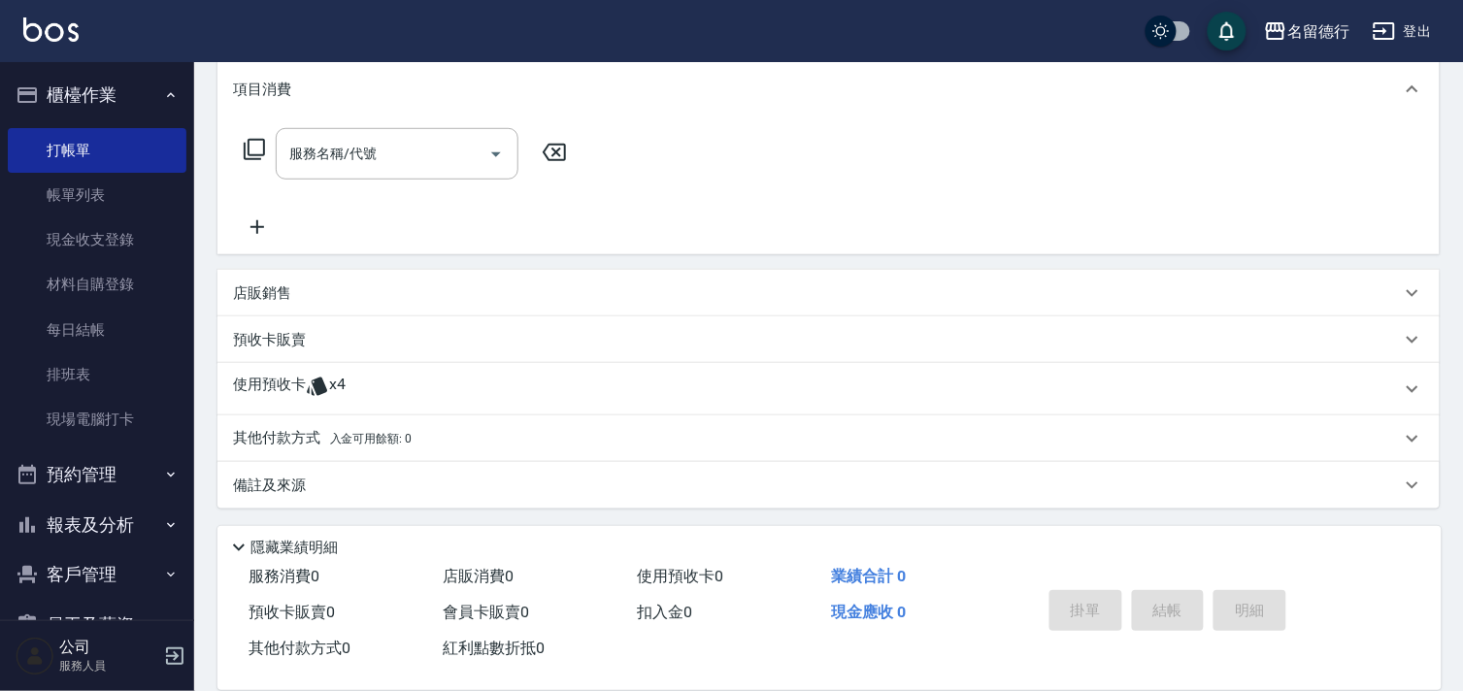
click at [262, 382] on p "使用預收卡" at bounding box center [269, 389] width 73 height 29
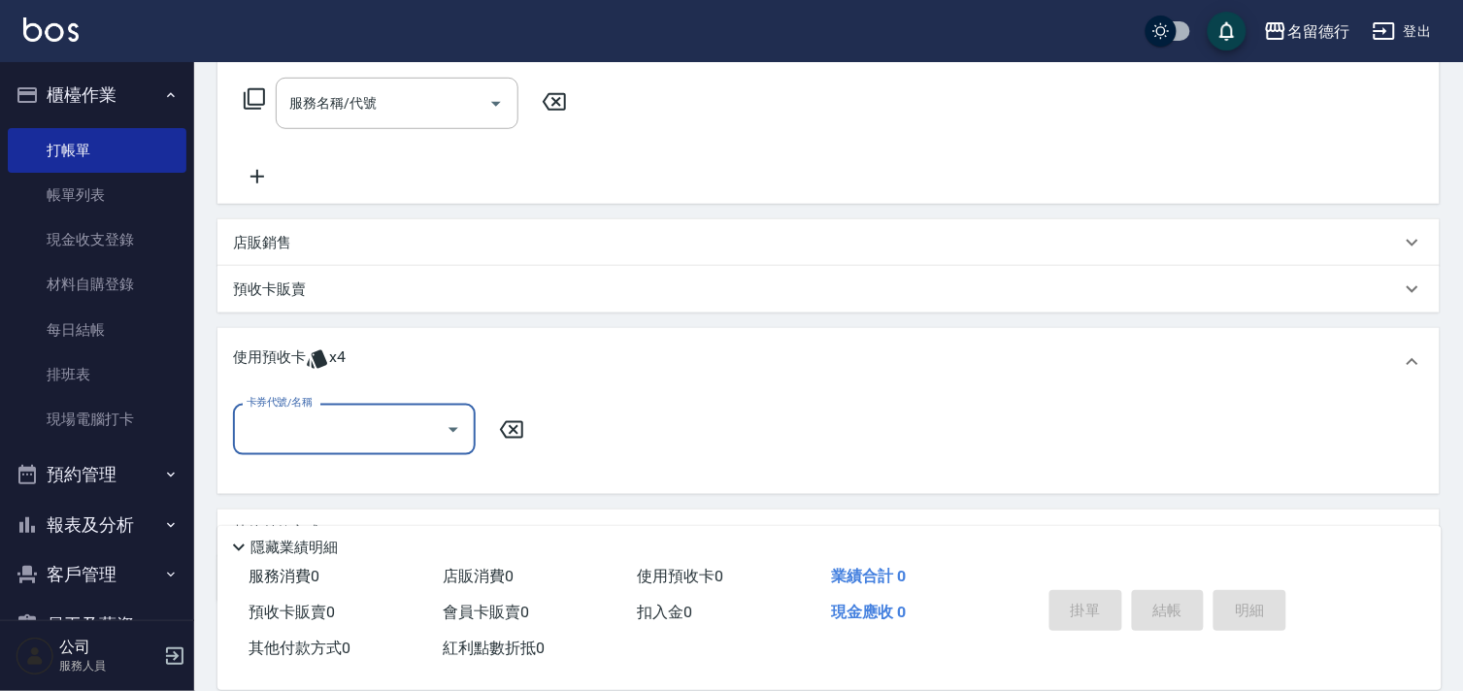
scroll to position [0, 0]
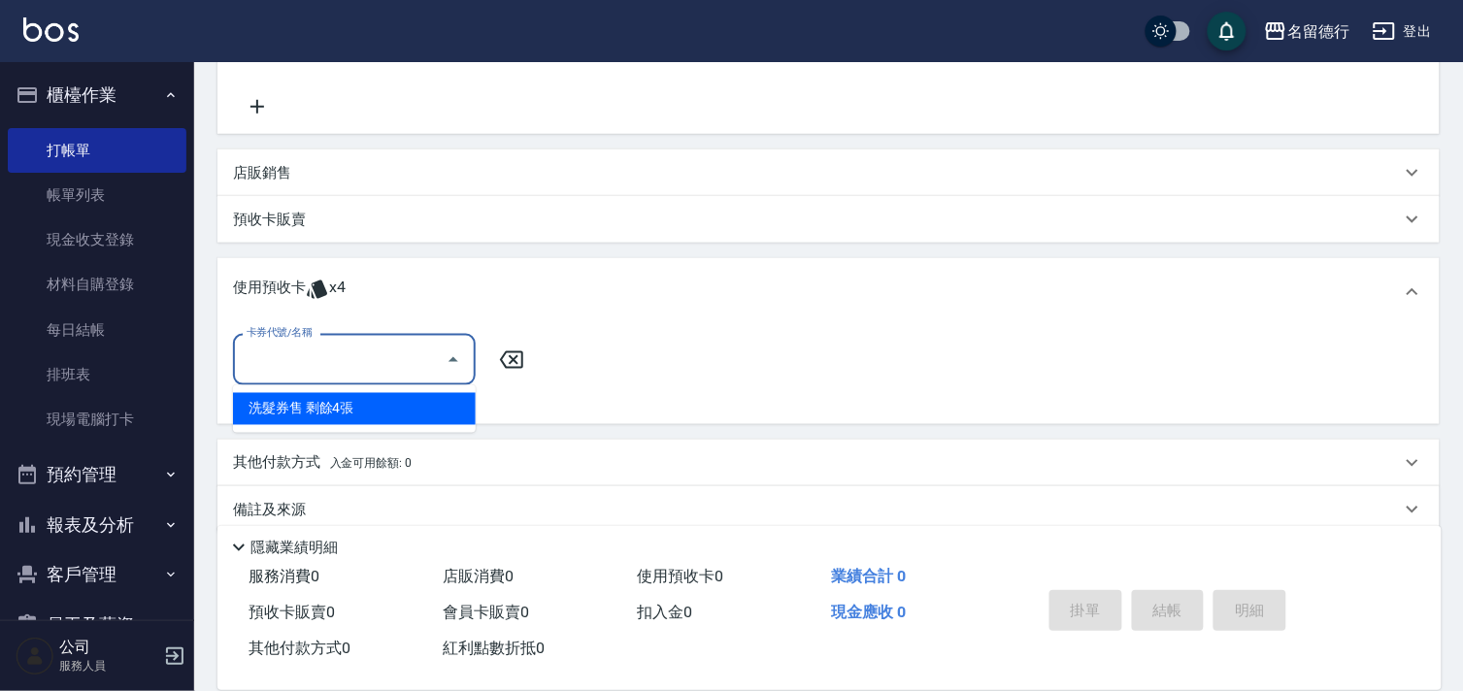
click at [317, 354] on input "卡券代號/名稱" at bounding box center [340, 360] width 196 height 34
click at [351, 403] on div "洗髮券售 剩餘4張" at bounding box center [354, 409] width 243 height 32
type input "洗髮券售"
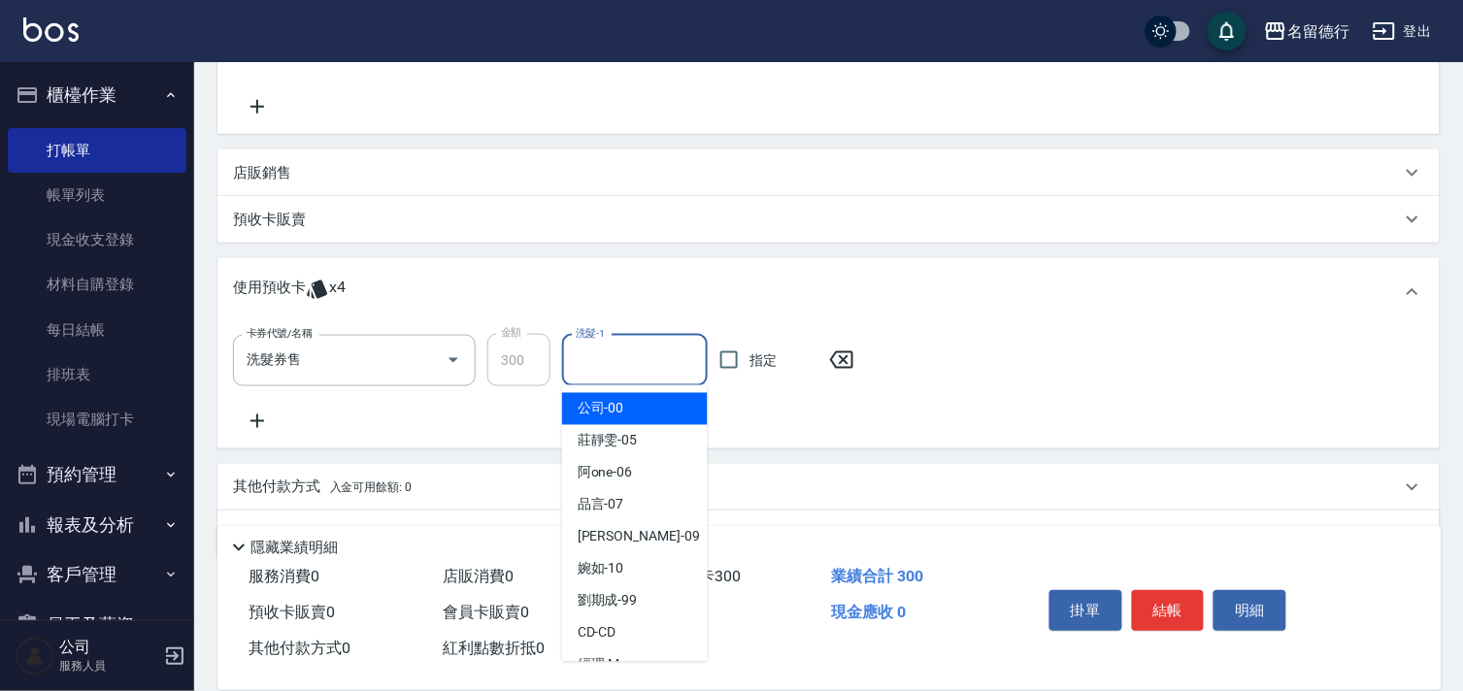
click at [600, 347] on div "洗髮-1 洗髮-1" at bounding box center [635, 360] width 146 height 51
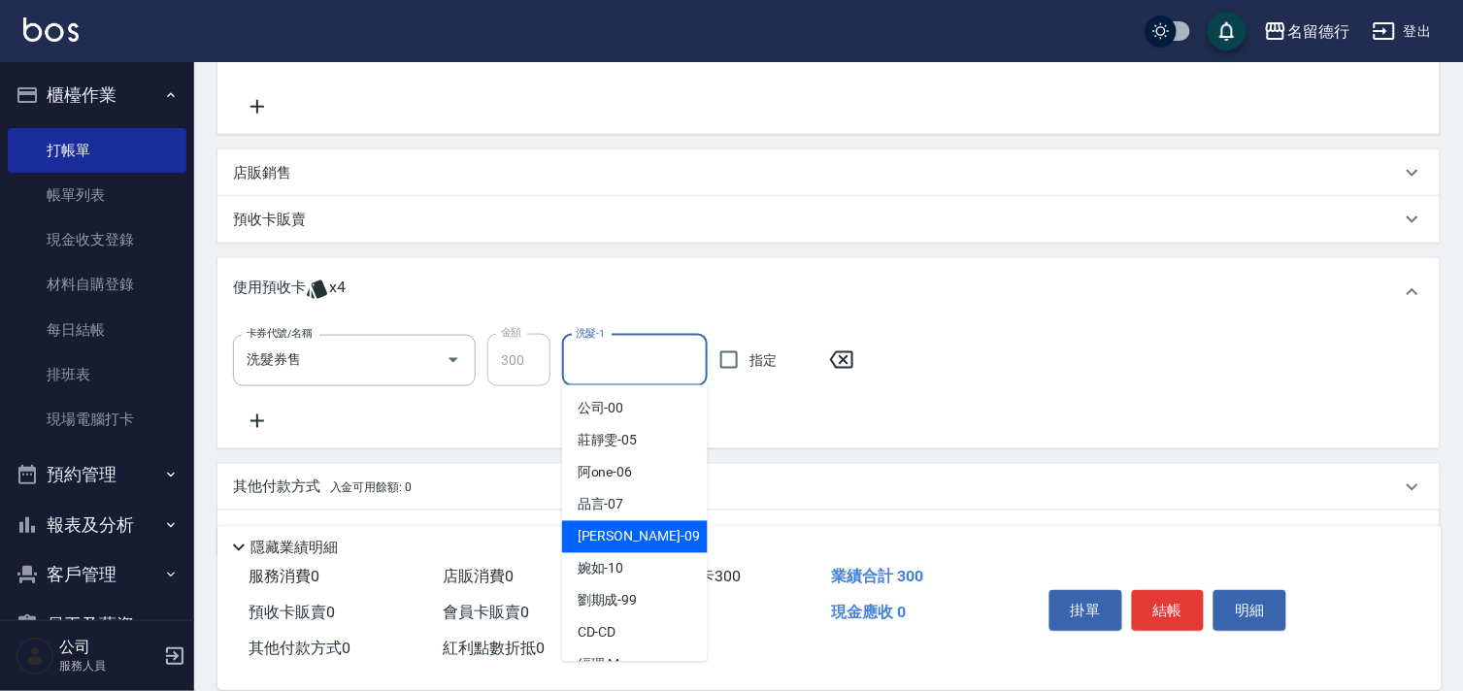
click at [589, 531] on span "[PERSON_NAME] -09" at bounding box center [639, 537] width 122 height 20
type input "[PERSON_NAME]-09"
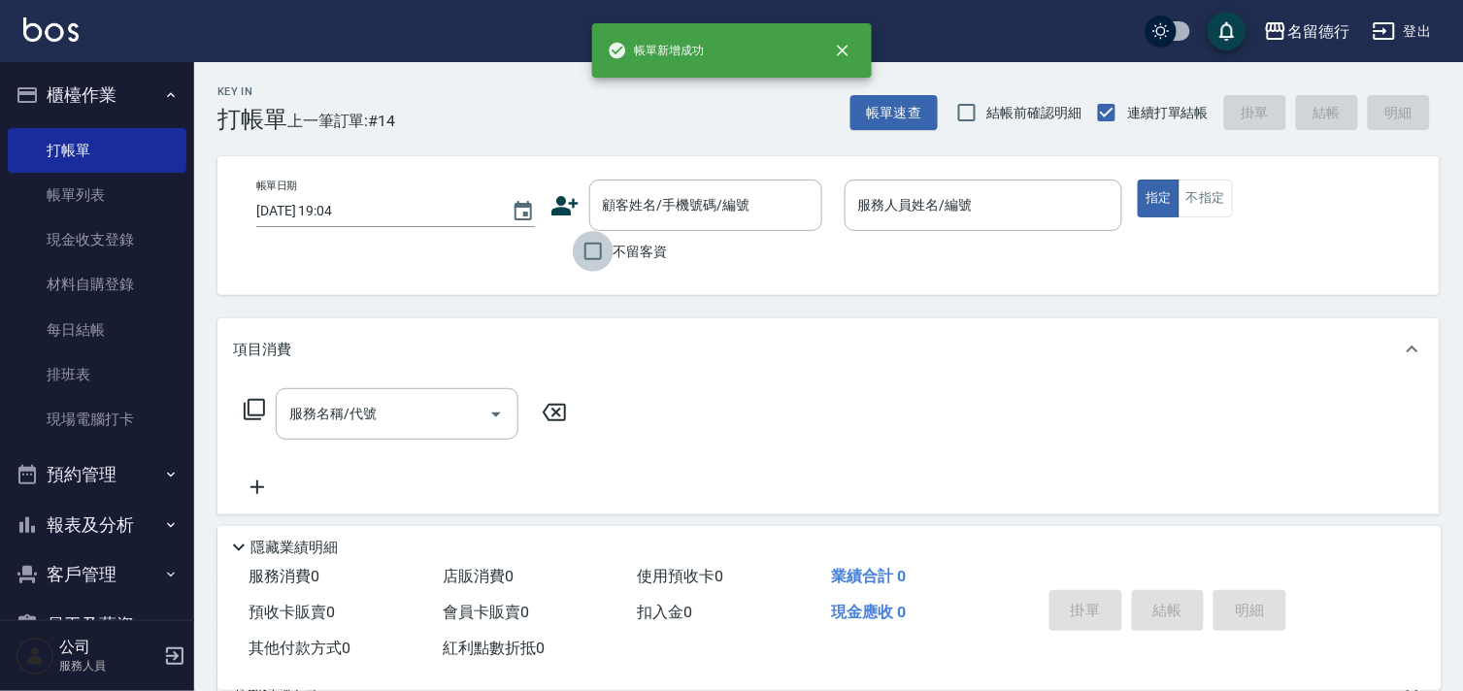
click at [587, 246] on input "不留客資" at bounding box center [593, 251] width 41 height 41
checkbox input "true"
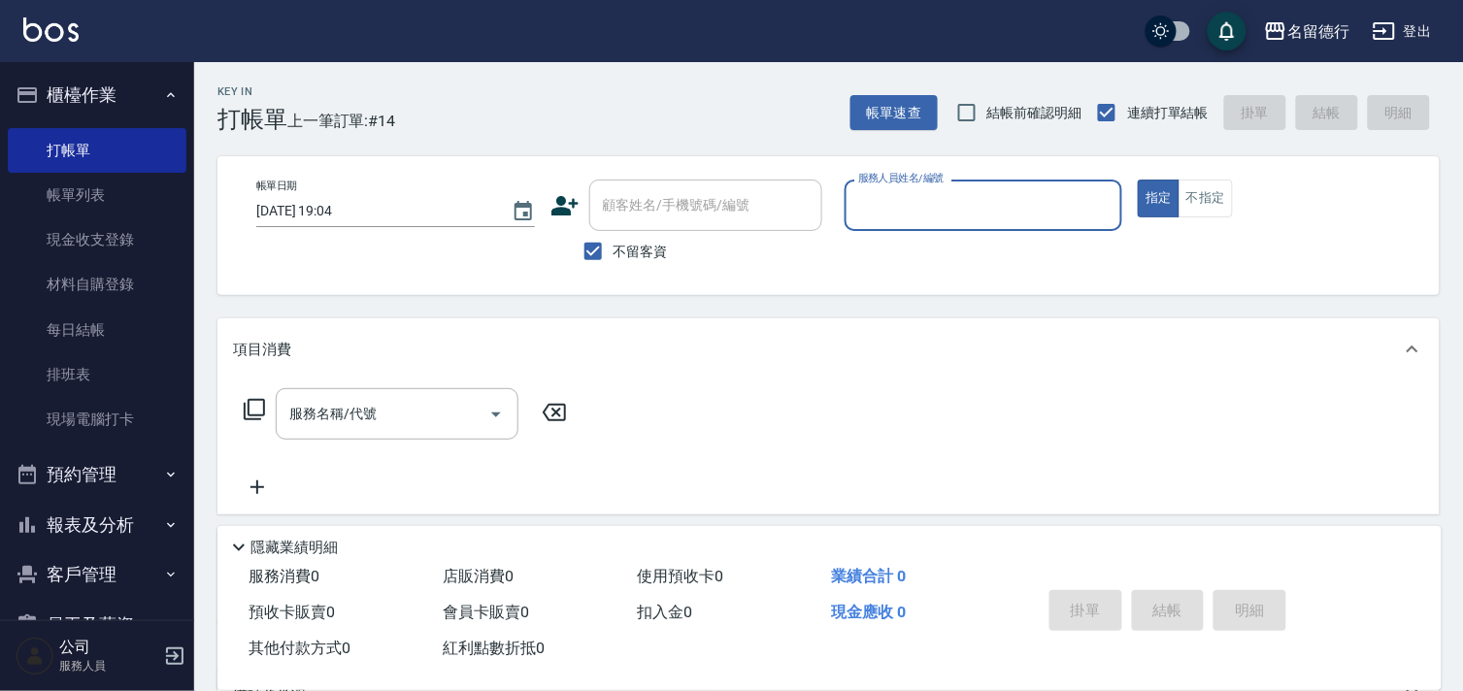
click at [880, 215] on input "服務人員姓名/編號" at bounding box center [983, 205] width 261 height 34
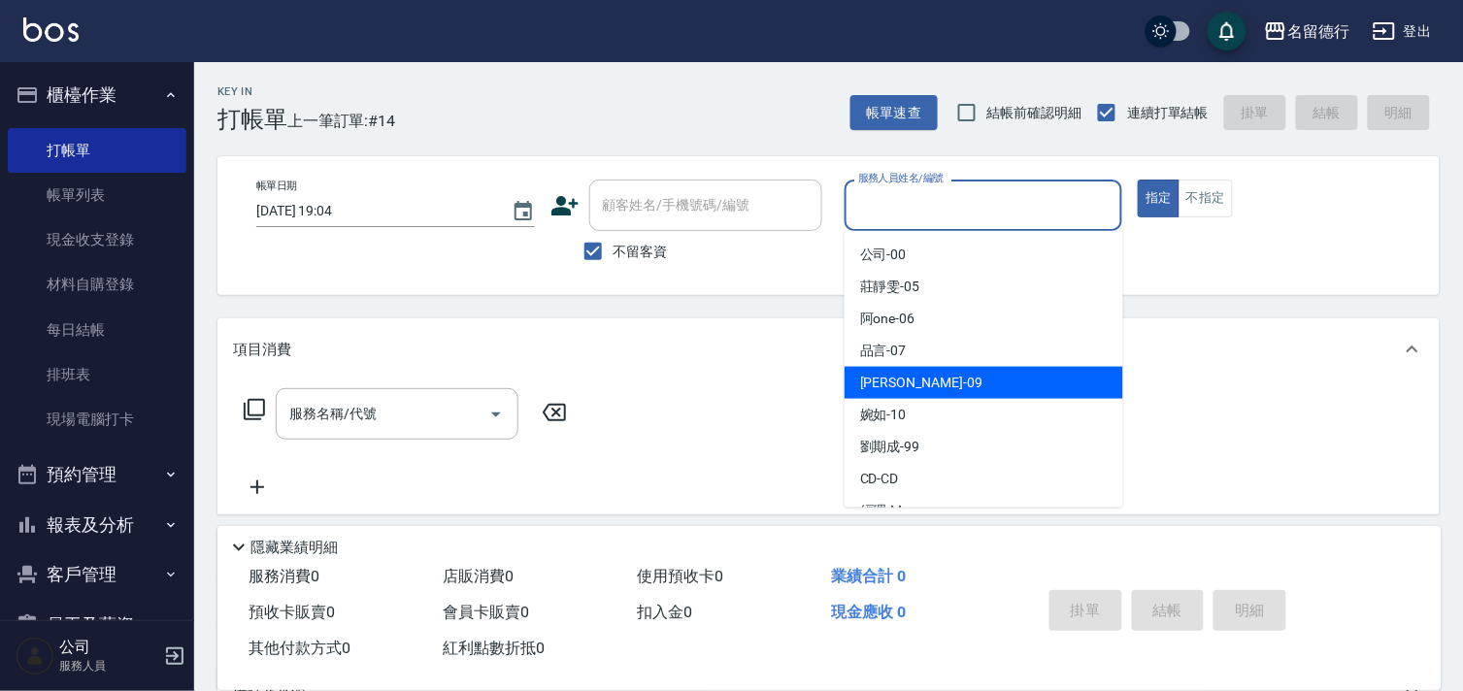
click at [883, 374] on span "[PERSON_NAME] -09" at bounding box center [921, 383] width 122 height 20
type input "[PERSON_NAME]-09"
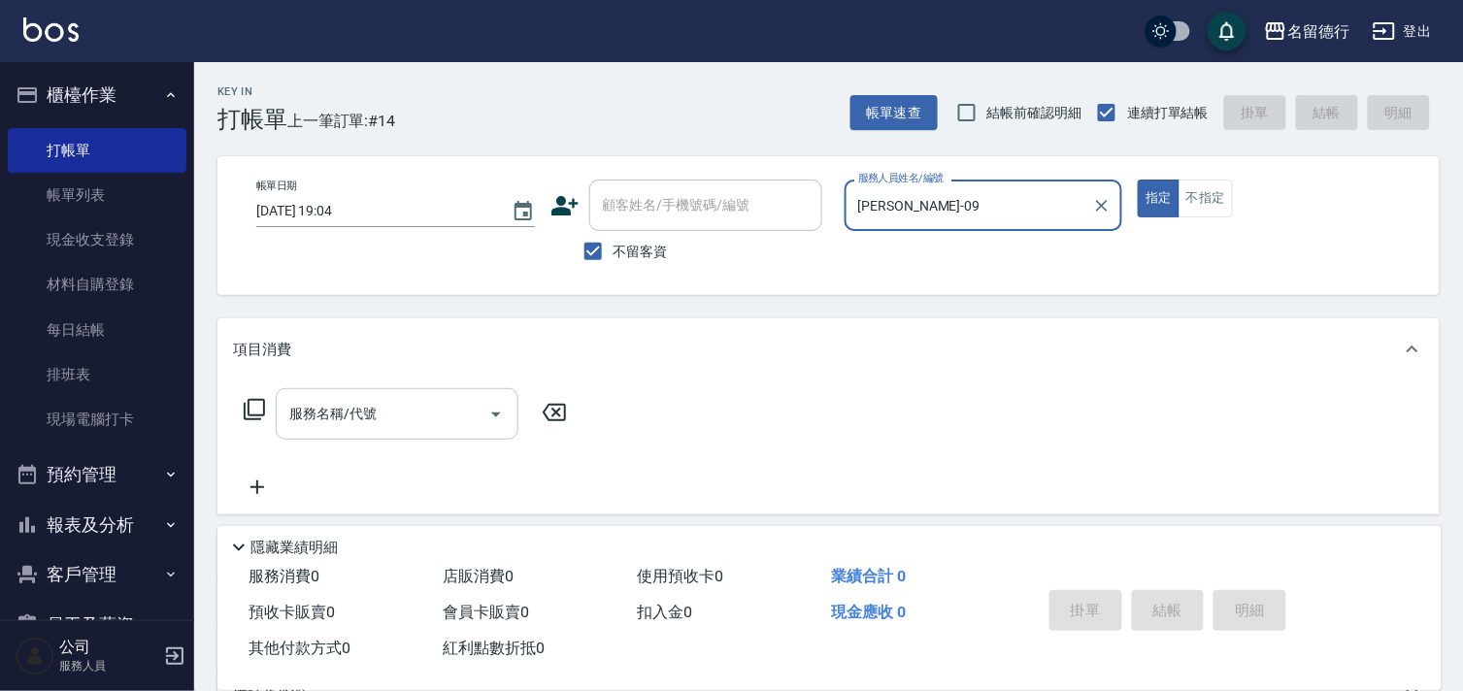
click at [428, 413] on input "服務名稱/代號" at bounding box center [382, 414] width 196 height 34
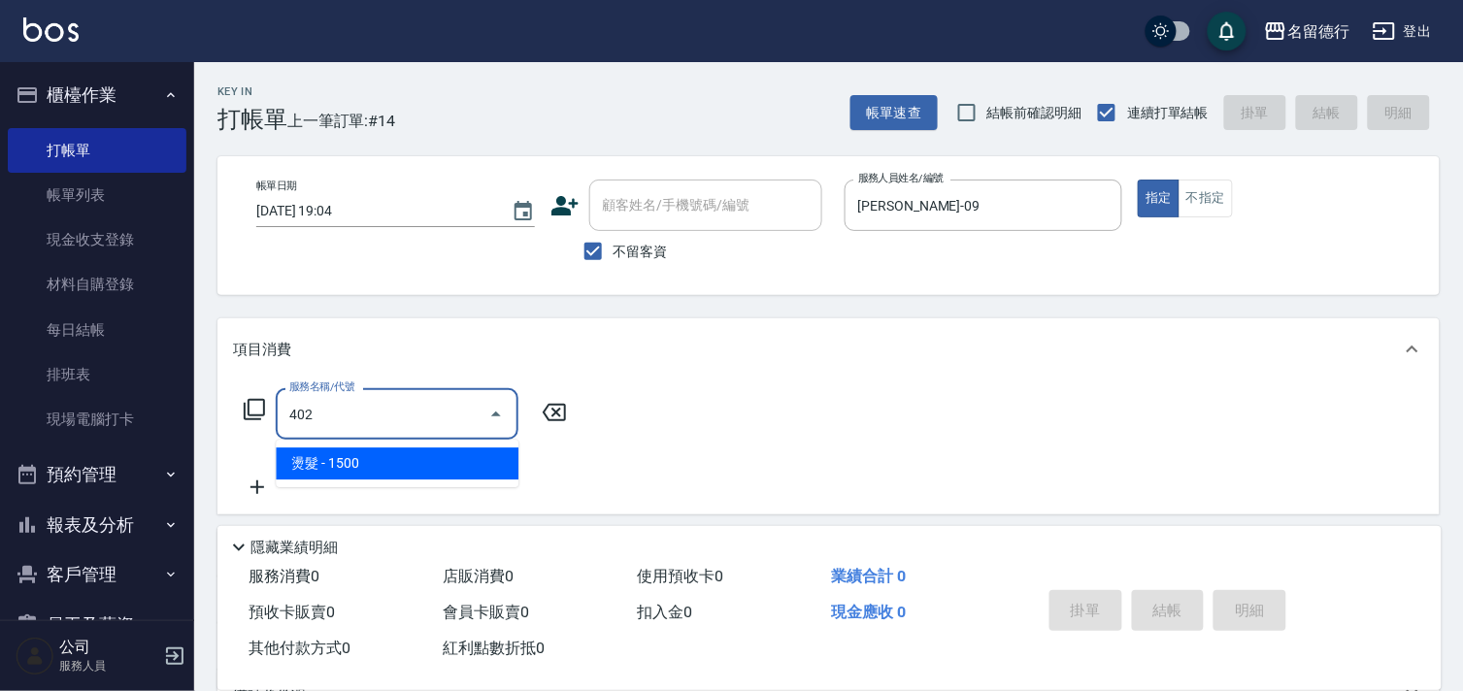
click at [382, 458] on span "燙髮 - 1500" at bounding box center [397, 464] width 243 height 32
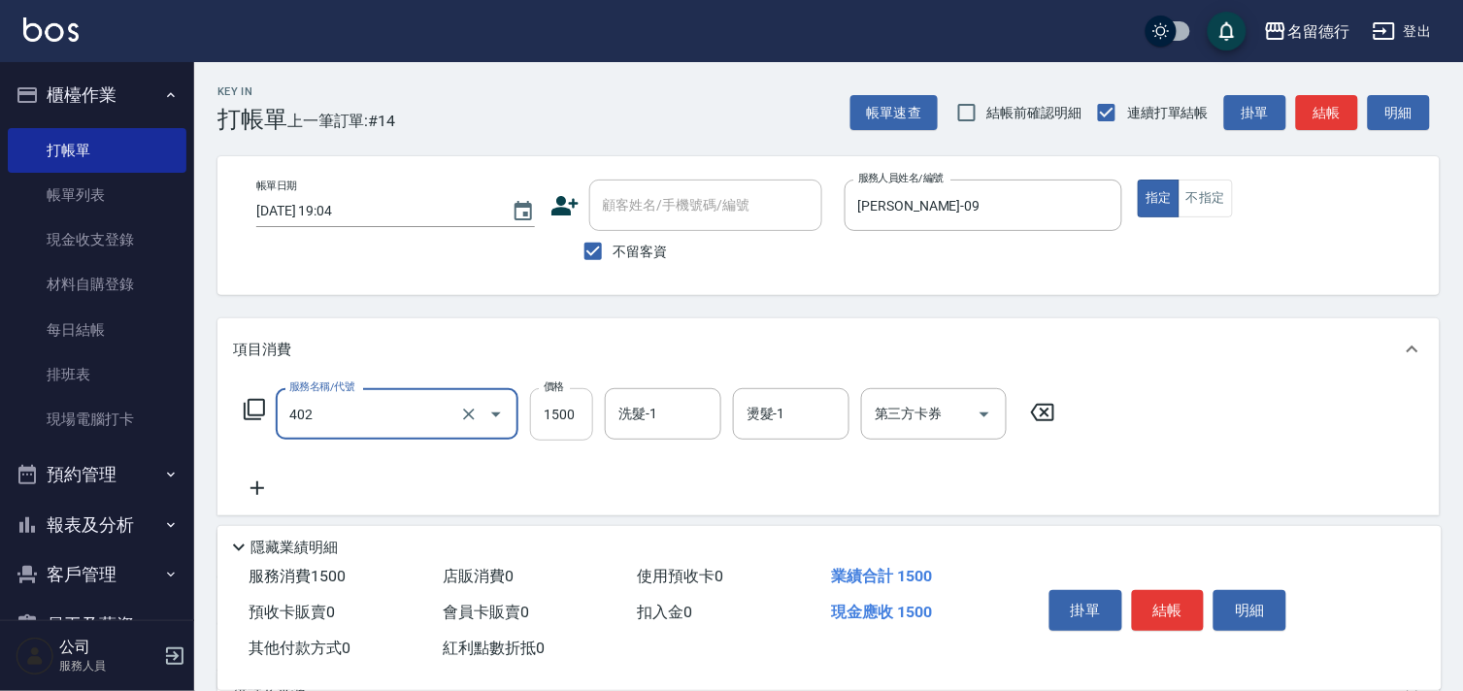
type input "燙髮(402)"
click at [567, 419] on input "1500" at bounding box center [561, 414] width 63 height 52
type input "2500"
click at [633, 409] on div "洗髮-1 洗髮-1" at bounding box center [663, 413] width 116 height 51
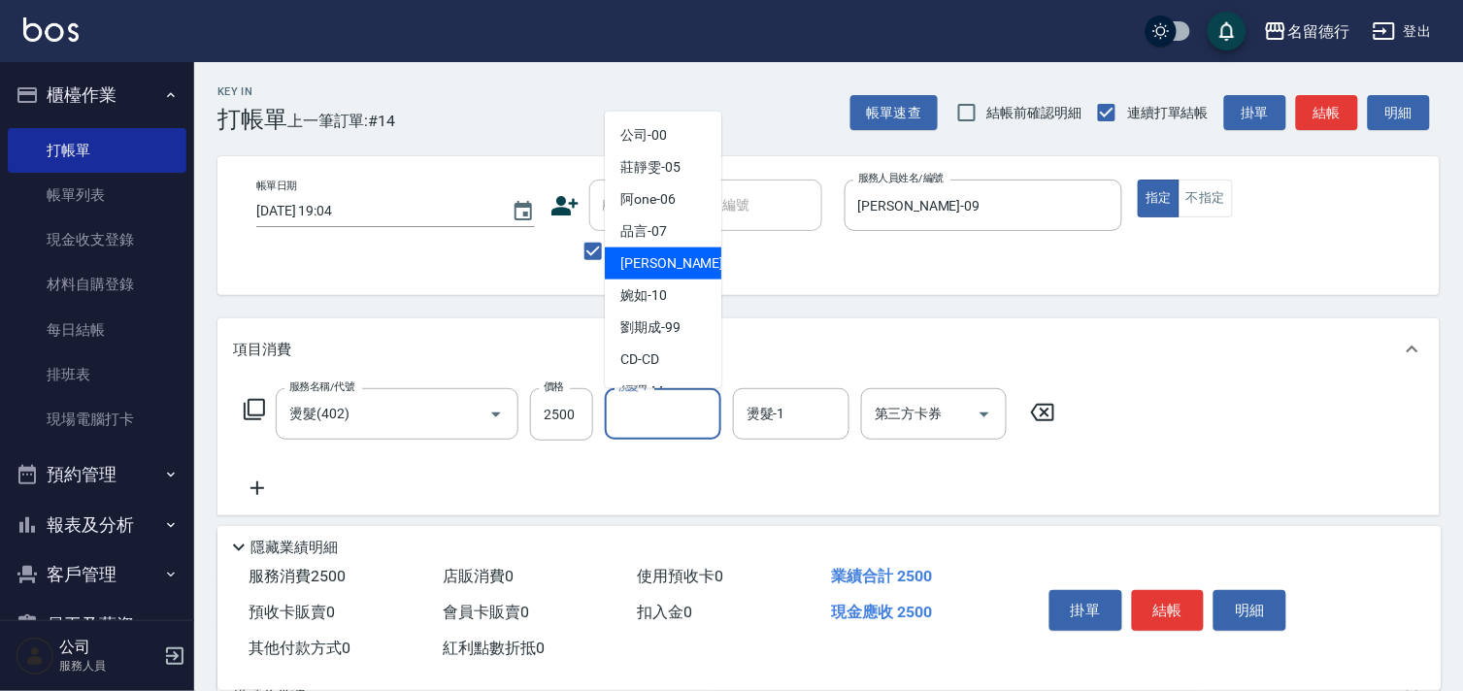
click at [657, 269] on span "[PERSON_NAME] -09" at bounding box center [681, 263] width 122 height 20
type input "[PERSON_NAME]-09"
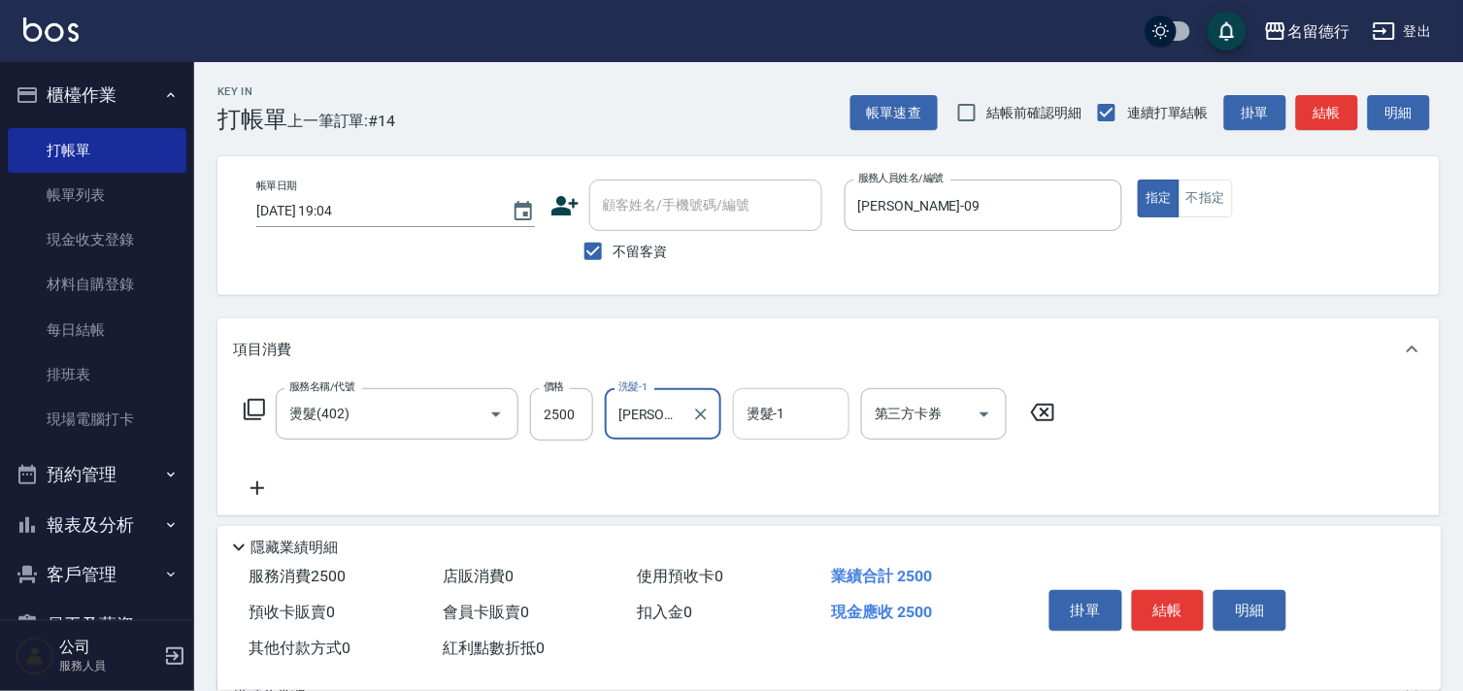
click at [789, 415] on input "燙髮-1" at bounding box center [791, 414] width 99 height 34
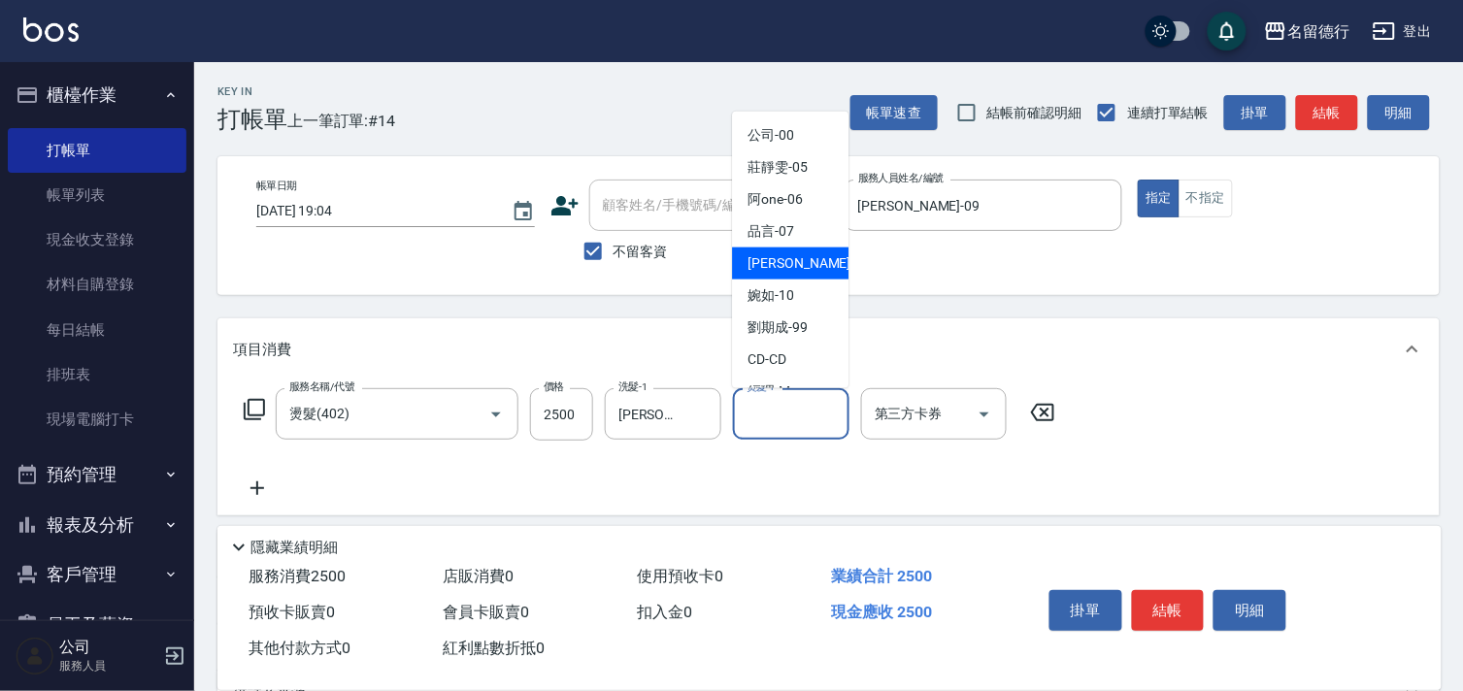
click at [763, 254] on span "[PERSON_NAME] -09" at bounding box center [808, 263] width 122 height 20
type input "[PERSON_NAME]-09"
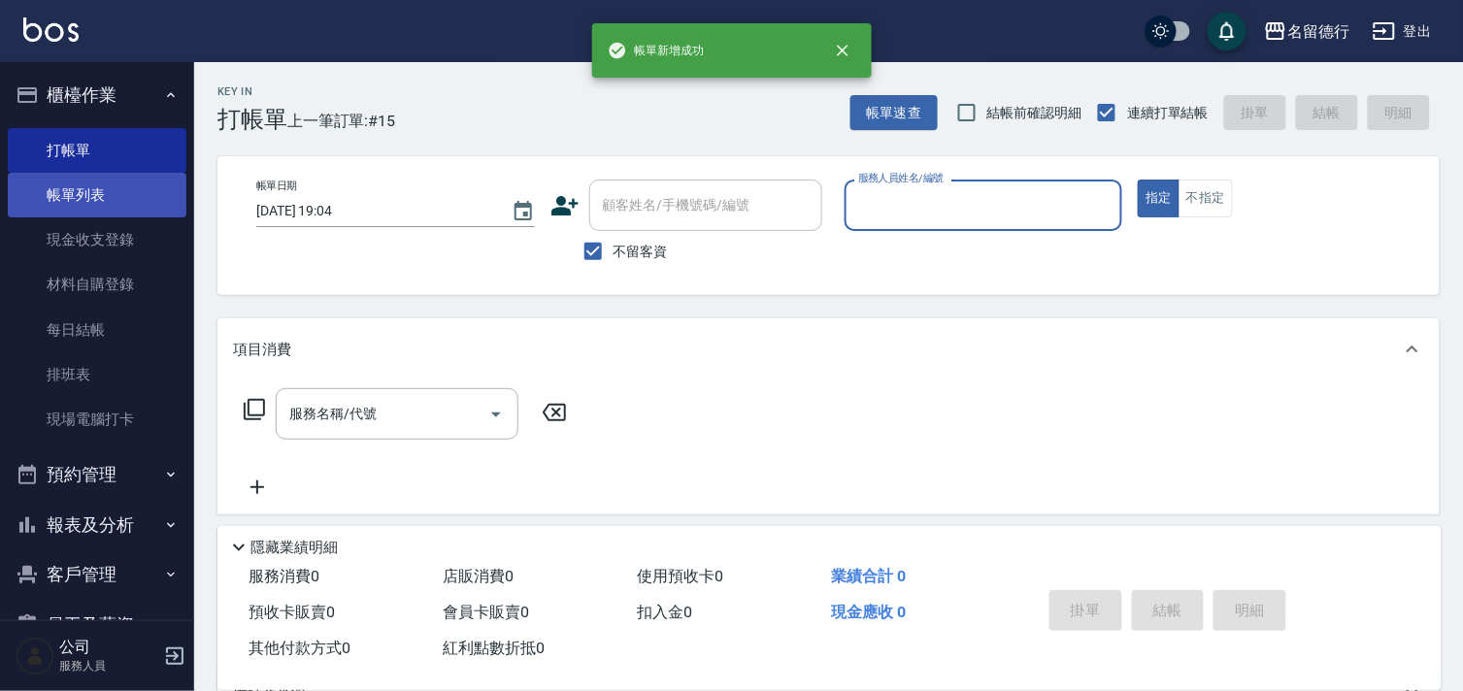
click at [72, 191] on link "帳單列表" at bounding box center [97, 195] width 179 height 45
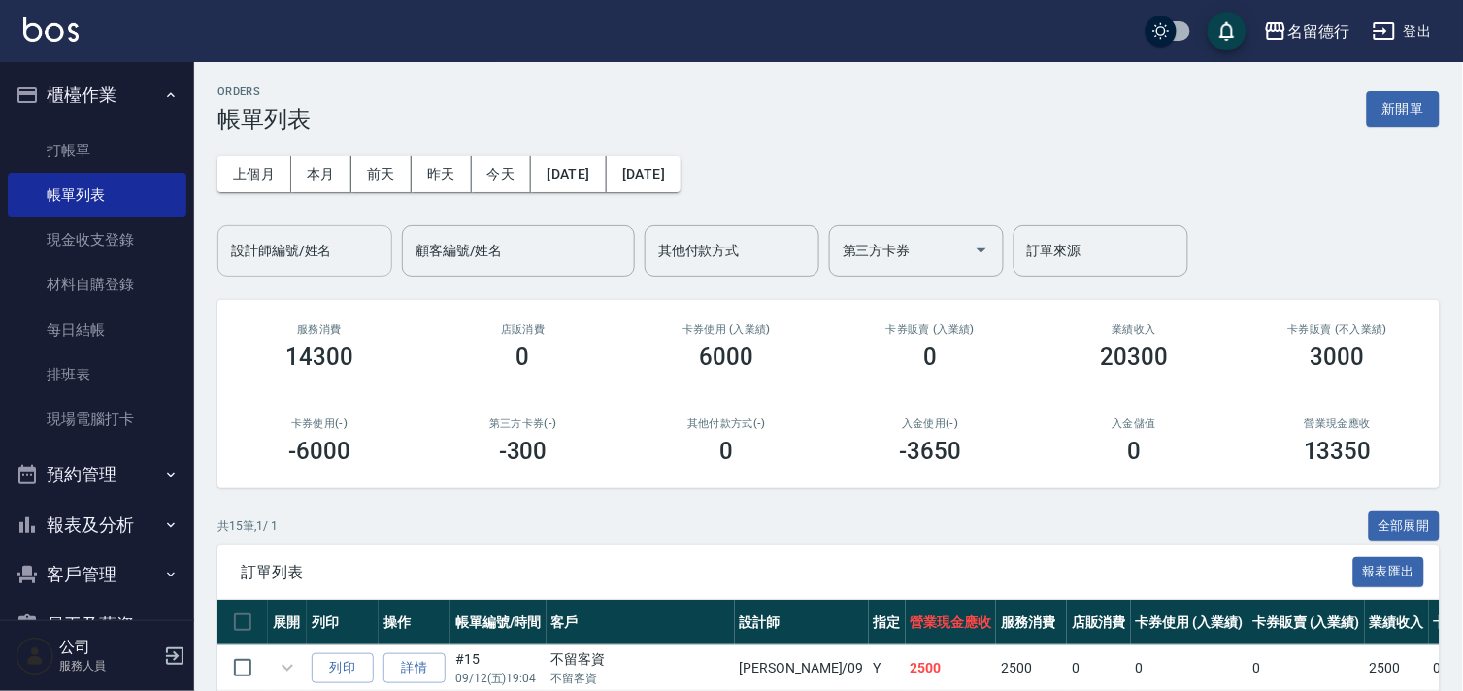
click at [272, 246] on div "設計師編號/姓名 設計師編號/姓名" at bounding box center [304, 250] width 175 height 51
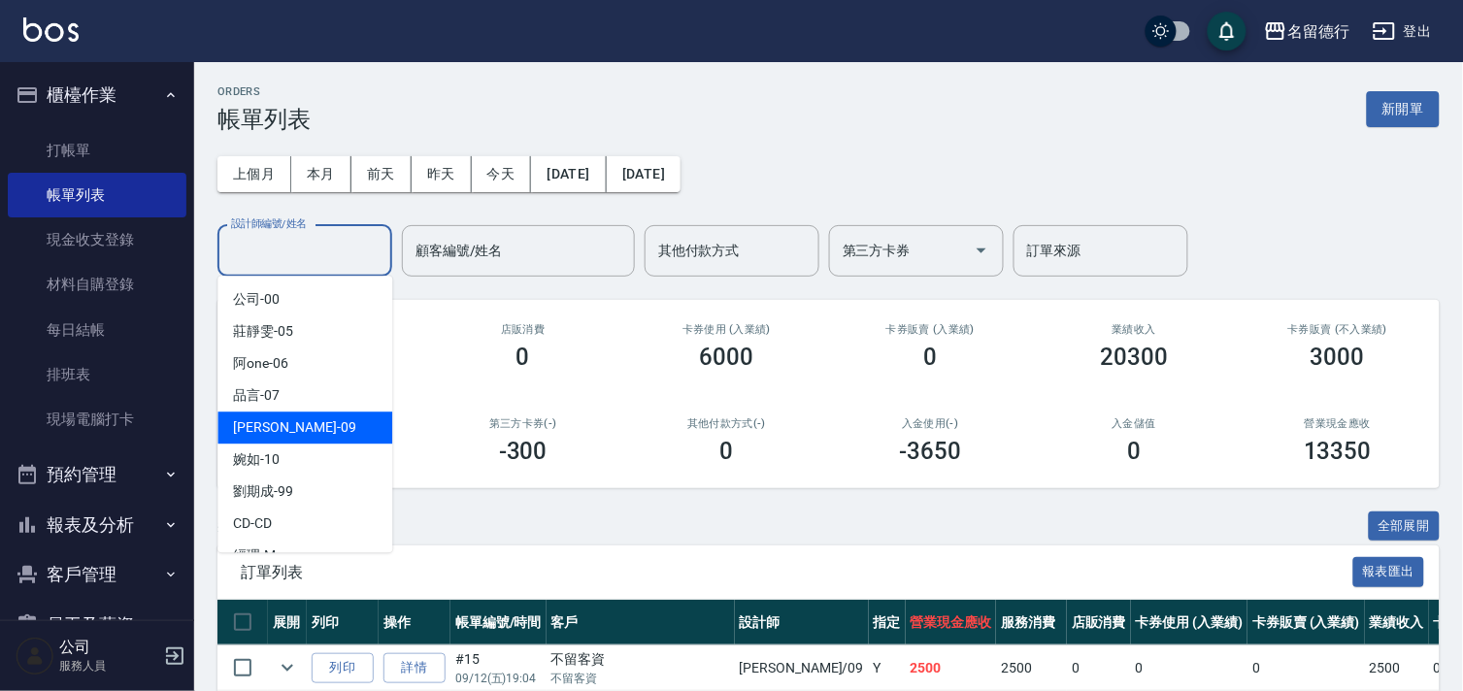
click at [254, 425] on span "[PERSON_NAME] -09" at bounding box center [294, 427] width 122 height 20
type input "[PERSON_NAME]-09"
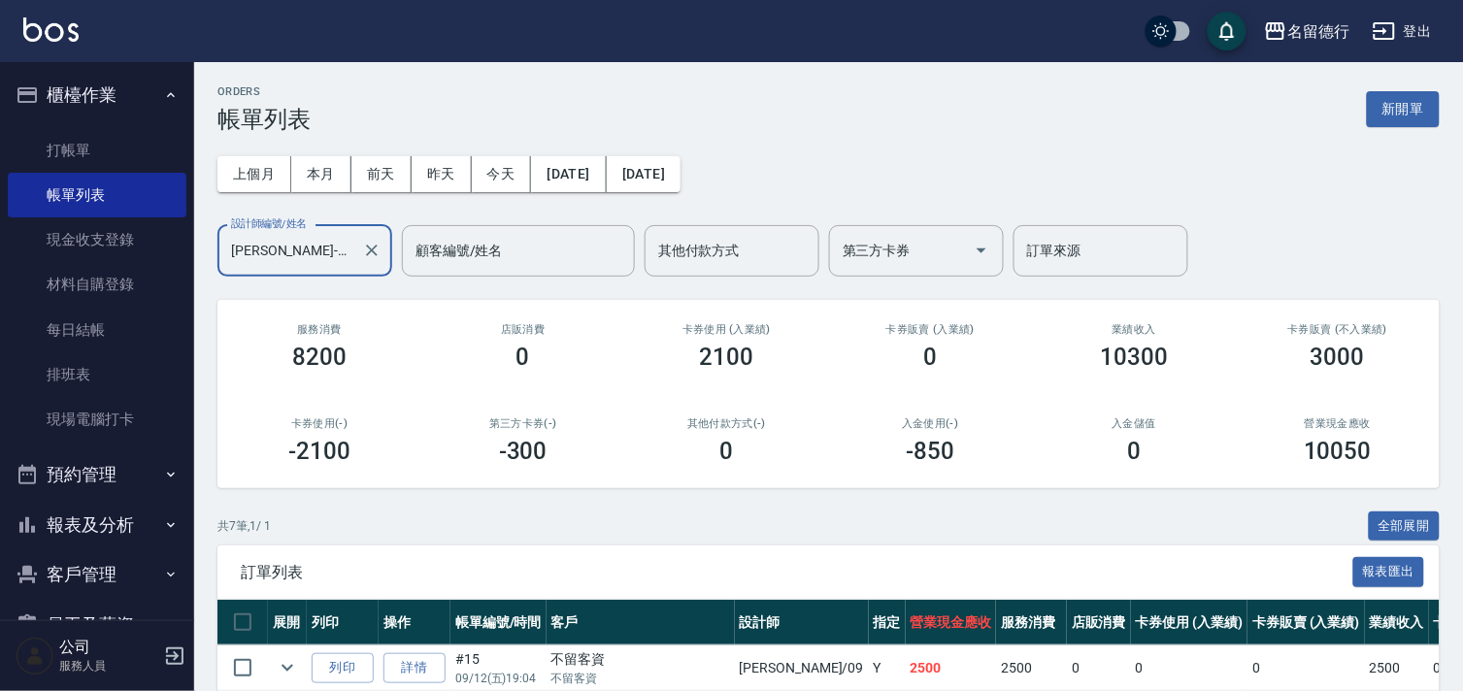
scroll to position [374, 0]
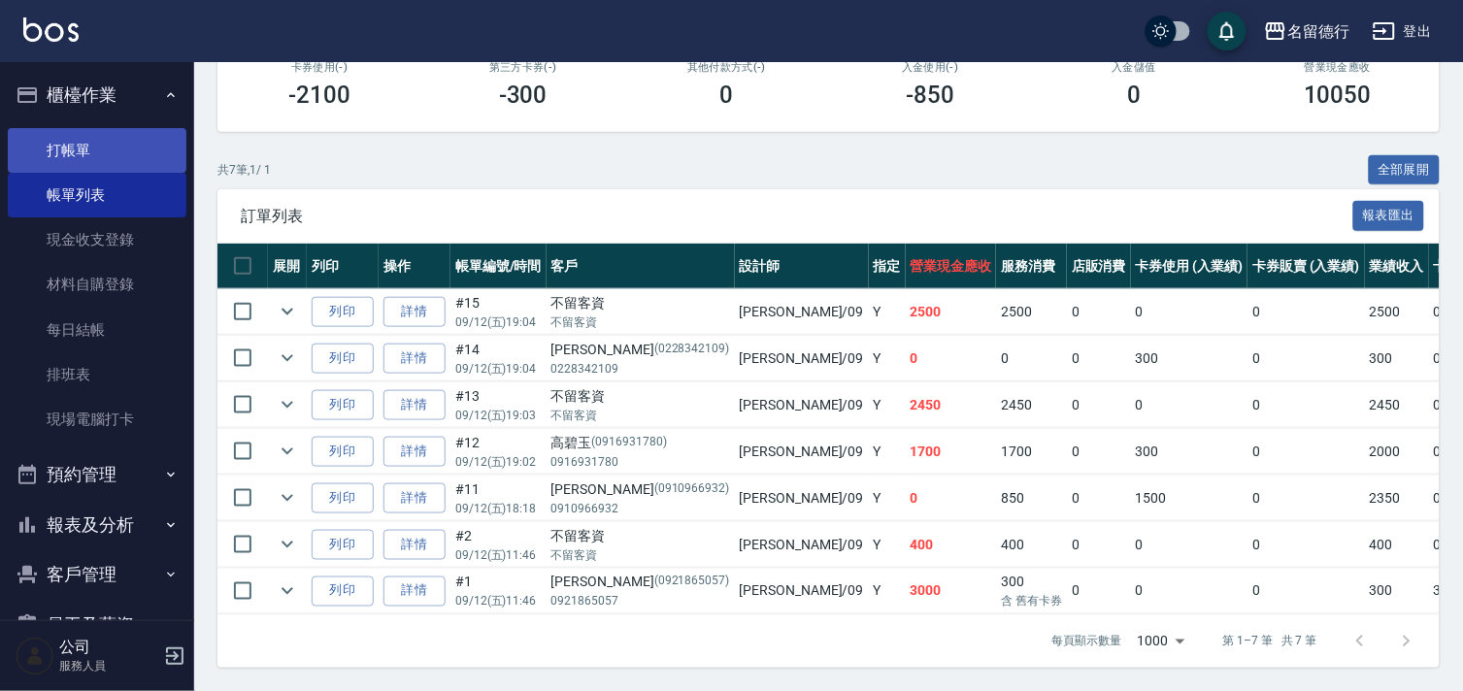
click at [90, 158] on link "打帳單" at bounding box center [97, 150] width 179 height 45
